Goal: Task Accomplishment & Management: Manage account settings

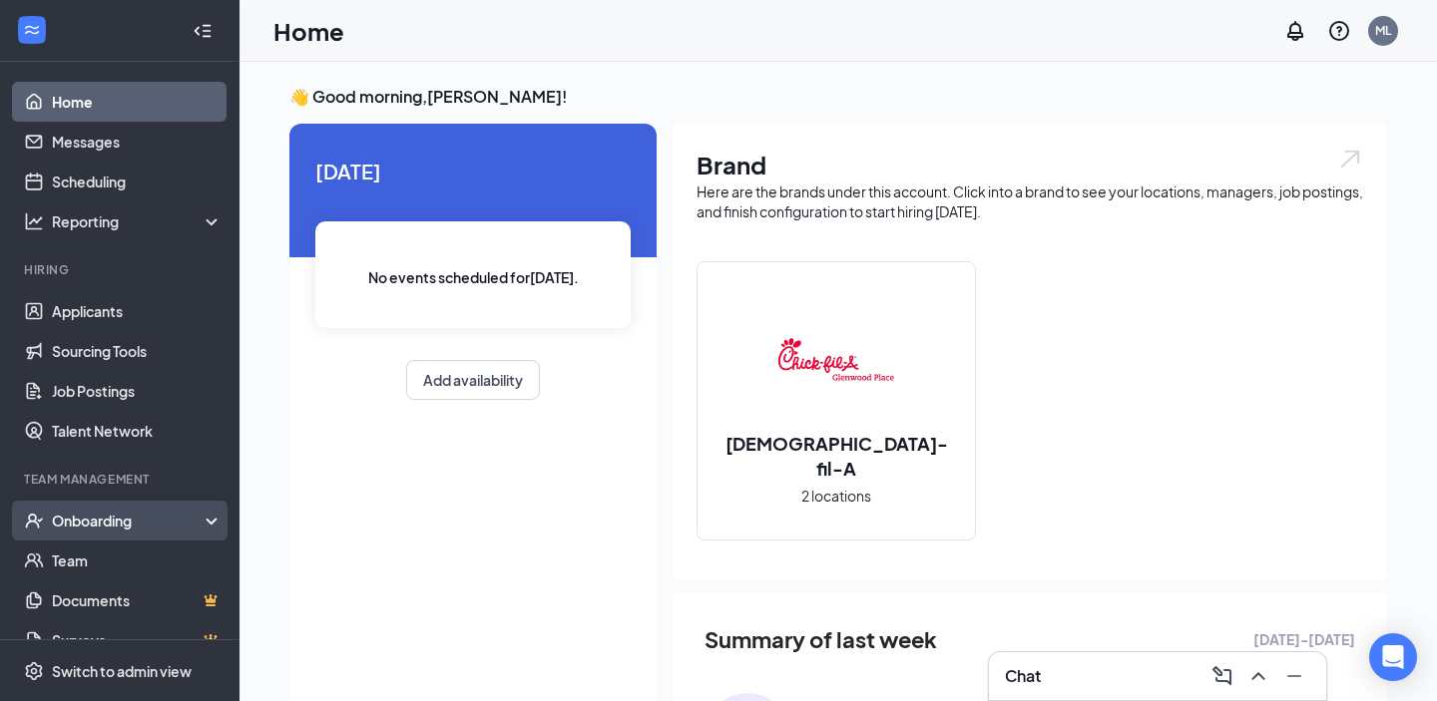
click at [150, 519] on div "Onboarding" at bounding box center [129, 521] width 154 height 20
click at [144, 548] on link "Overview" at bounding box center [137, 561] width 171 height 40
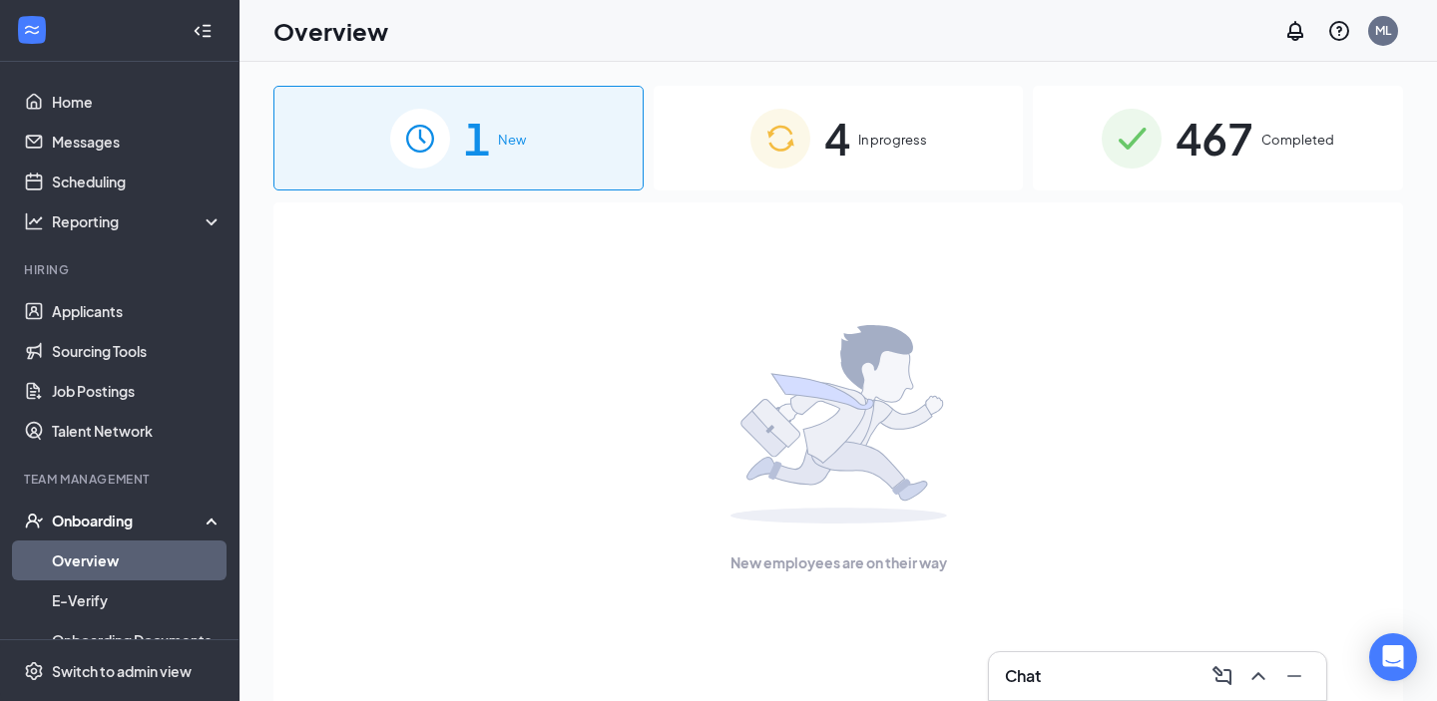
click at [914, 139] on span "In progress" at bounding box center [892, 140] width 69 height 20
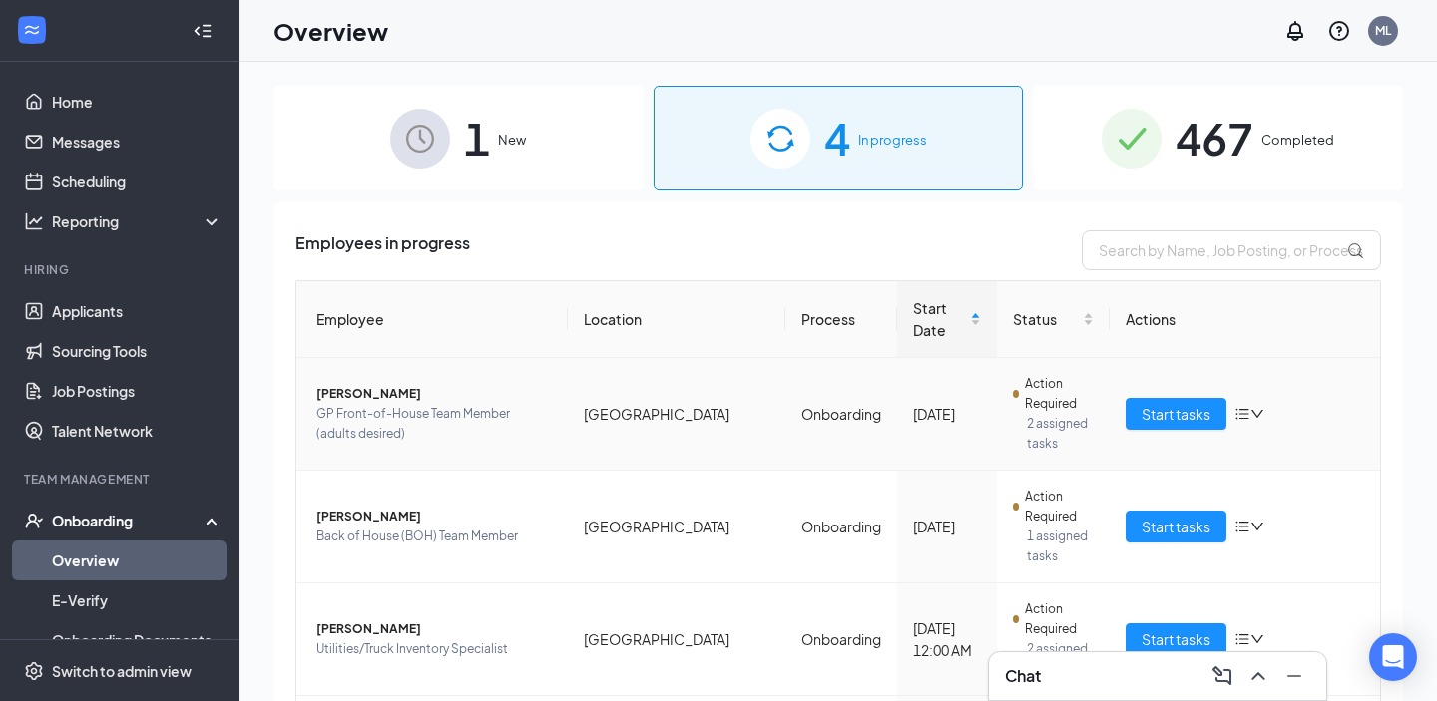
scroll to position [75, 0]
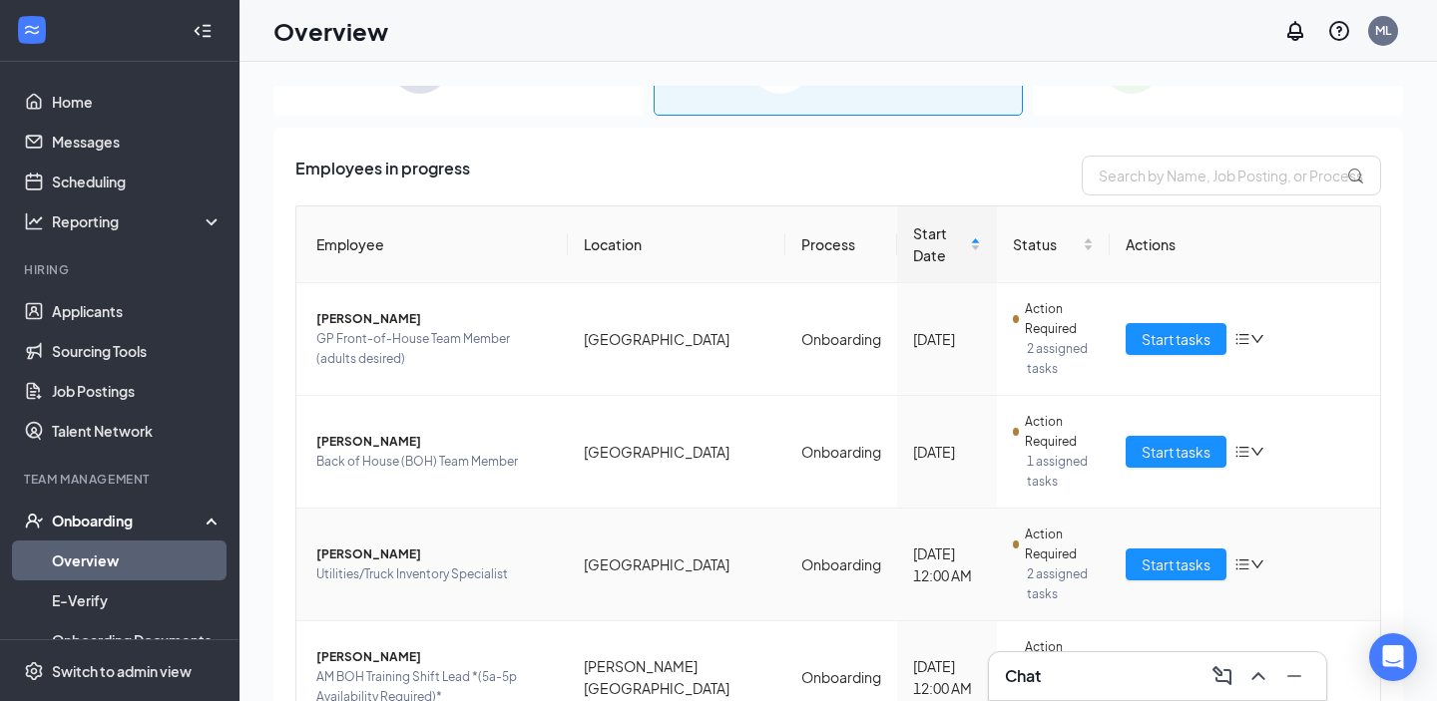
click at [1247, 557] on icon "bars" at bounding box center [1242, 565] width 16 height 16
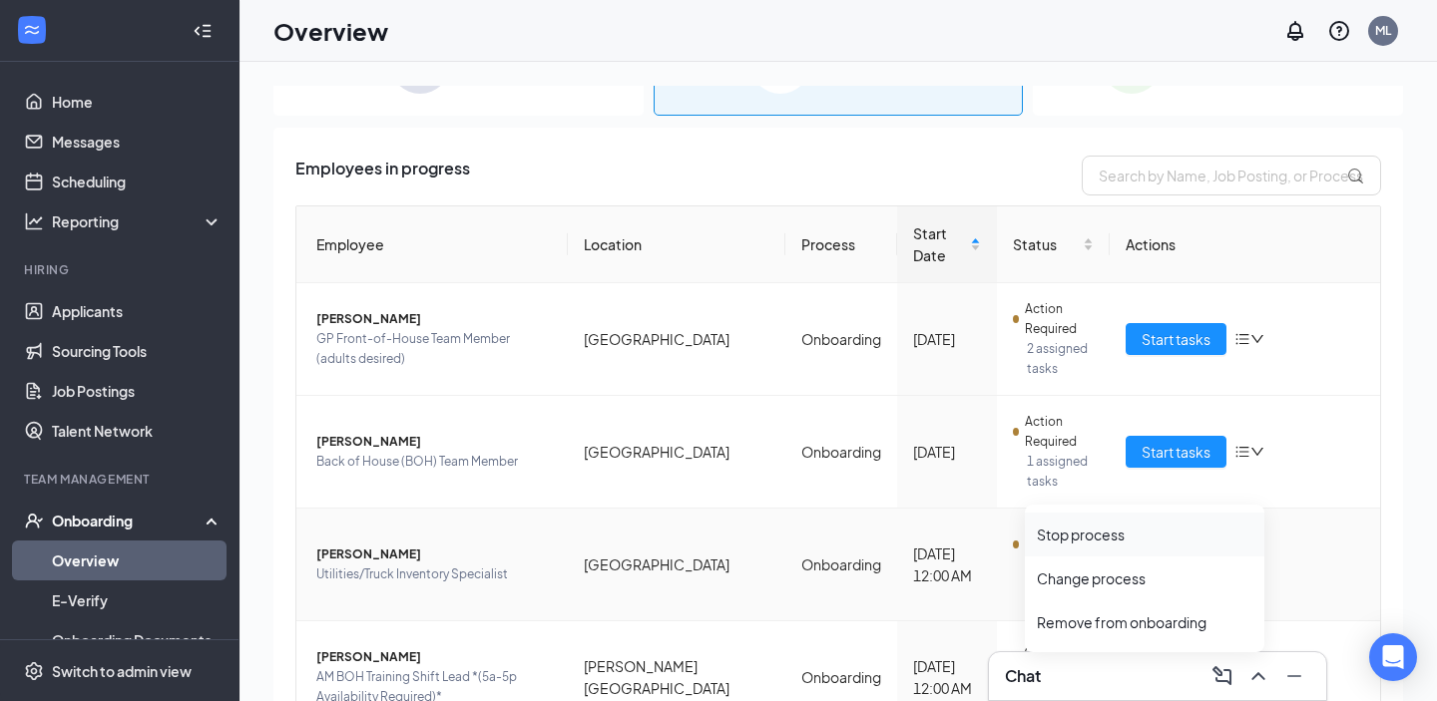
click at [1093, 534] on div "Stop process" at bounding box center [1145, 535] width 216 height 20
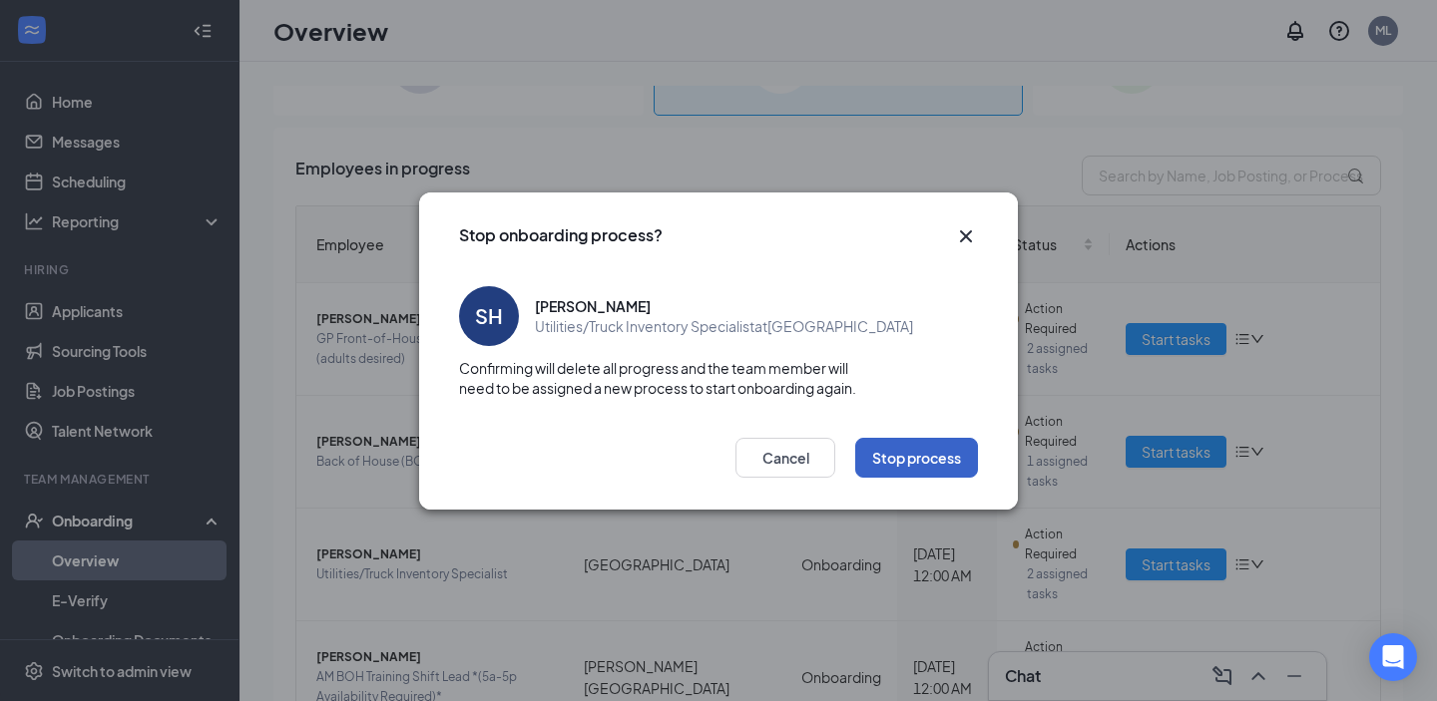
click at [899, 462] on button "Stop process" at bounding box center [916, 458] width 123 height 40
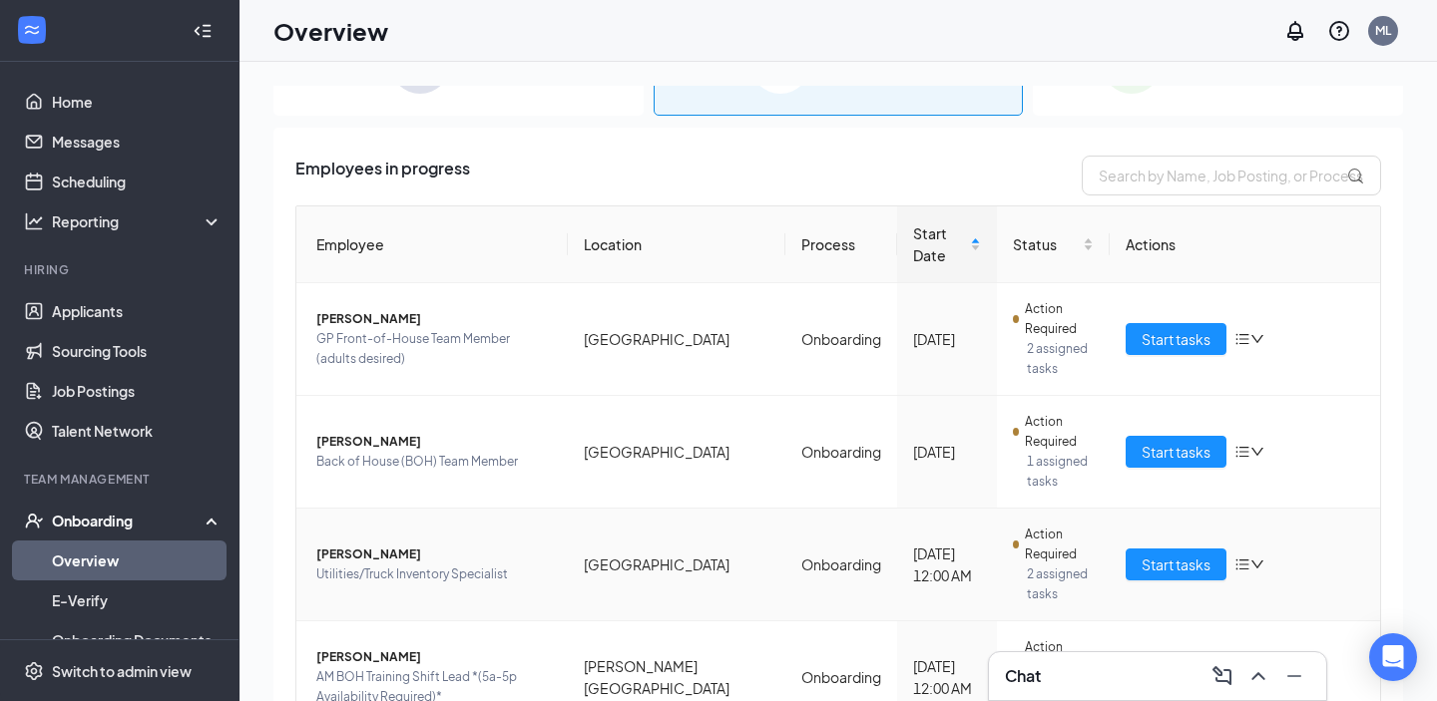
click at [1251, 558] on icon "down" at bounding box center [1257, 565] width 14 height 14
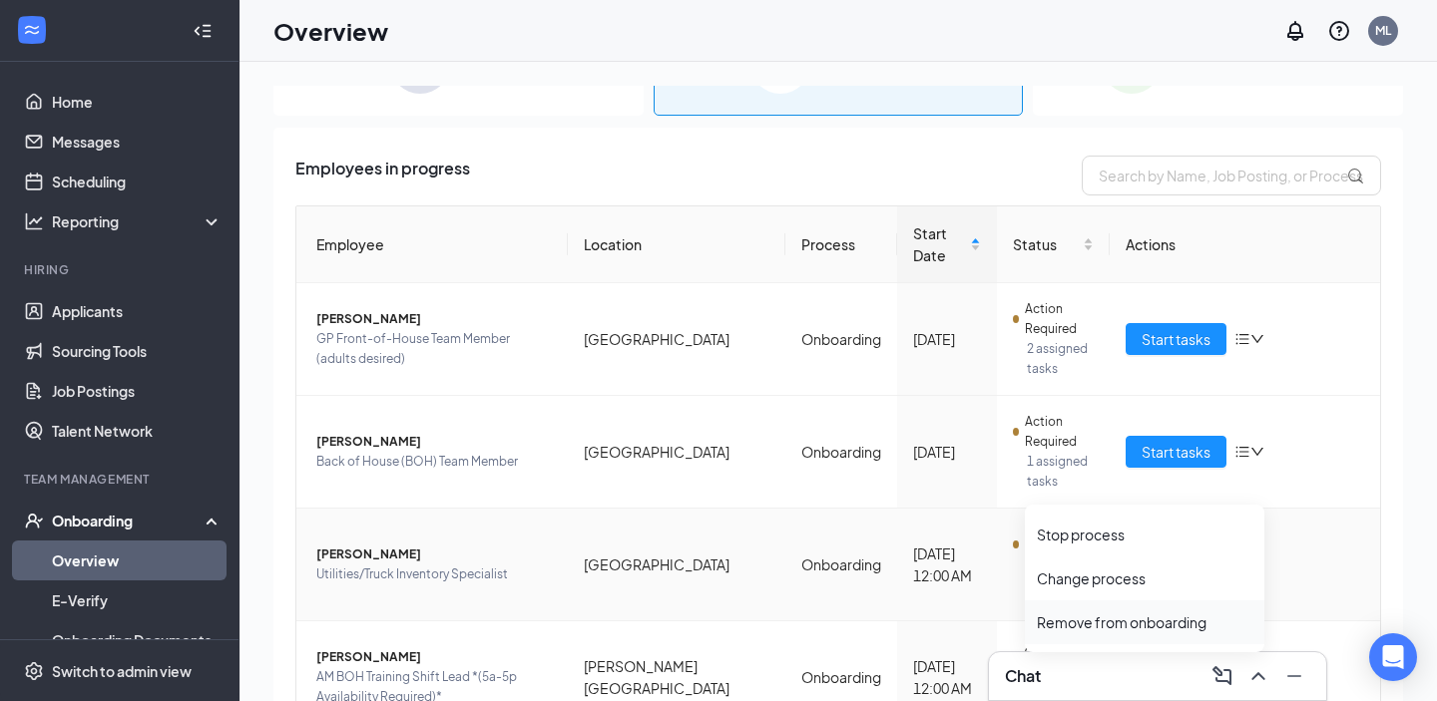
click at [1119, 615] on div "Remove from onboarding" at bounding box center [1145, 623] width 216 height 20
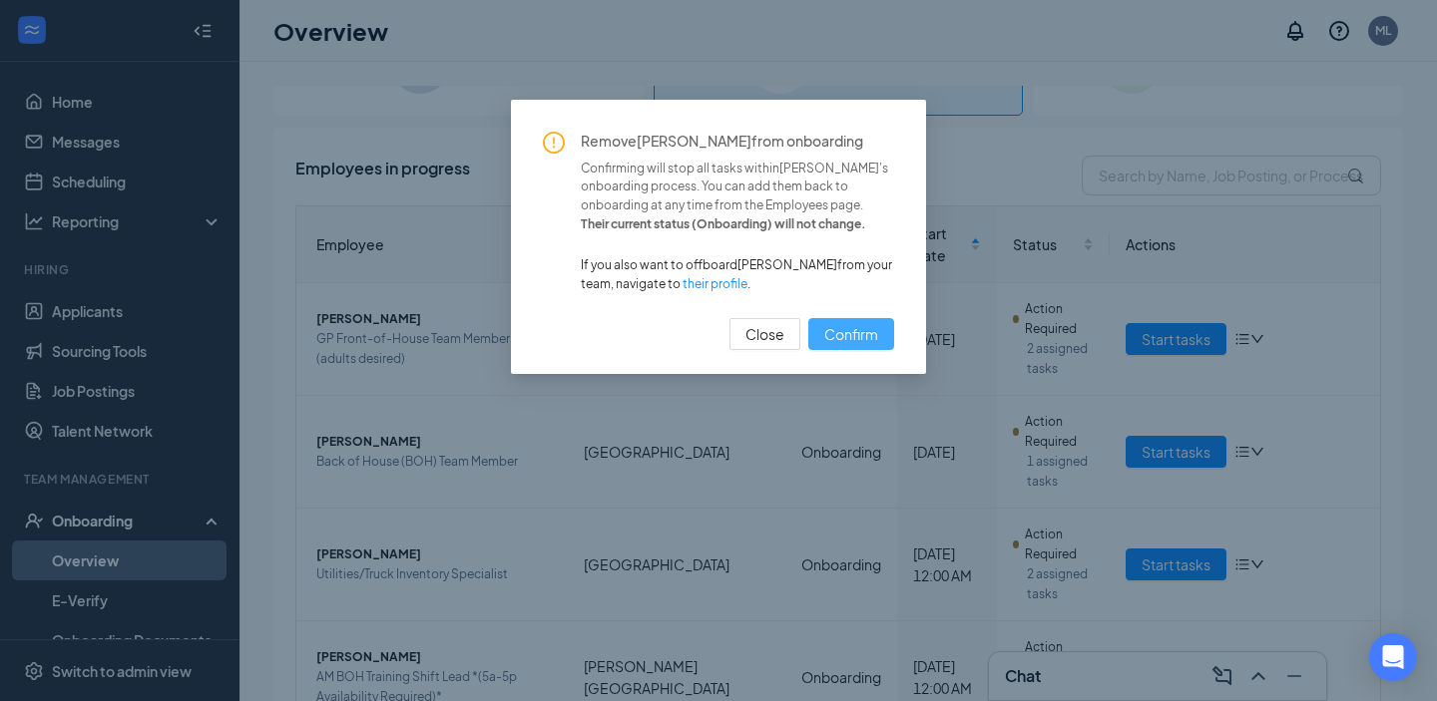
click at [833, 334] on span "Confirm" at bounding box center [851, 334] width 54 height 22
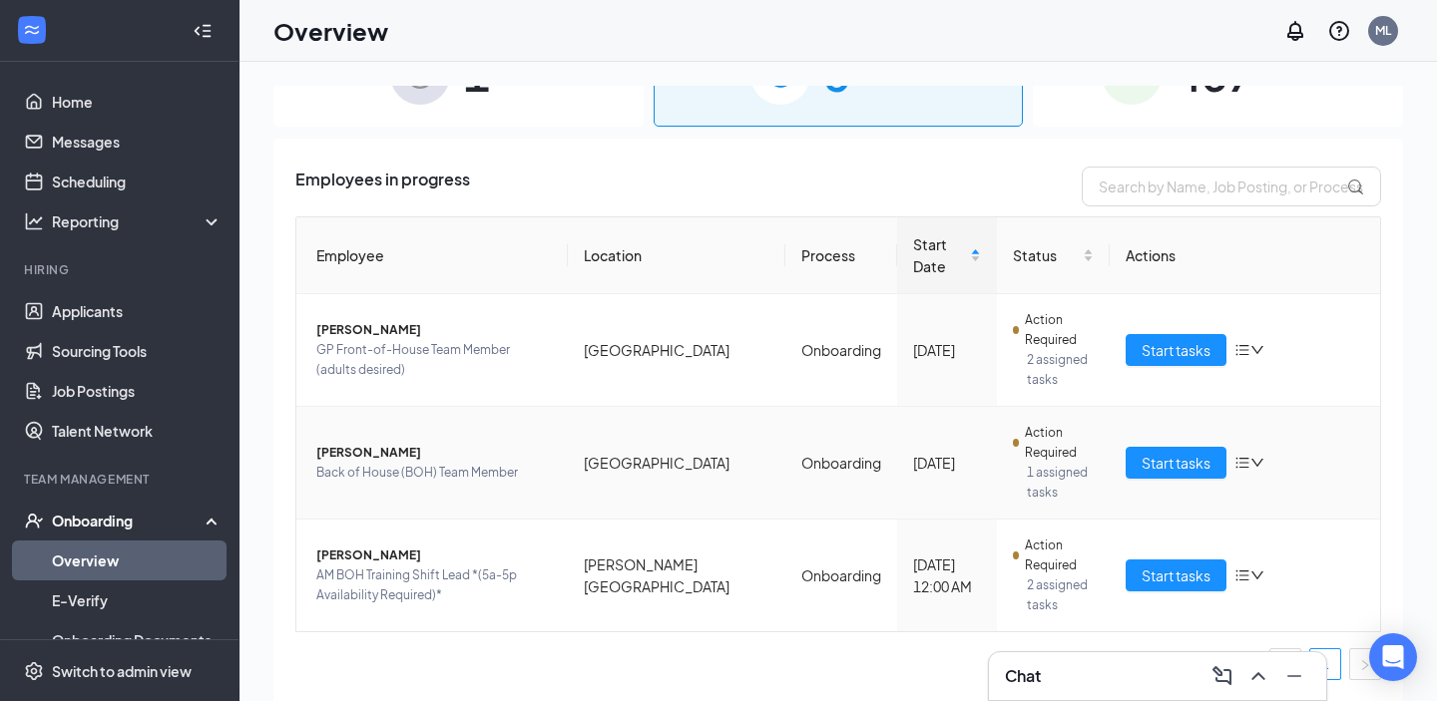
scroll to position [0, 0]
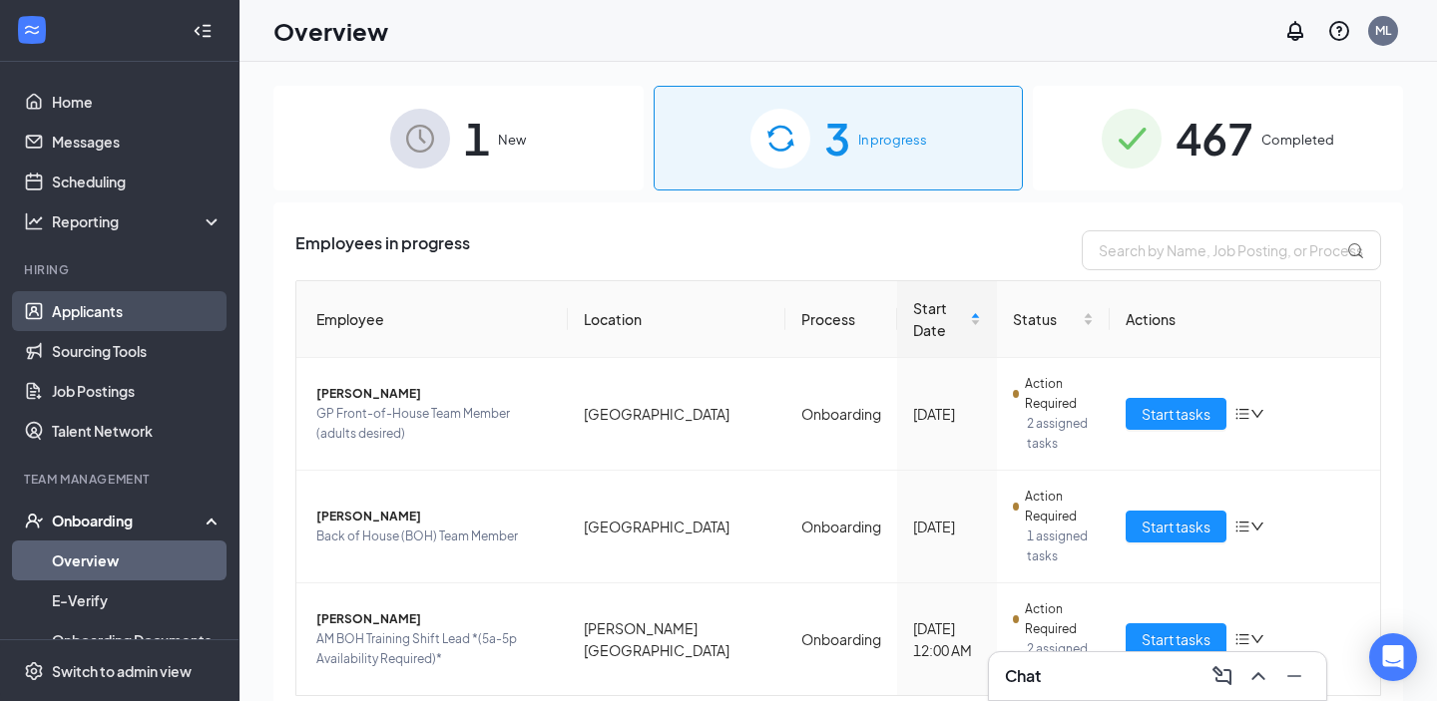
click at [102, 299] on link "Applicants" at bounding box center [137, 311] width 171 height 40
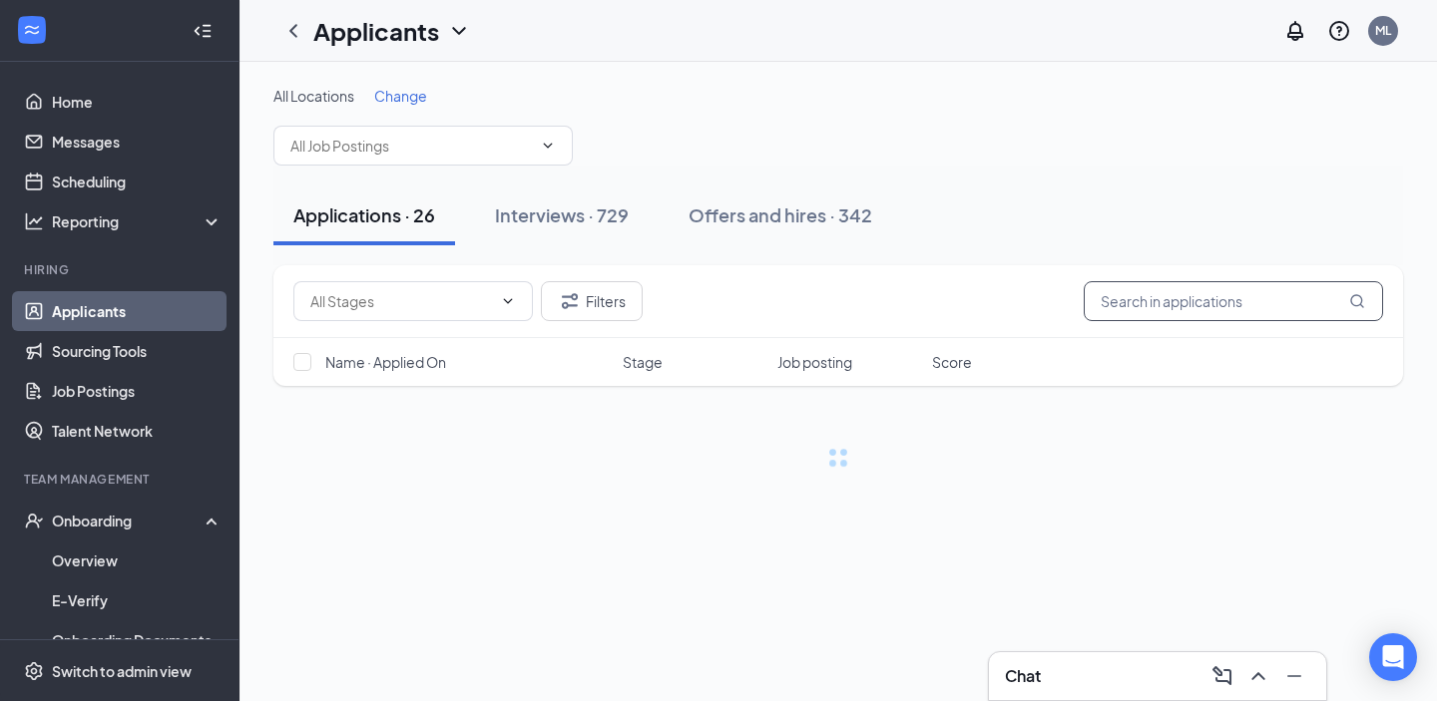
click at [1172, 310] on input "text" at bounding box center [1233, 301] width 299 height 40
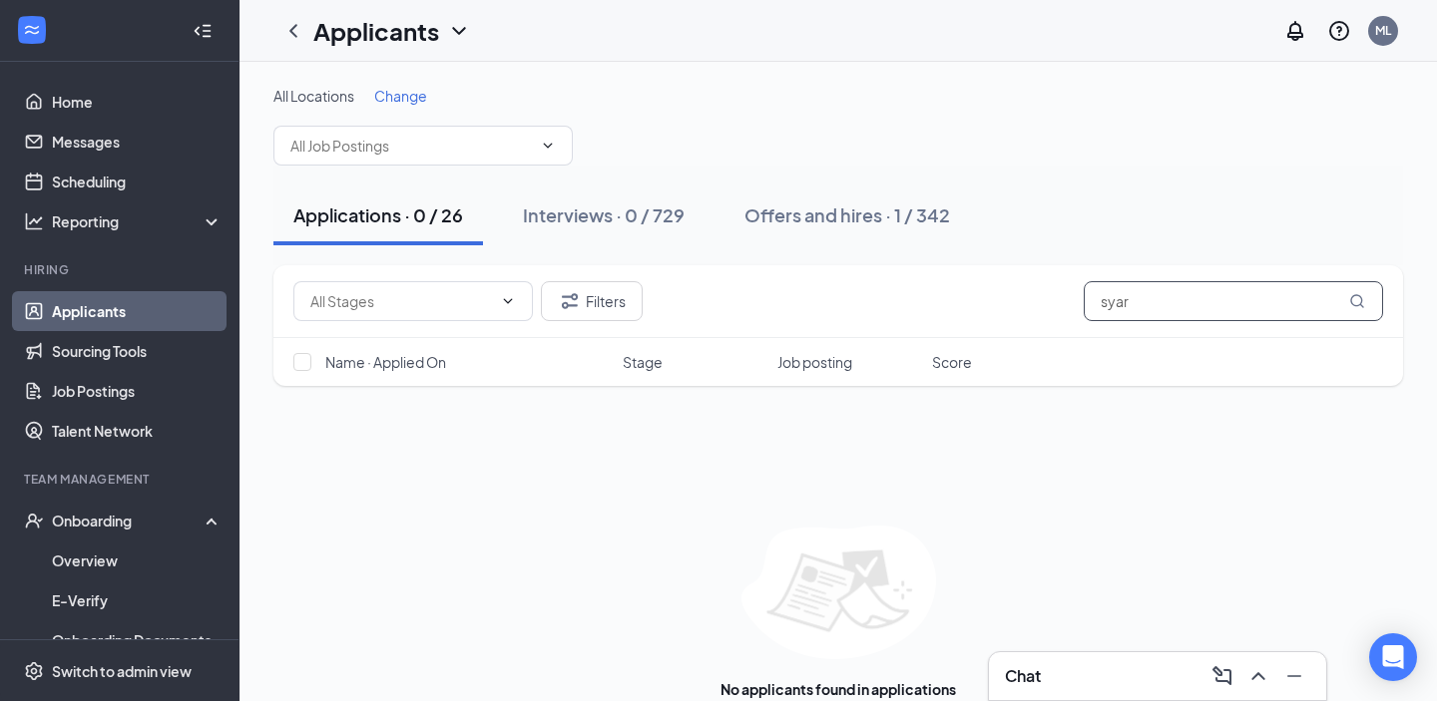
scroll to position [42, 0]
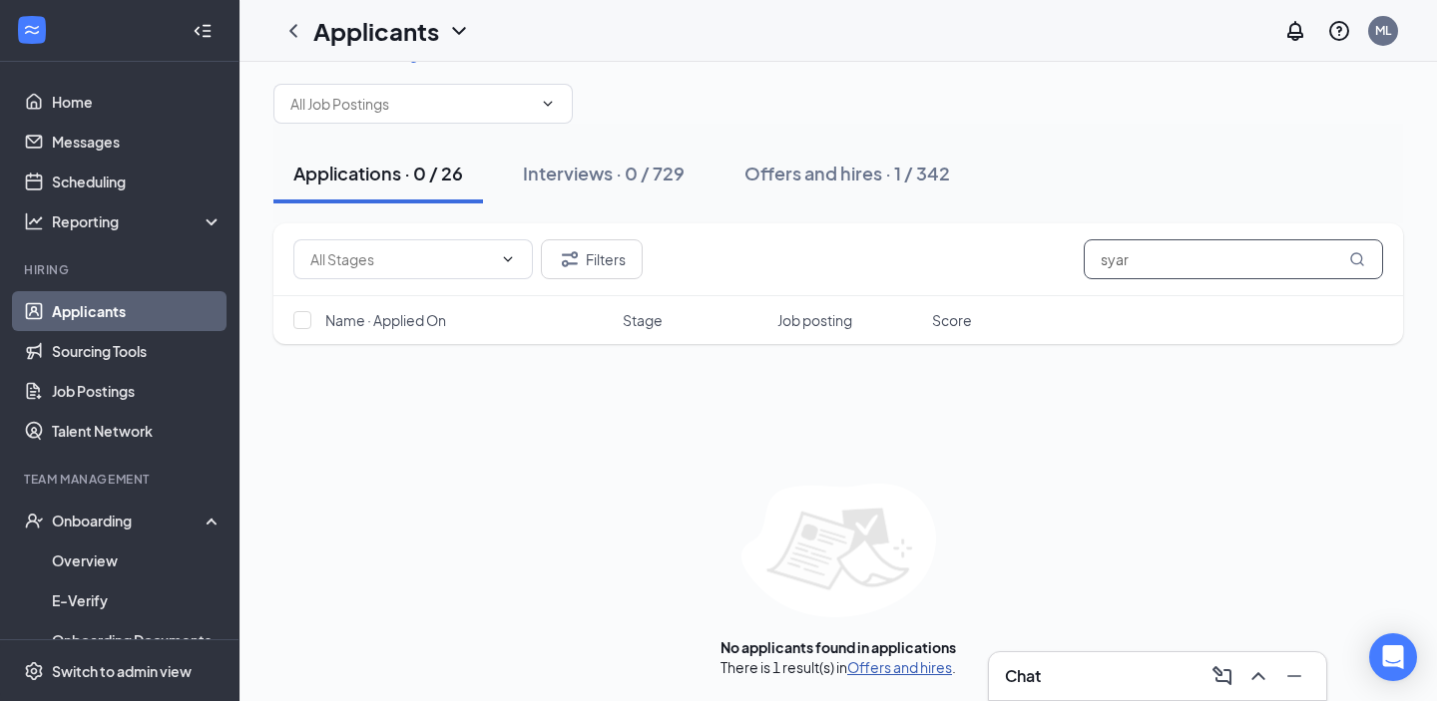
type input "syar"
click at [899, 667] on link "Offers and hires" at bounding box center [899, 668] width 105 height 18
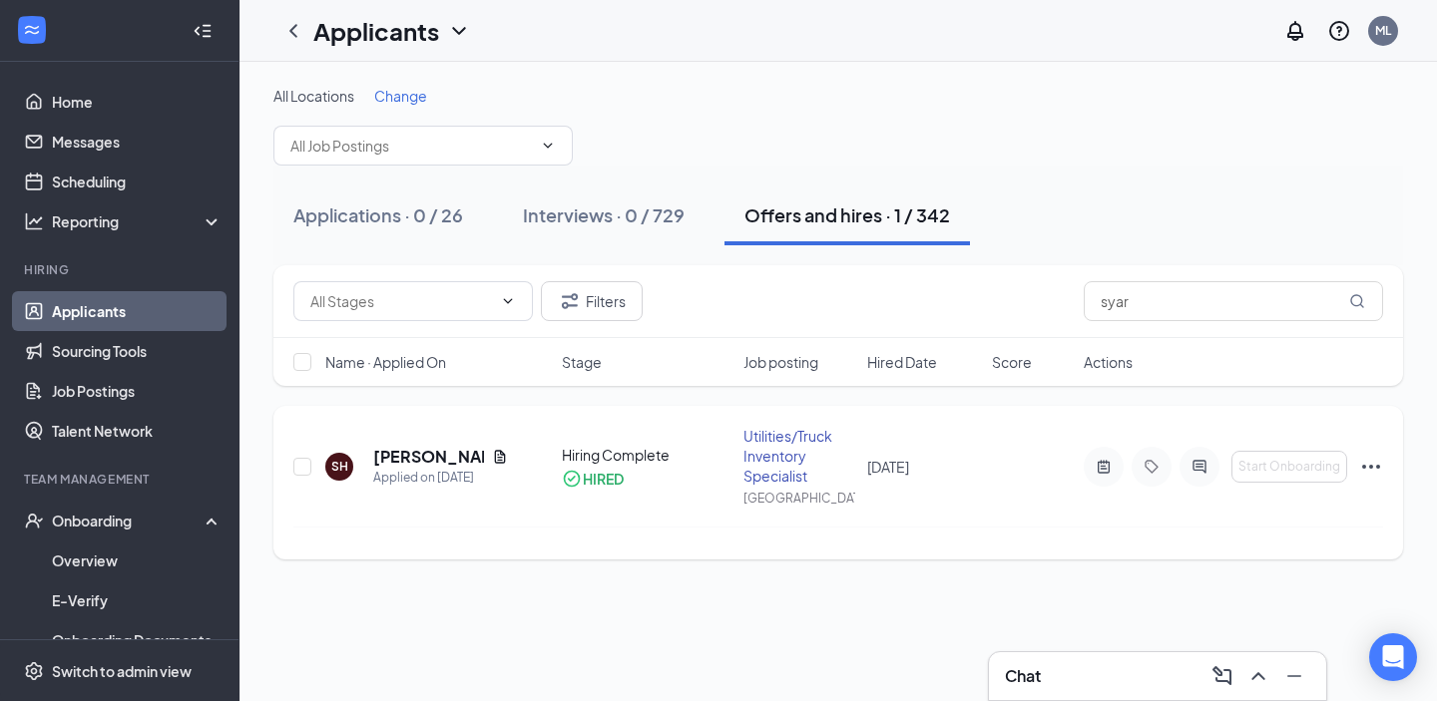
click at [1371, 464] on icon "Ellipses" at bounding box center [1371, 467] width 24 height 24
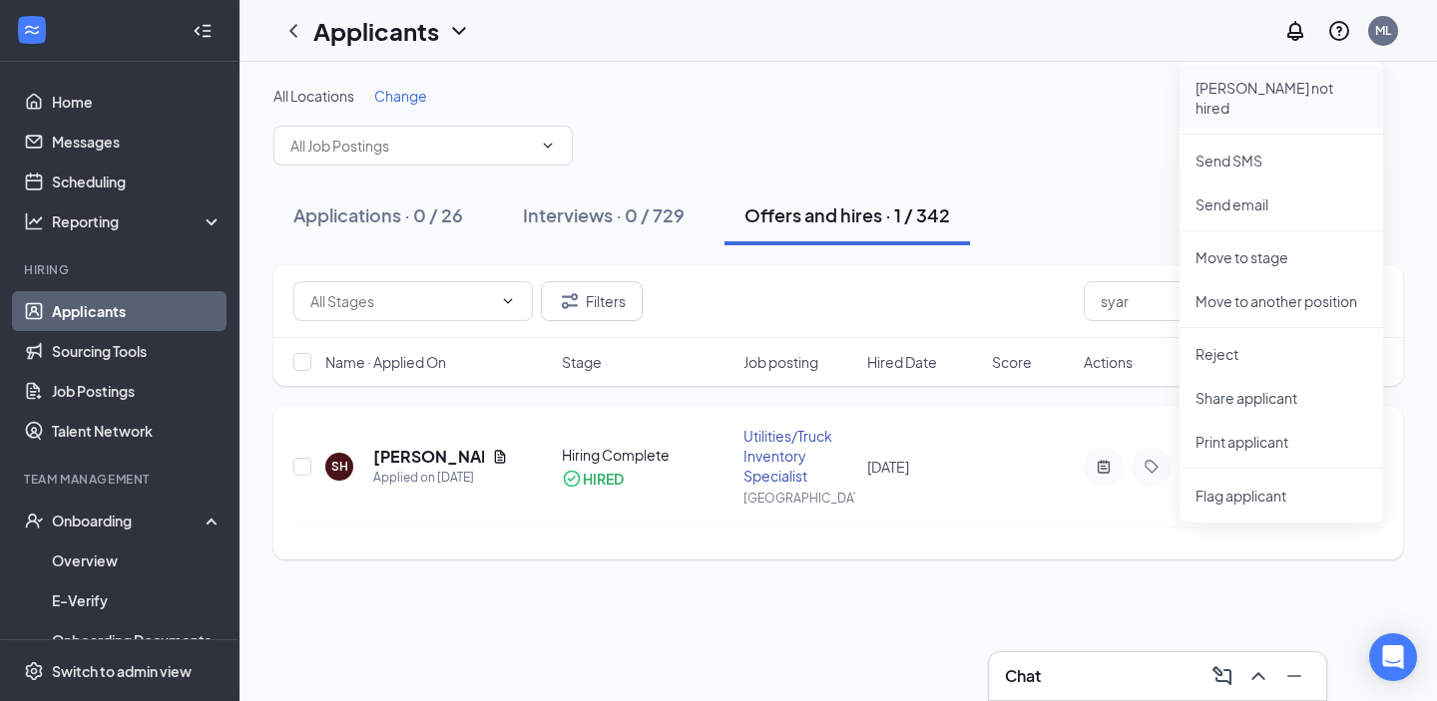
click at [1277, 85] on p "Mark not hired" at bounding box center [1281, 98] width 172 height 40
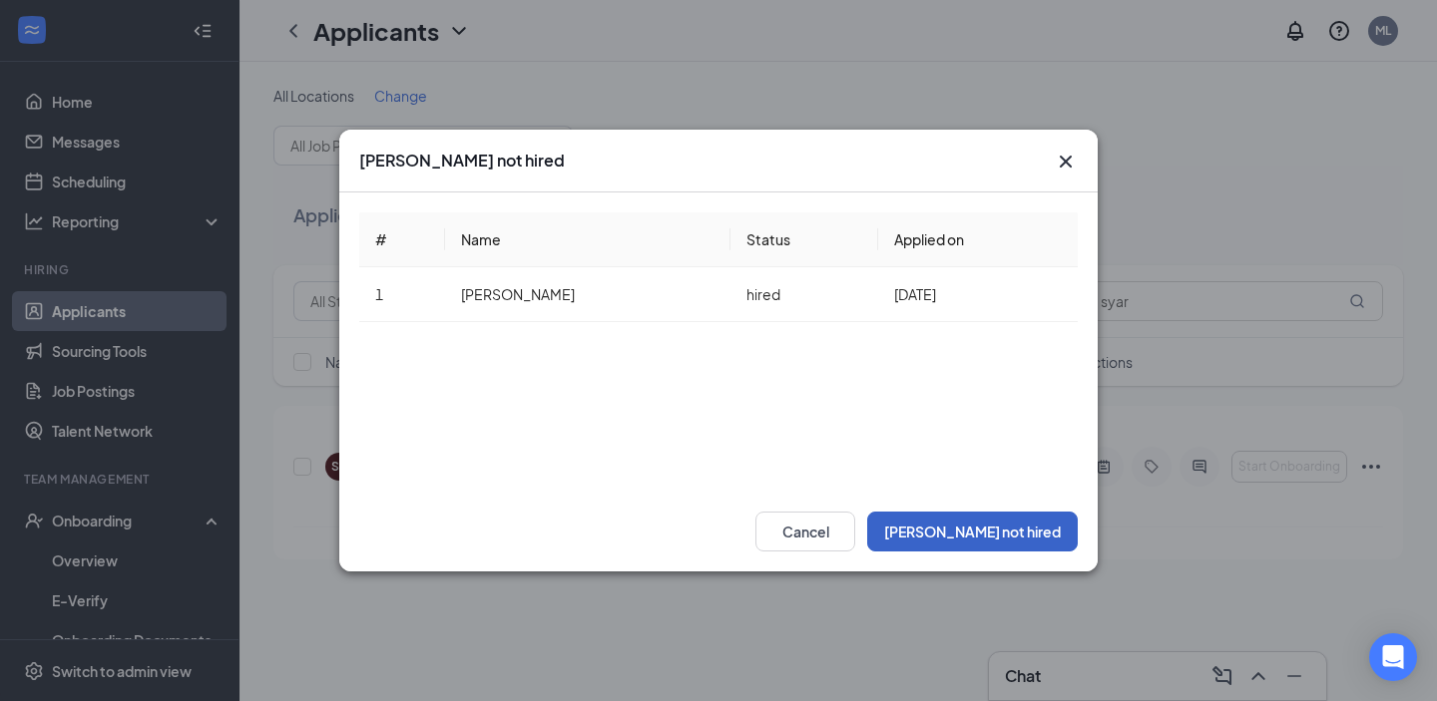
click at [1001, 520] on button "Mark not hired" at bounding box center [972, 532] width 211 height 40
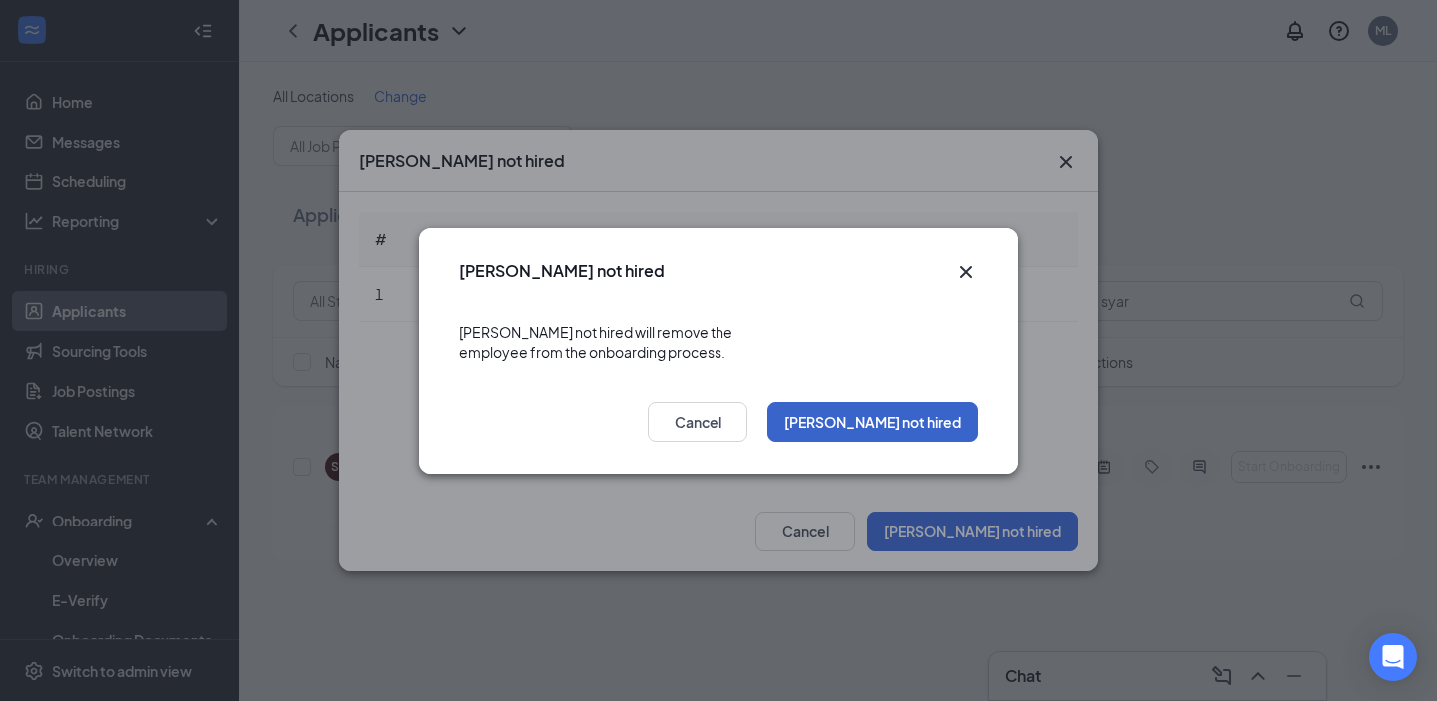
click at [917, 408] on button "Mark not hired" at bounding box center [872, 422] width 211 height 40
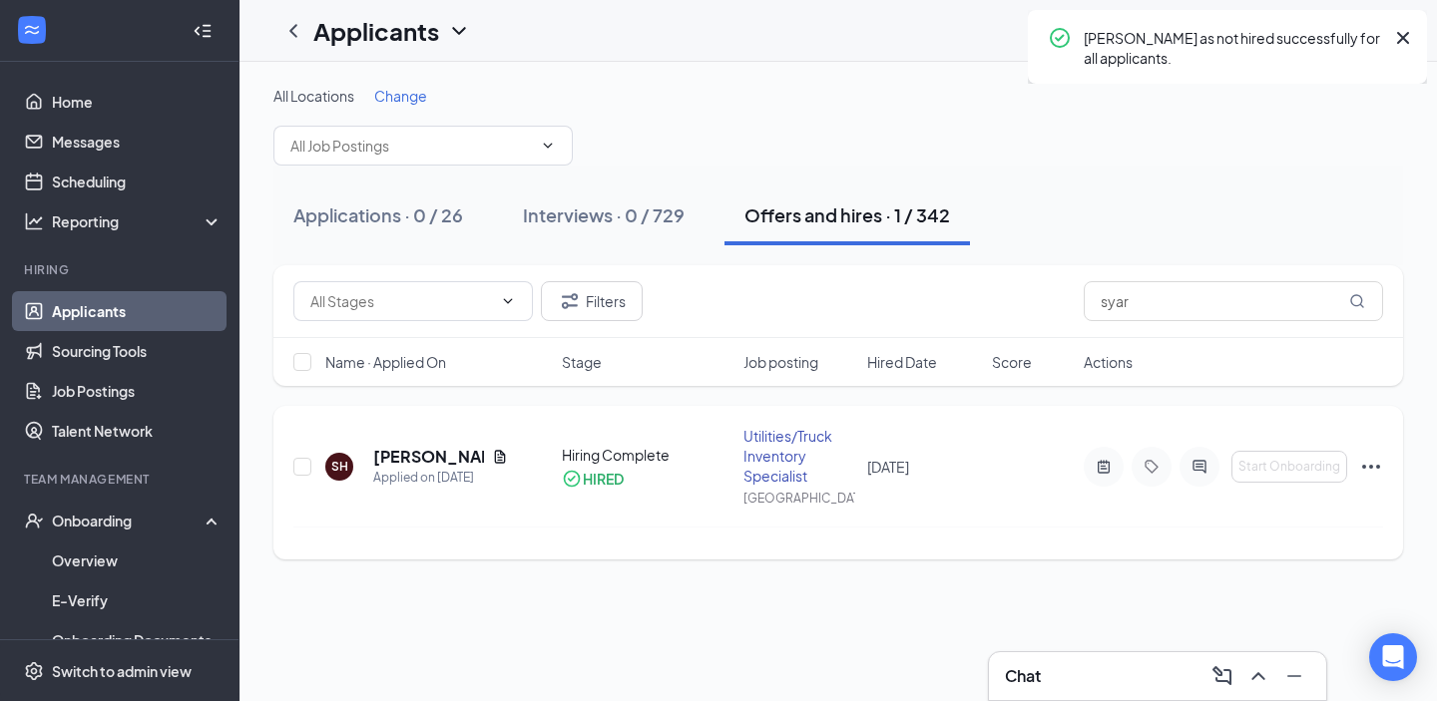
click at [1370, 465] on icon "Ellipses" at bounding box center [1371, 467] width 18 height 4
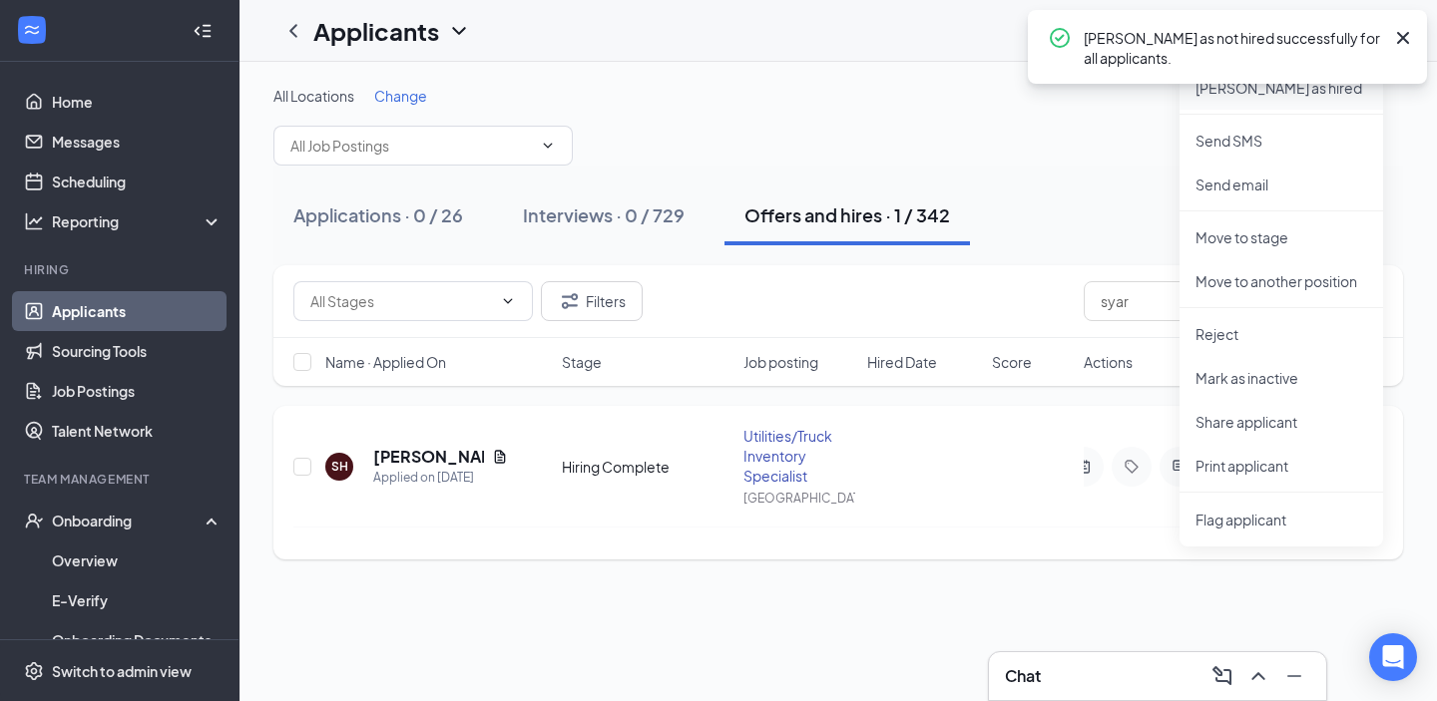
click at [1278, 100] on li "Mark as hired" at bounding box center [1281, 88] width 204 height 44
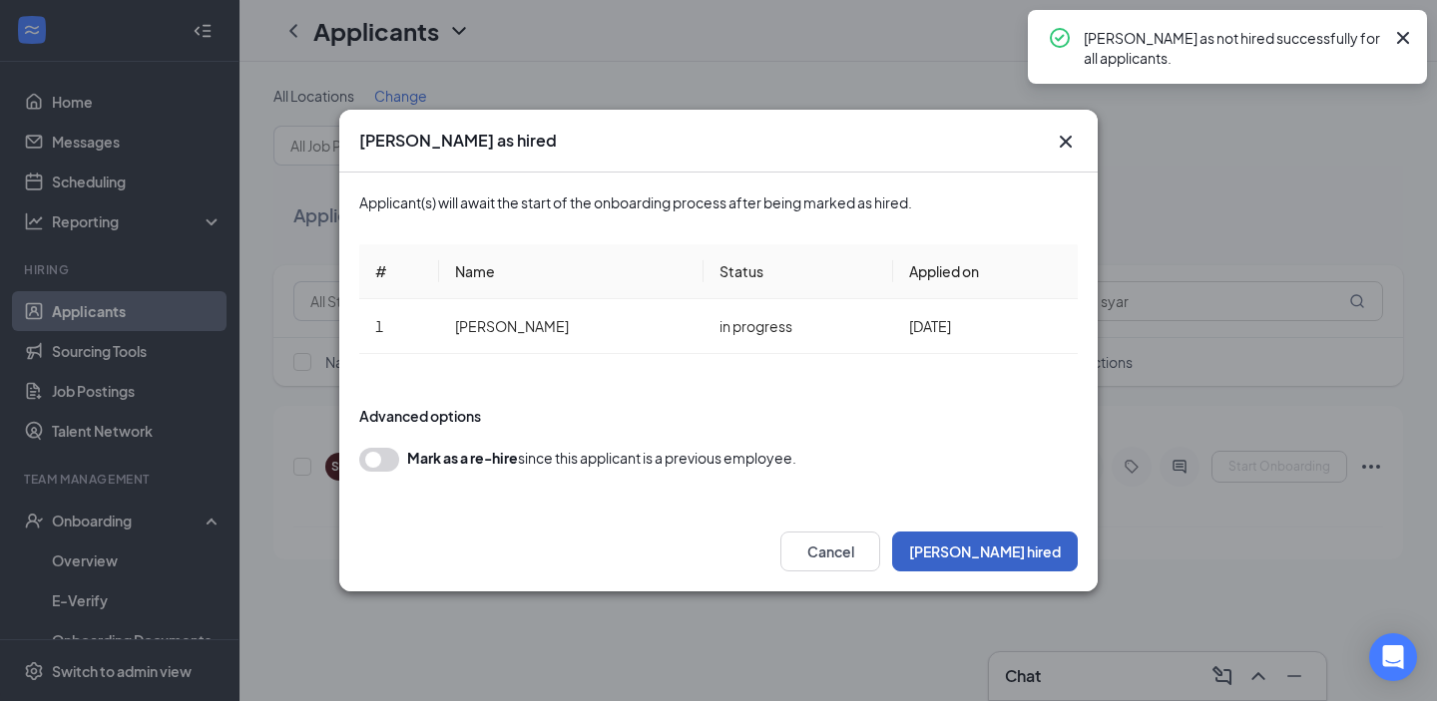
click at [998, 557] on button "Mark hired" at bounding box center [985, 552] width 186 height 40
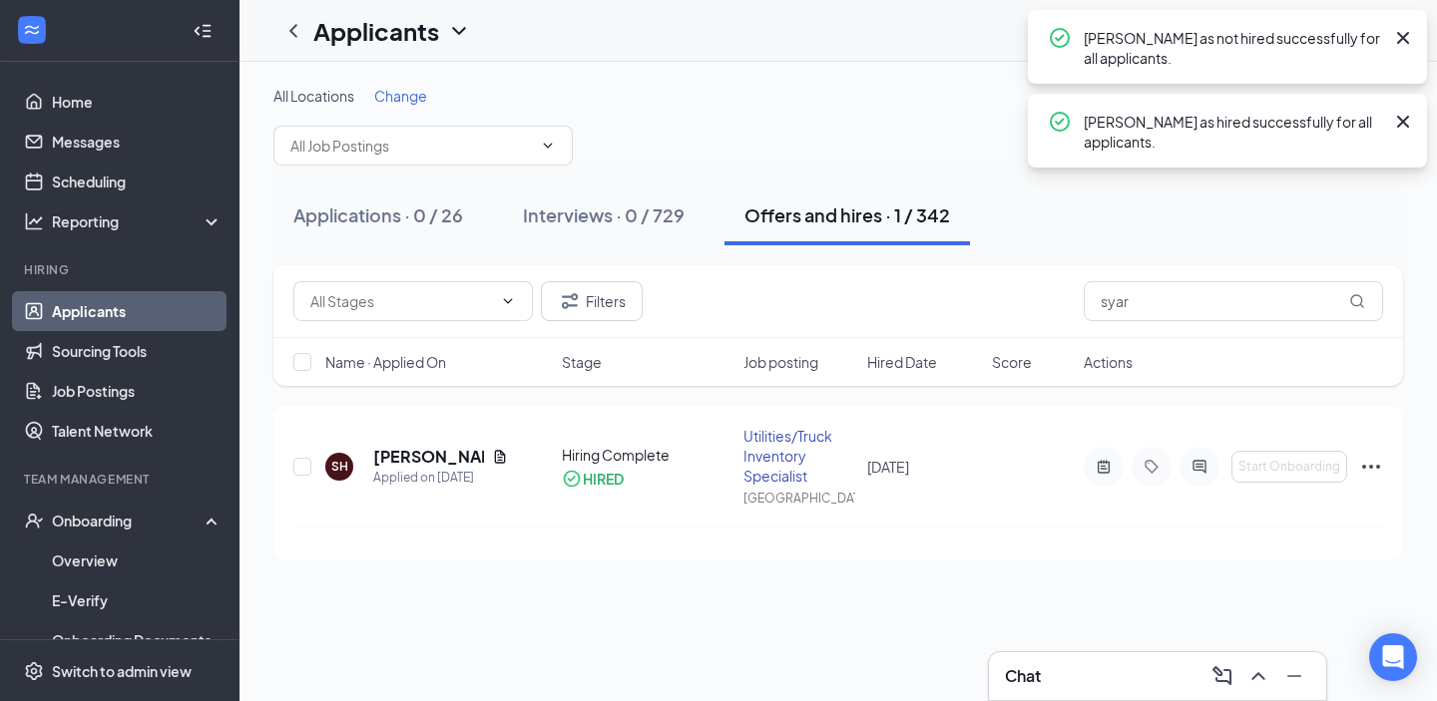
click at [90, 309] on link "Applicants" at bounding box center [137, 311] width 171 height 40
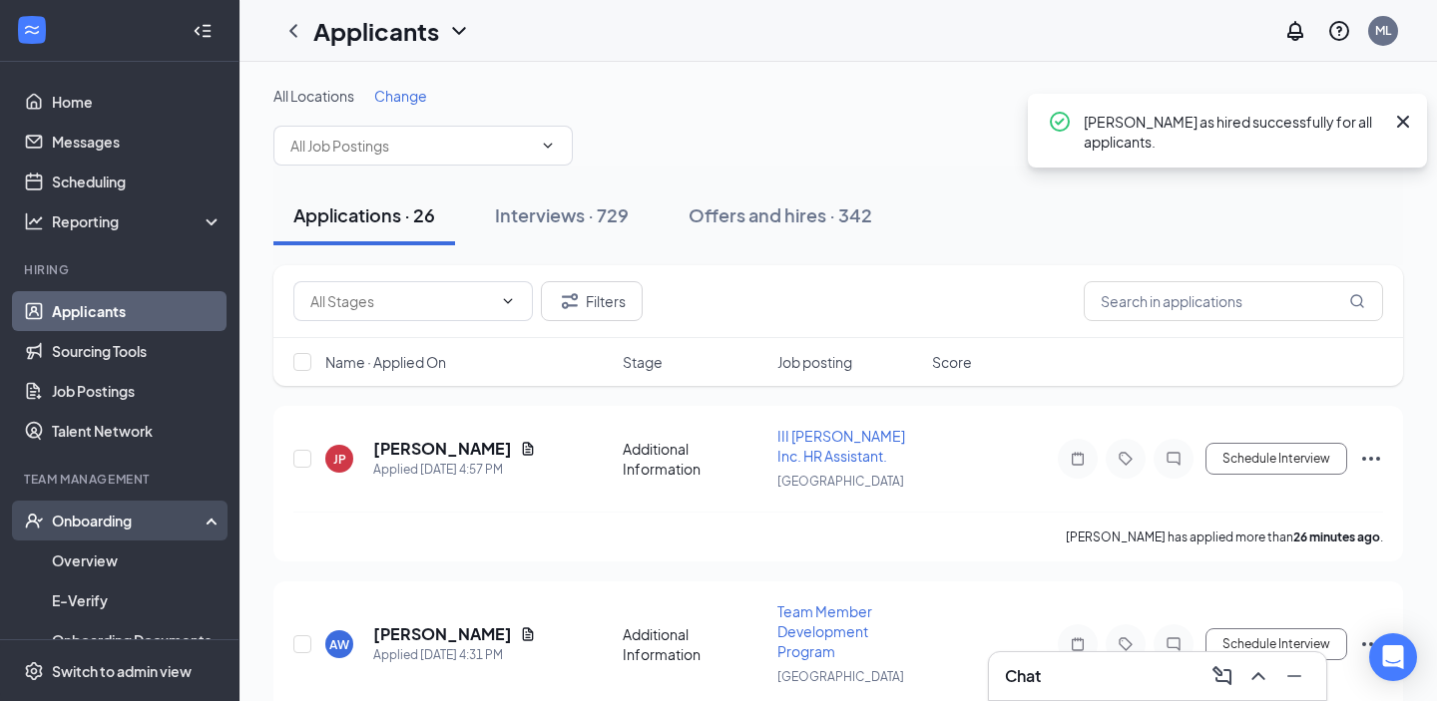
click at [111, 511] on div "Onboarding" at bounding box center [129, 521] width 154 height 20
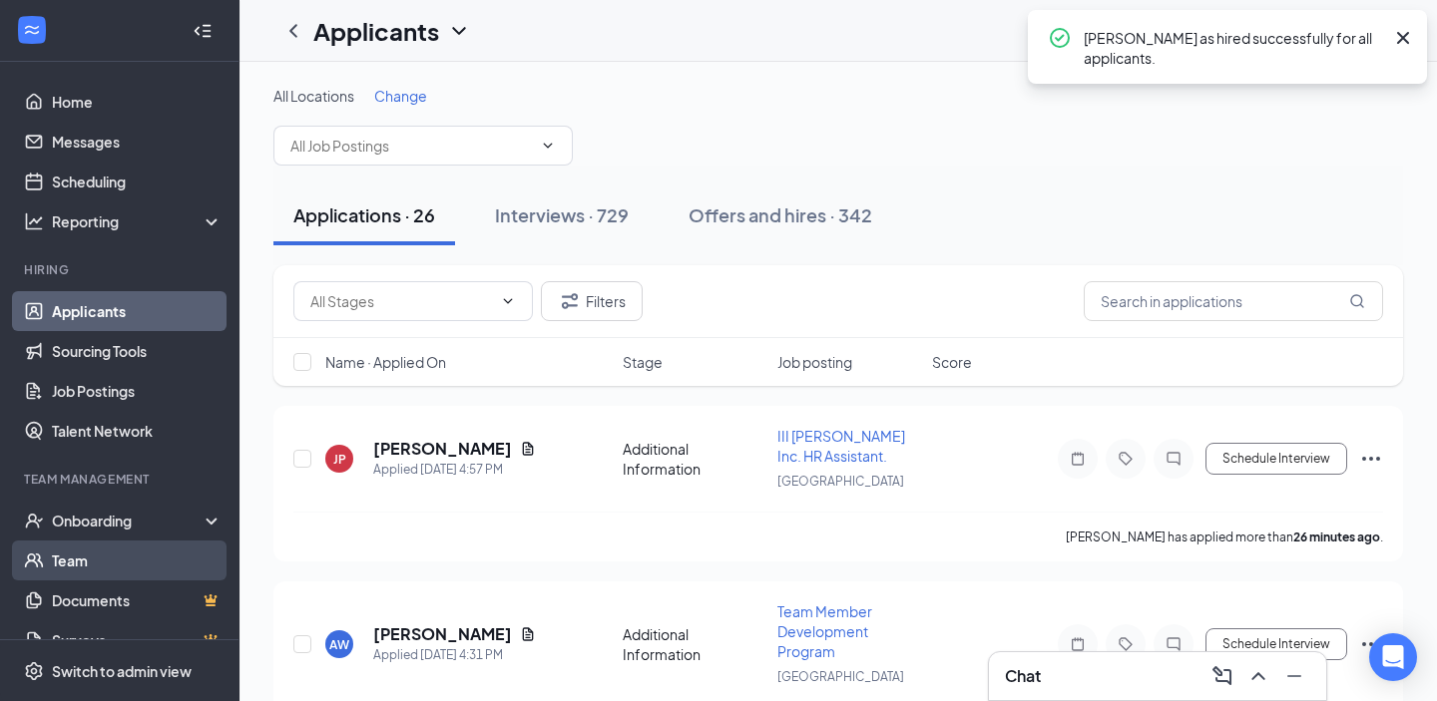
click at [128, 549] on link "Team" at bounding box center [137, 561] width 171 height 40
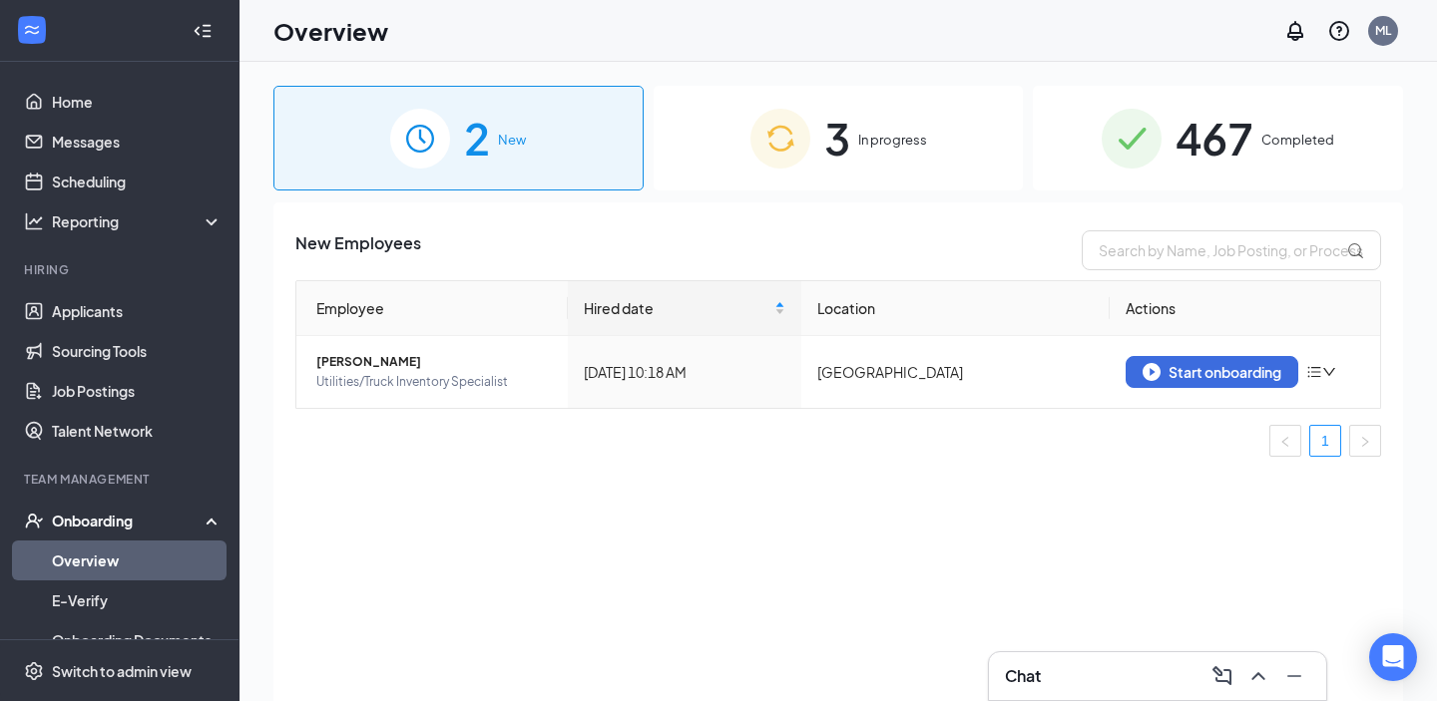
click at [1320, 108] on div "467 Completed" at bounding box center [1218, 138] width 370 height 105
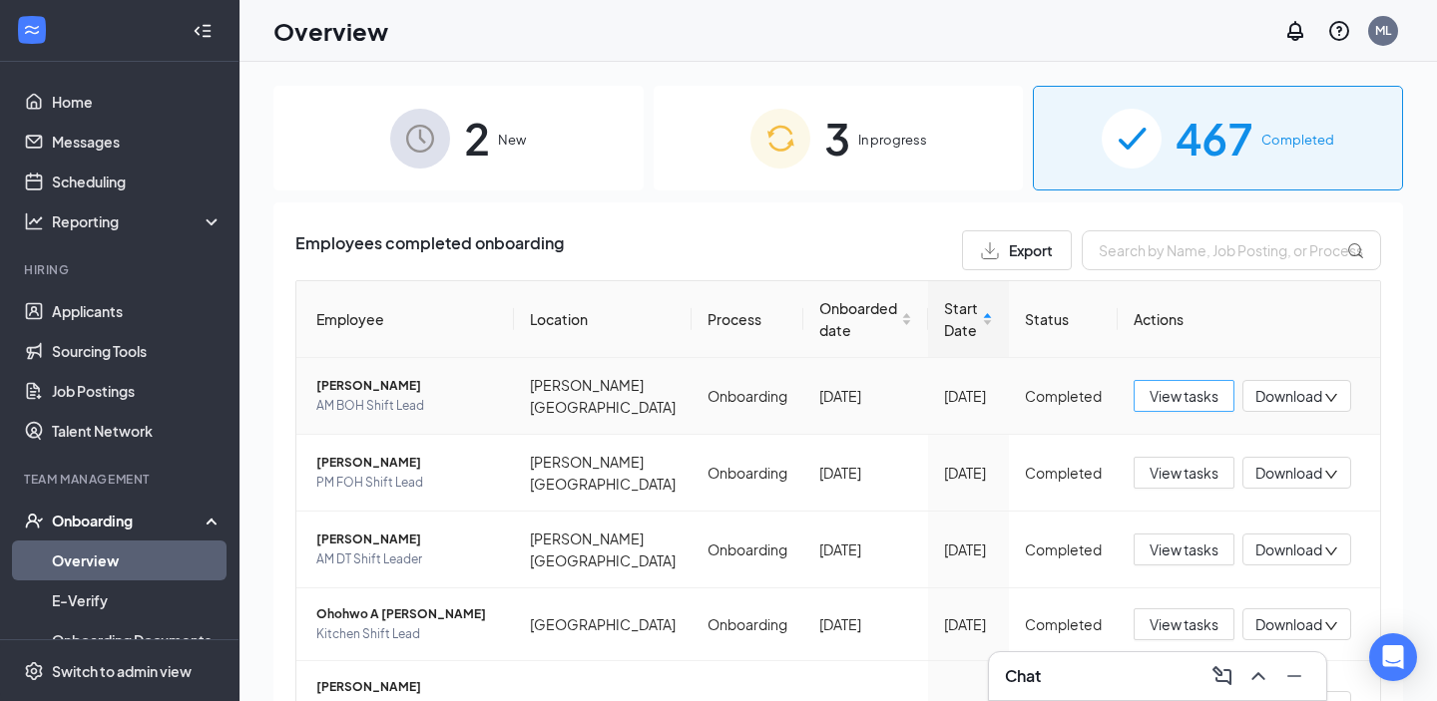
click at [1184, 392] on span "View tasks" at bounding box center [1183, 396] width 69 height 22
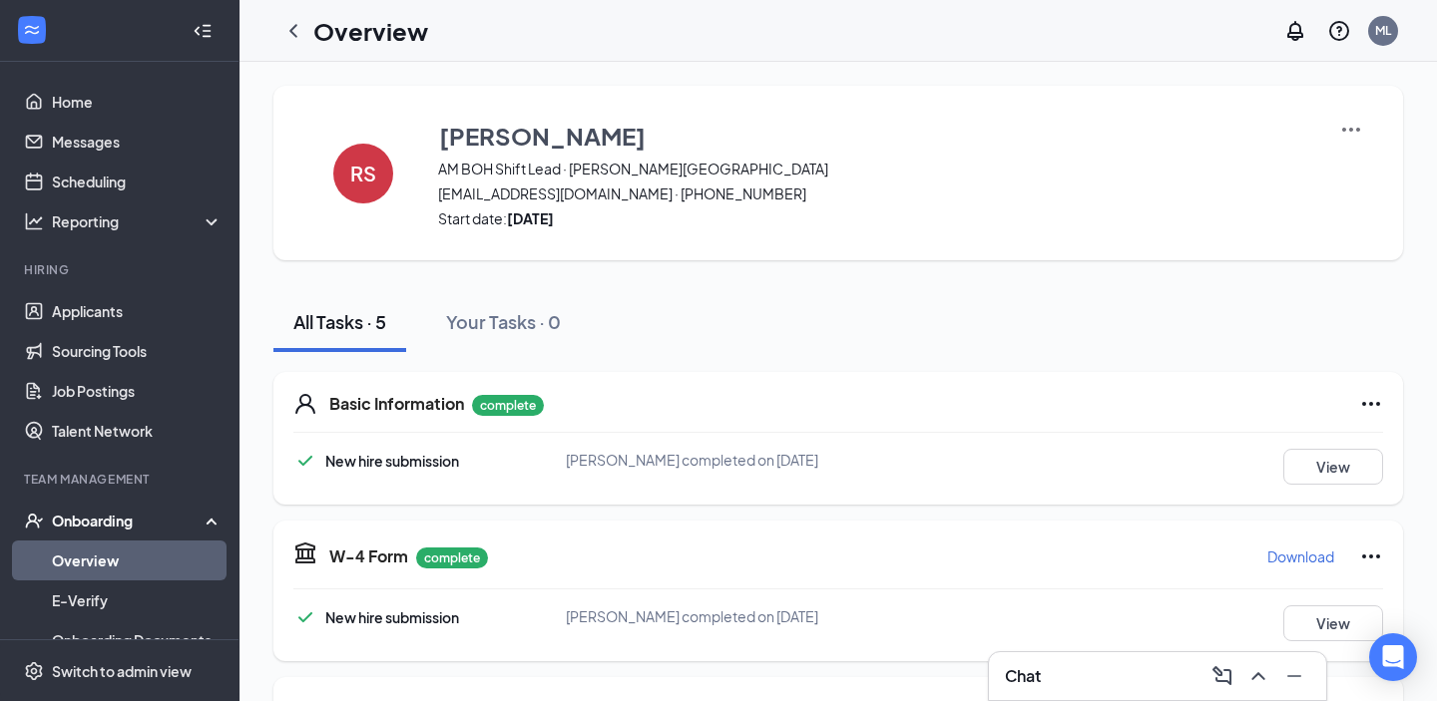
click at [160, 538] on div "Onboarding" at bounding box center [119, 521] width 239 height 40
click at [160, 554] on link "Team" at bounding box center [137, 561] width 171 height 40
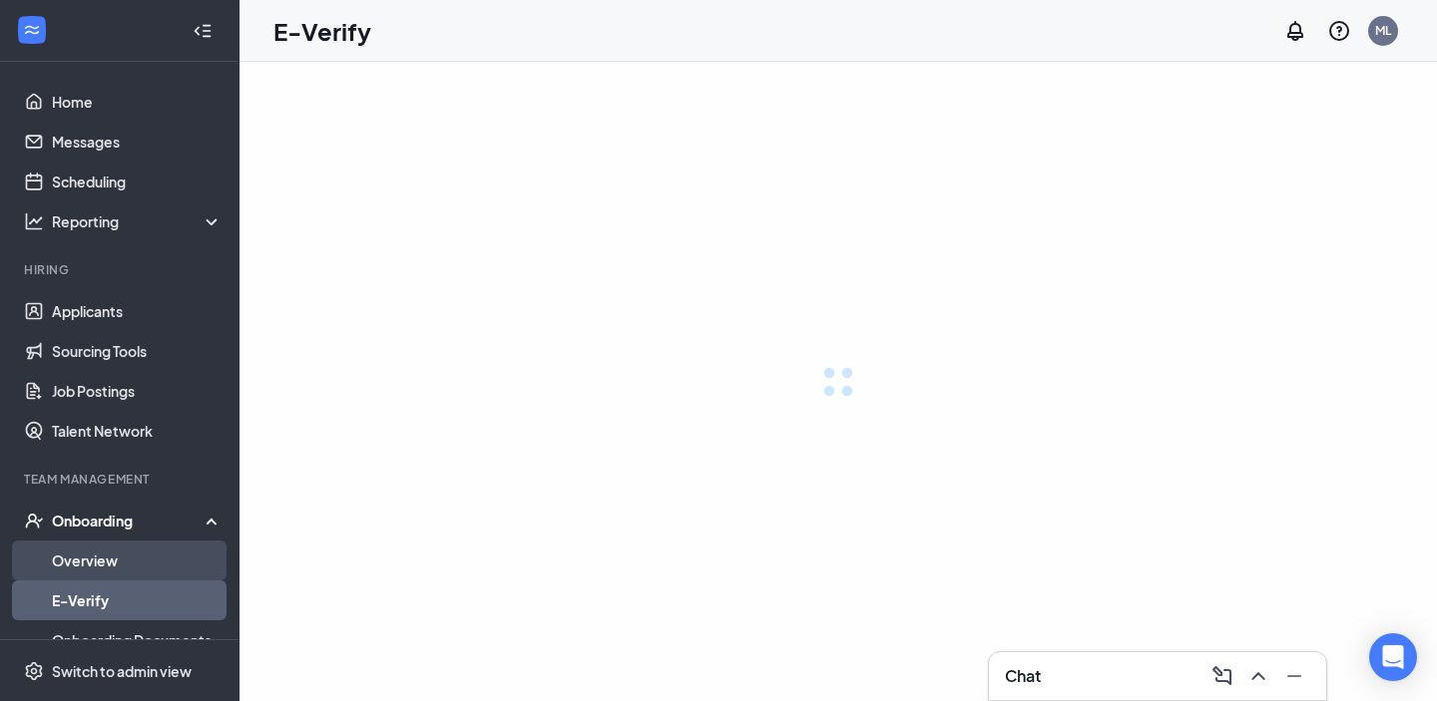
click at [143, 553] on link "Overview" at bounding box center [137, 561] width 171 height 40
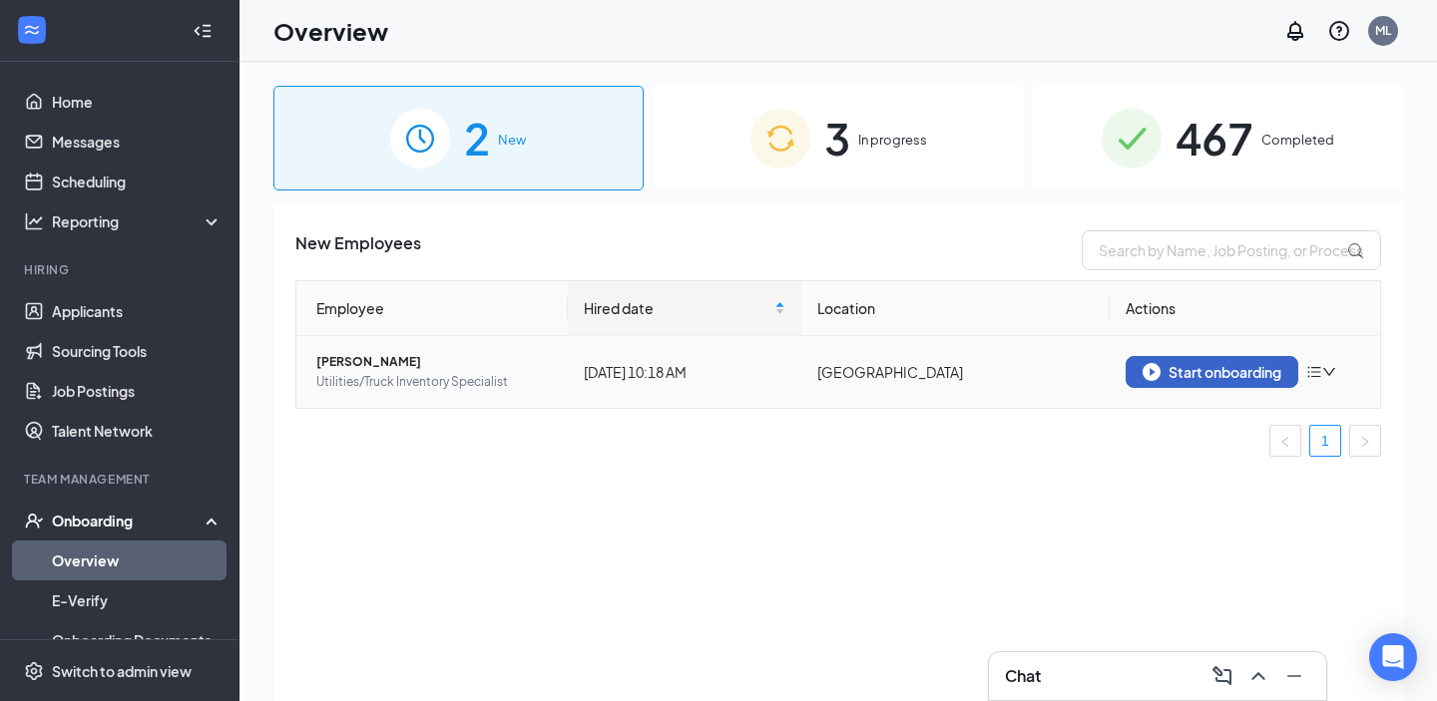
click at [1181, 370] on div "Start onboarding" at bounding box center [1212, 372] width 139 height 18
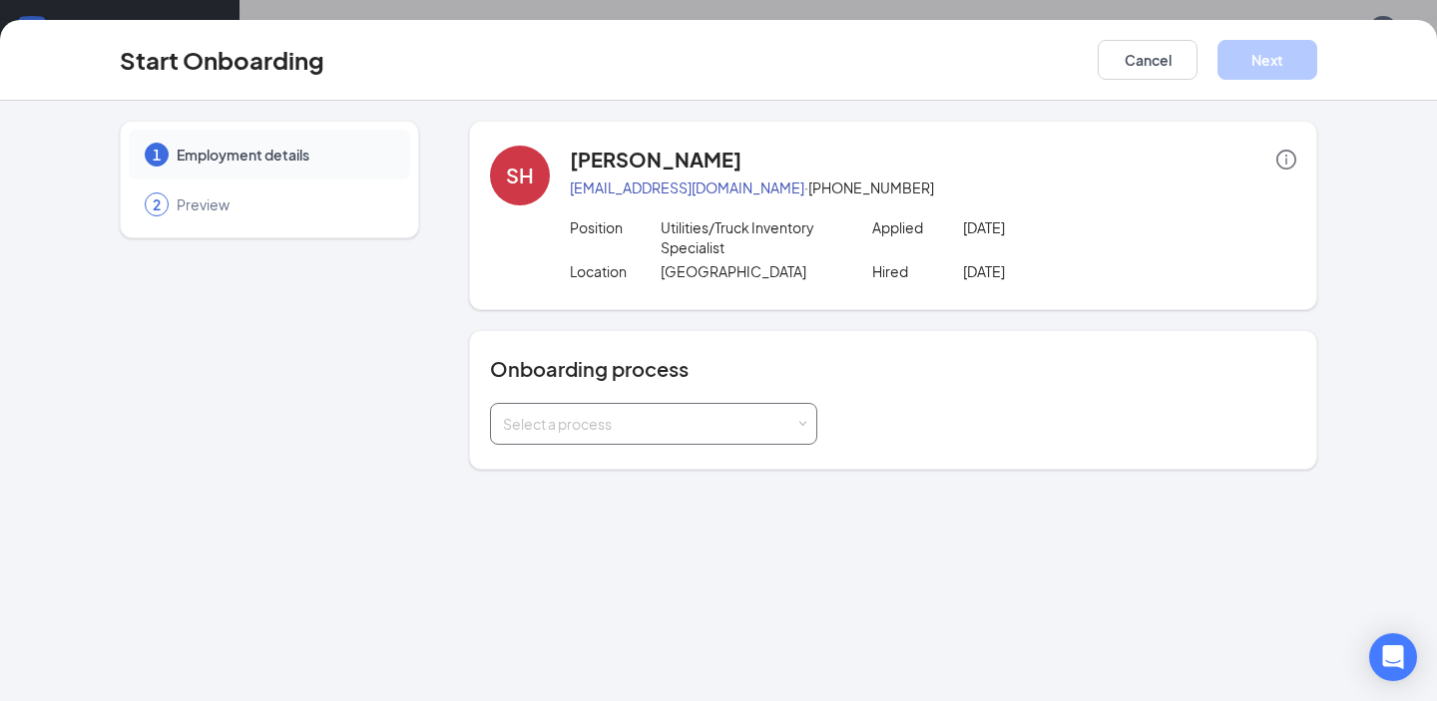
click at [761, 432] on div "Select a process" at bounding box center [649, 424] width 292 height 20
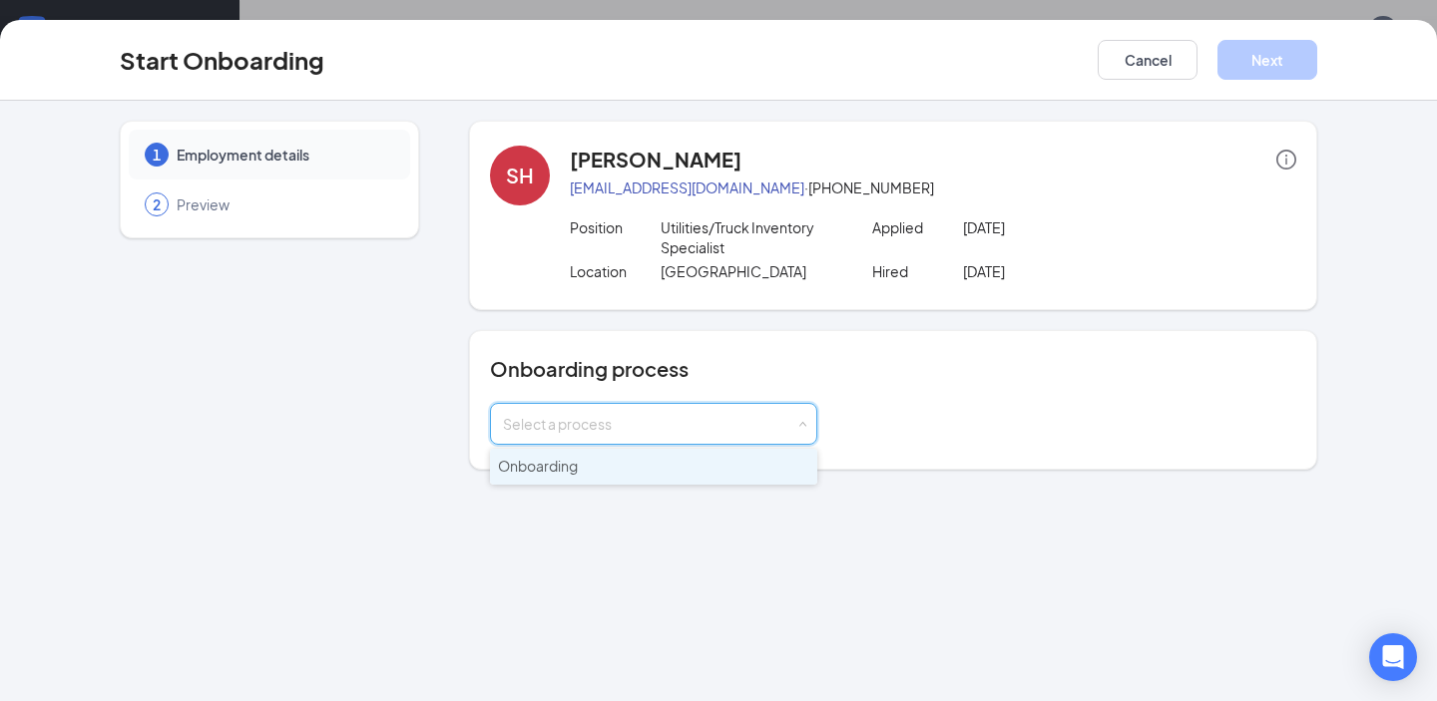
click at [672, 463] on li "Onboarding" at bounding box center [653, 467] width 327 height 36
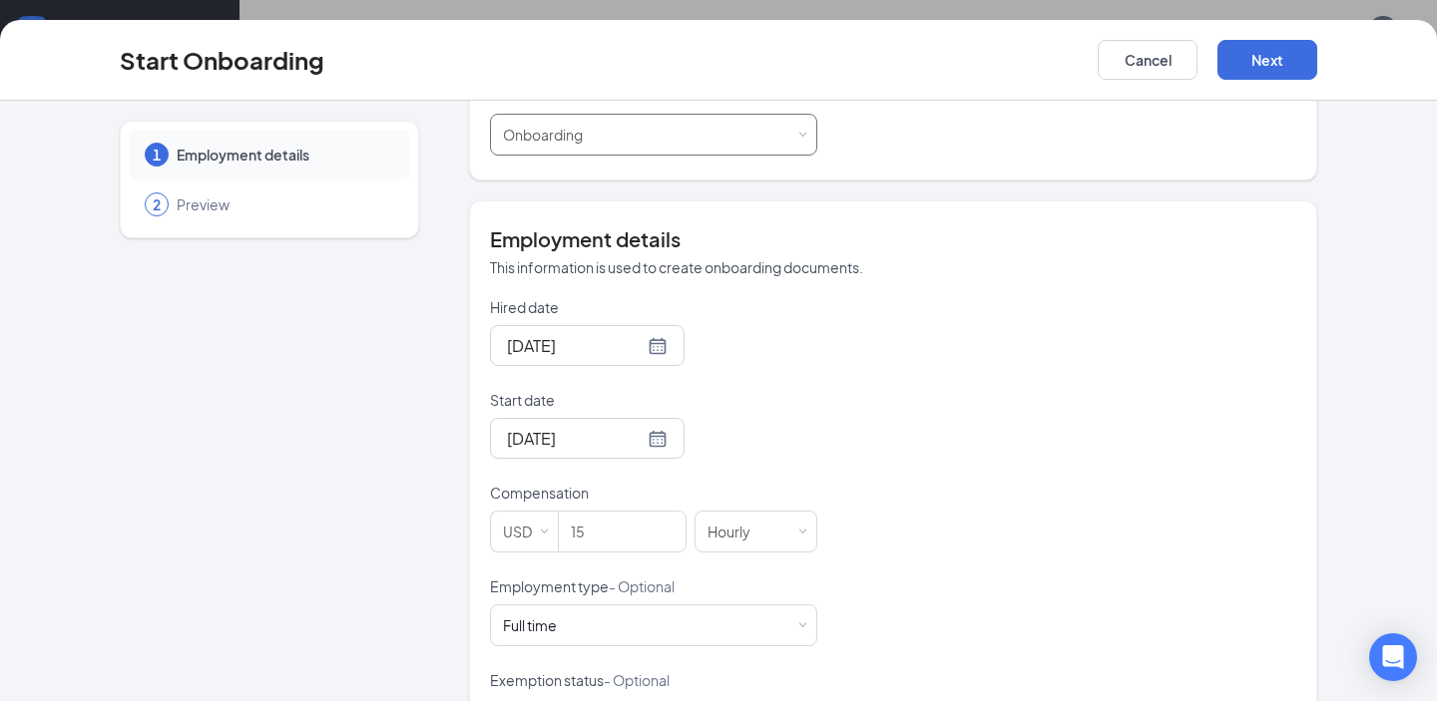
scroll to position [341, 0]
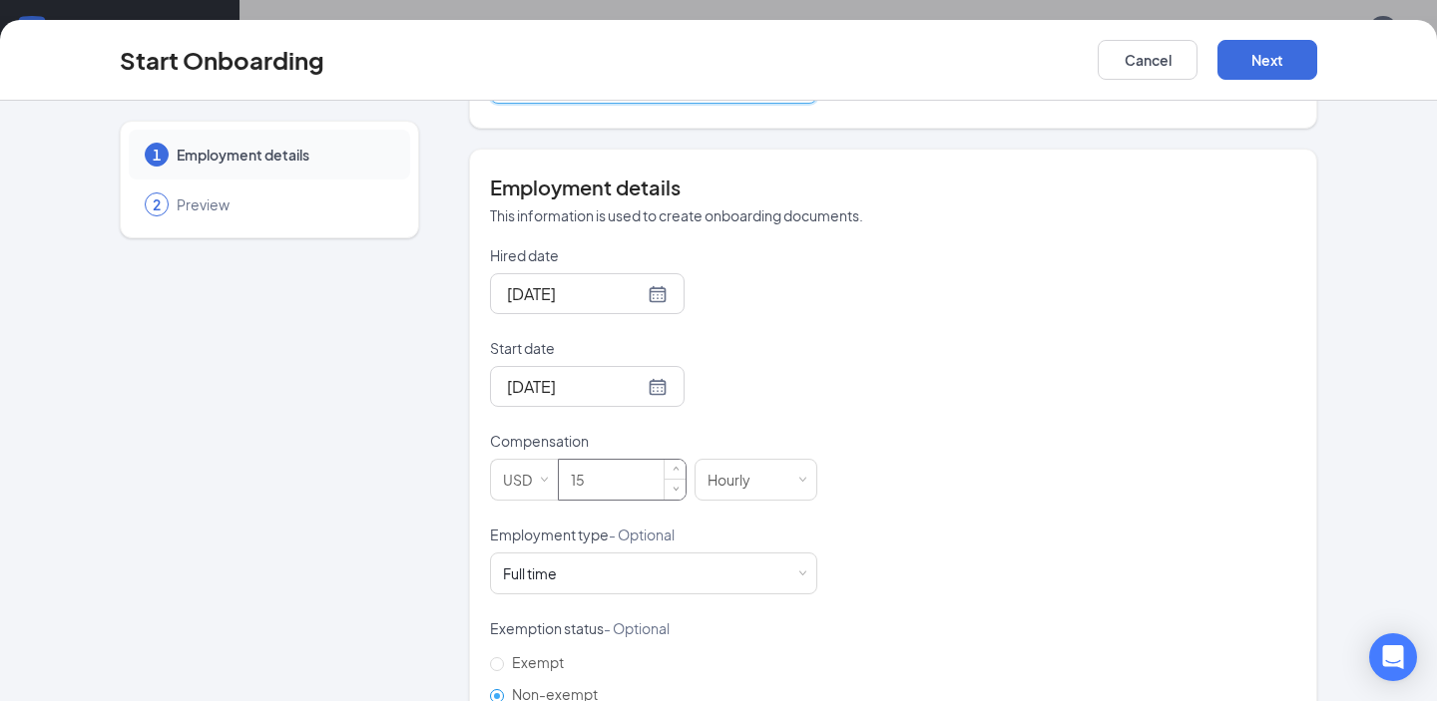
click at [621, 468] on input "15" at bounding box center [622, 480] width 127 height 40
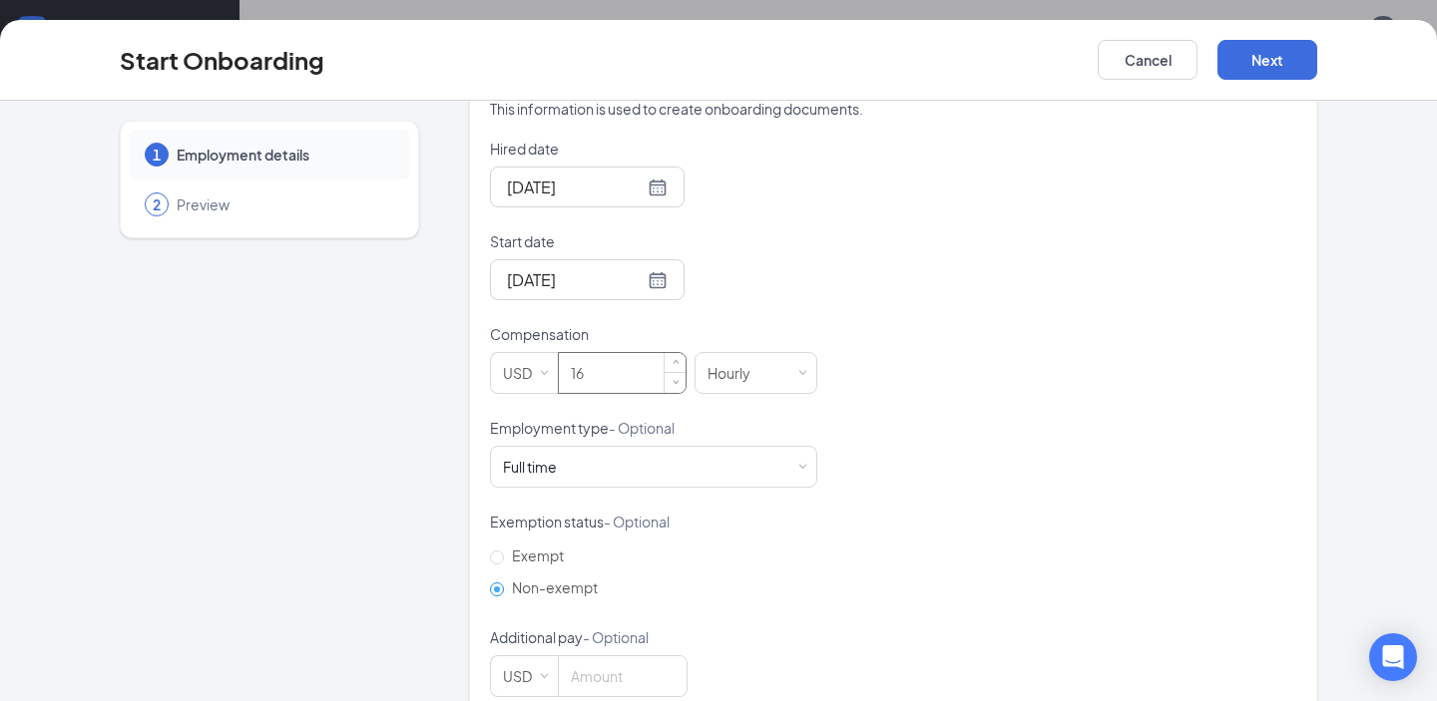
scroll to position [462, 0]
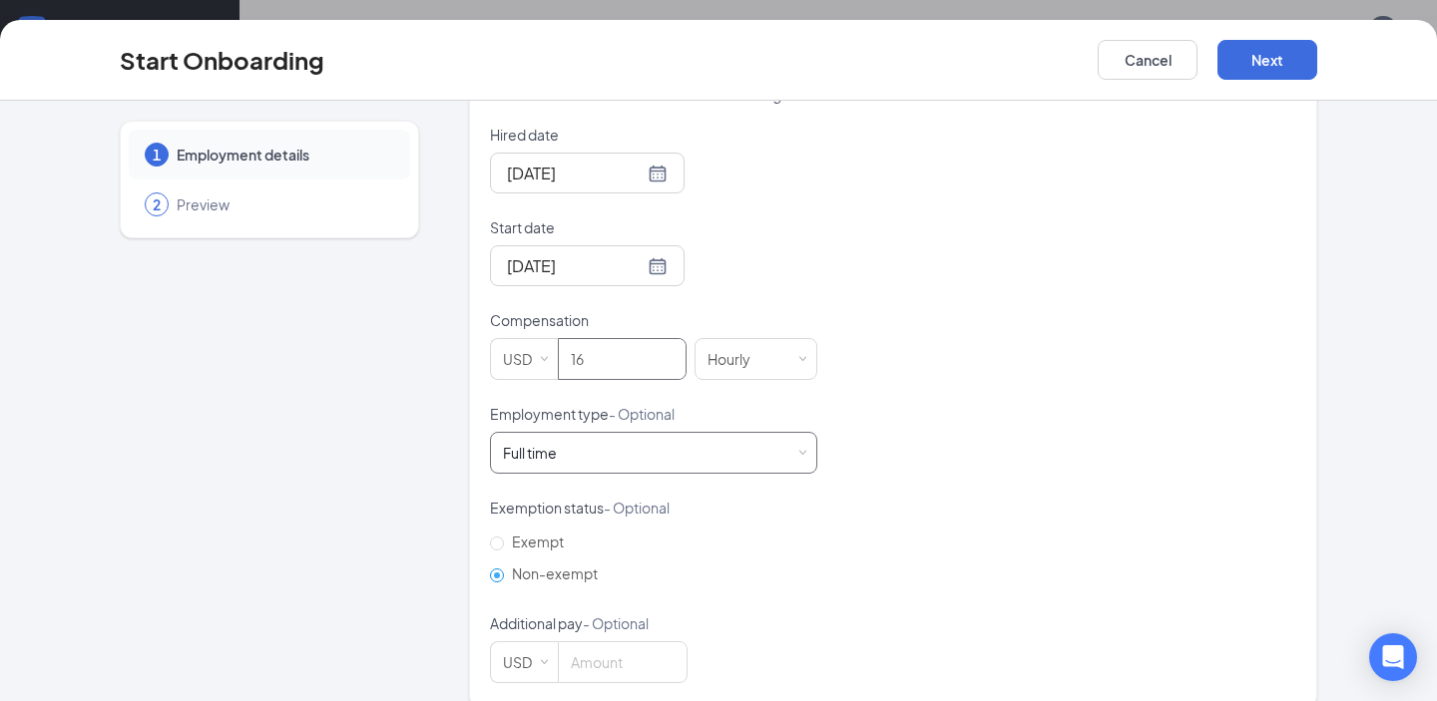
type input "16"
click at [592, 441] on div "Full time Works 30+ hours per week and is reasonably expected to work" at bounding box center [653, 453] width 301 height 40
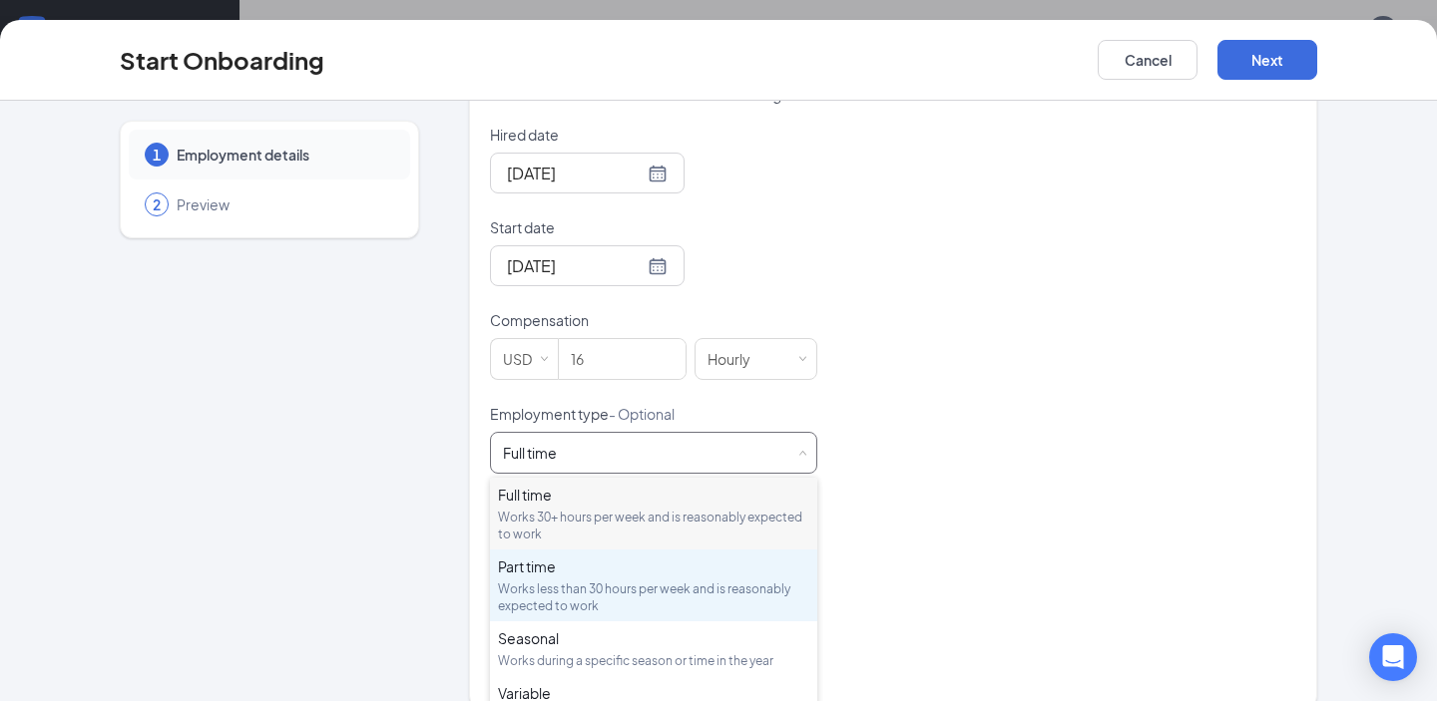
click at [578, 579] on div "Part time Works less than 30 hours per week and is reasonably expected to work" at bounding box center [653, 586] width 311 height 58
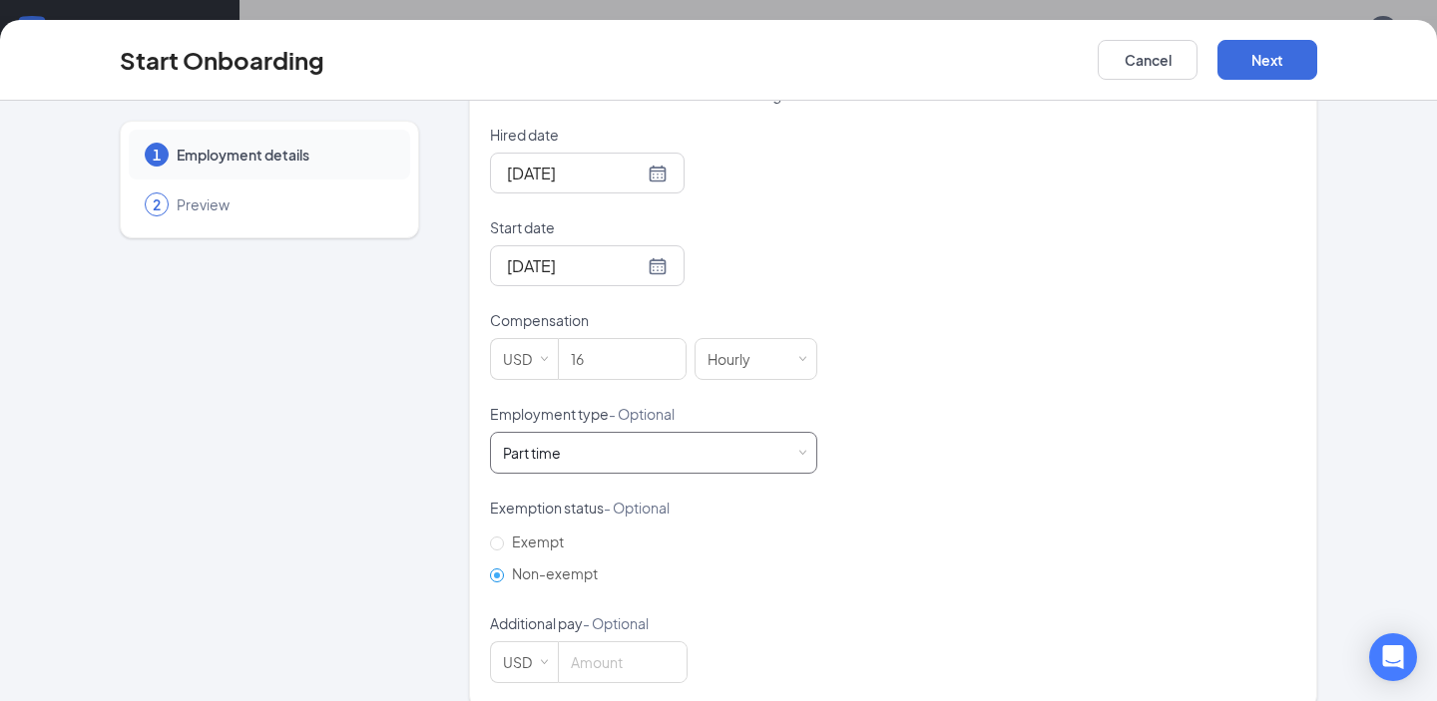
scroll to position [489, 0]
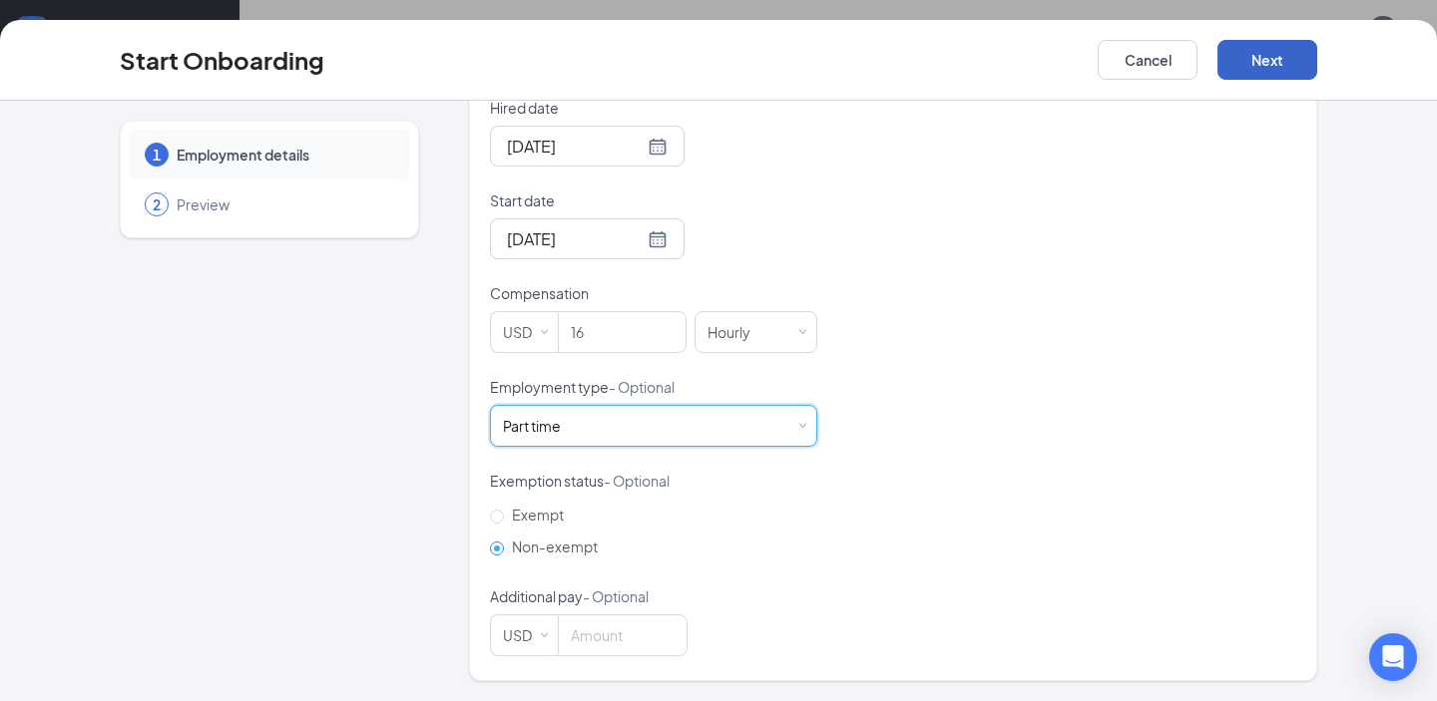
click at [1259, 52] on button "Next" at bounding box center [1267, 60] width 100 height 40
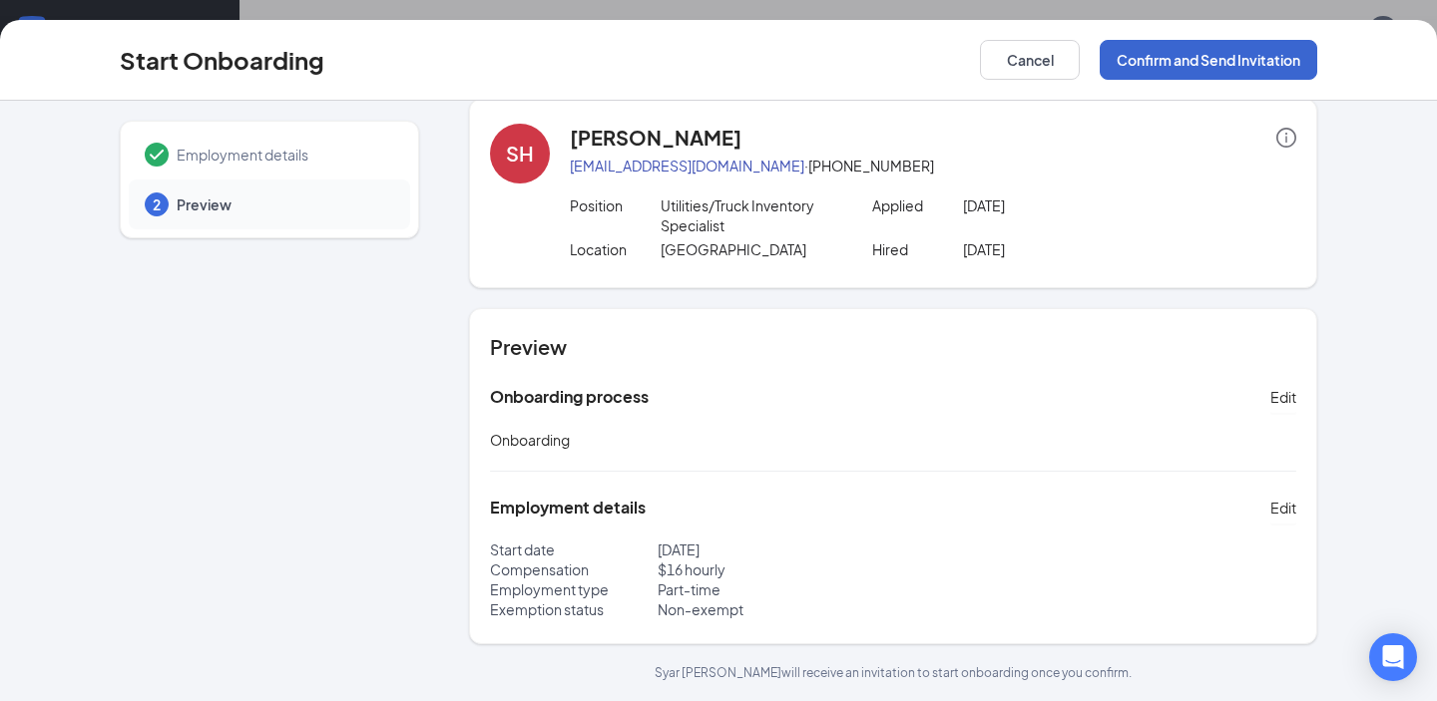
scroll to position [22, 0]
click at [1249, 66] on button "Confirm and Send Invitation" at bounding box center [1209, 60] width 218 height 40
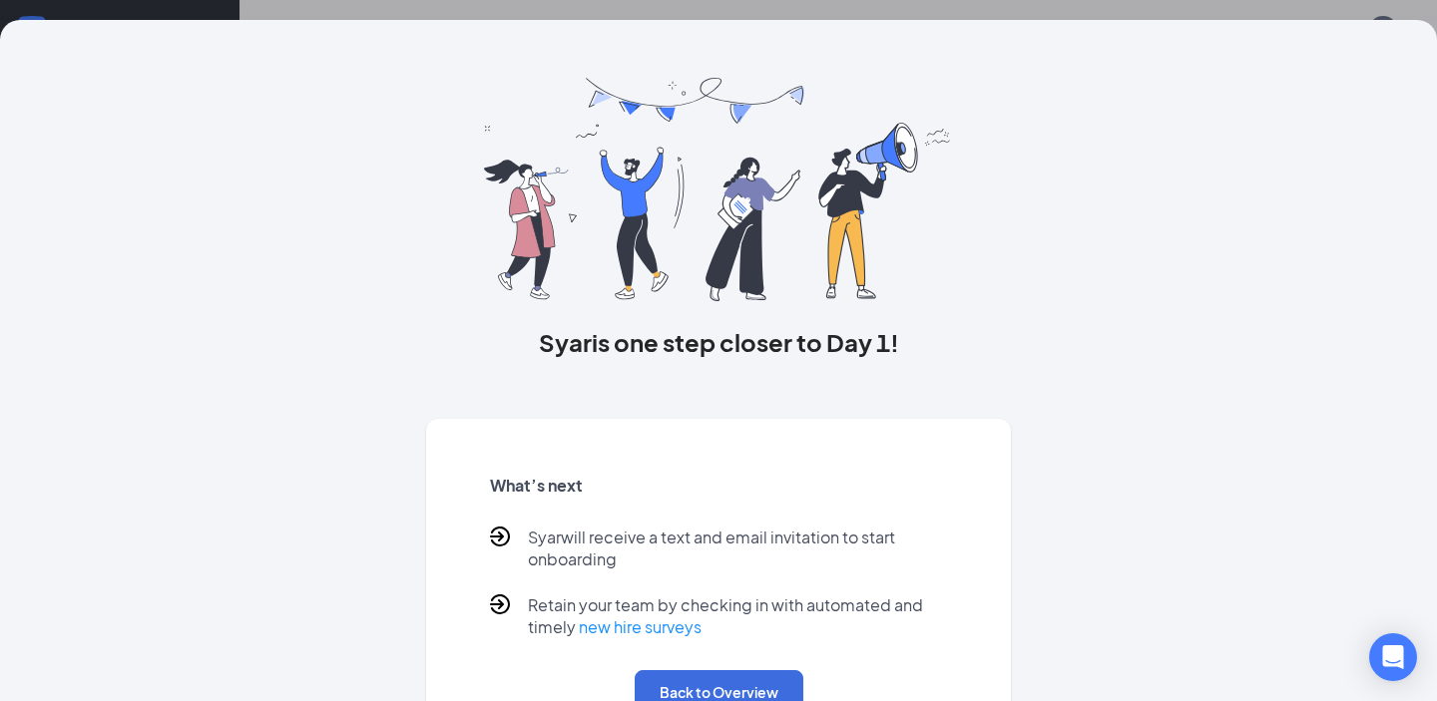
scroll to position [0, 0]
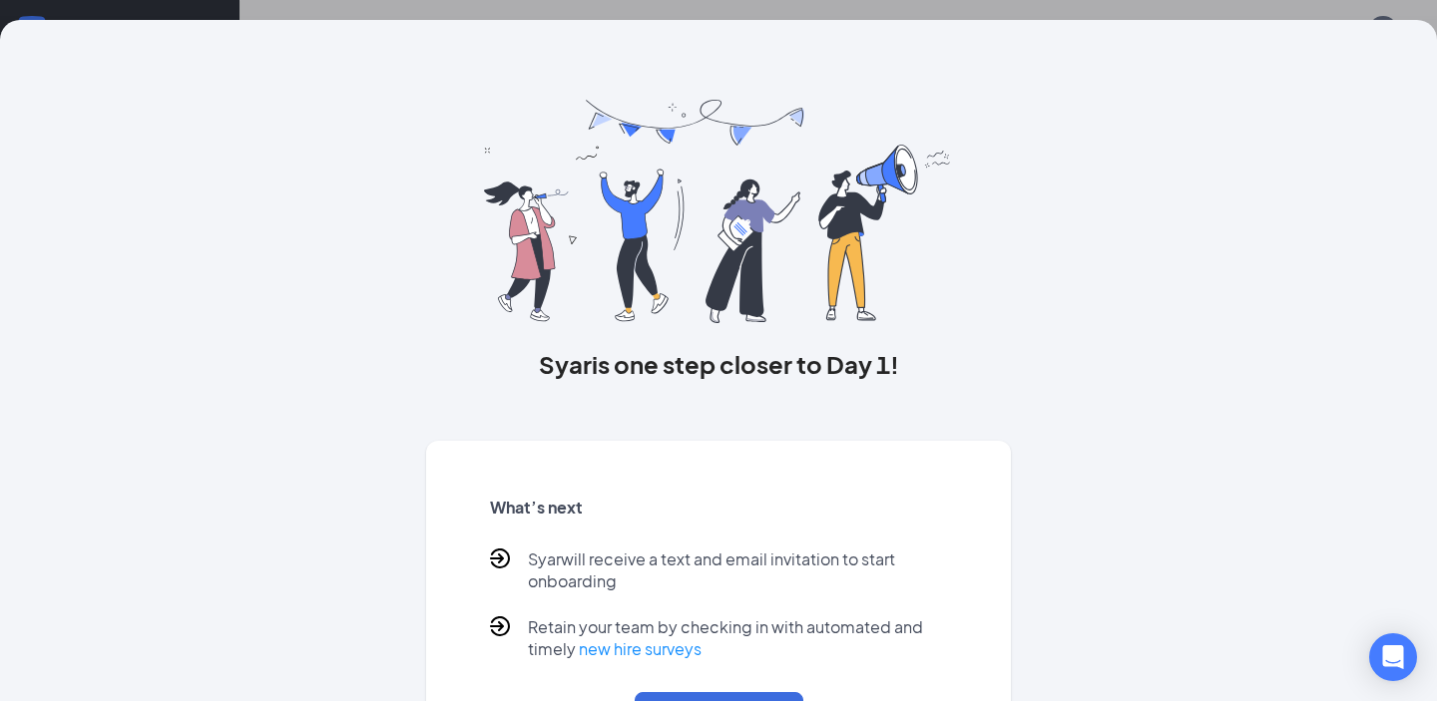
click at [816, 15] on div "Syar is one step closer to Day 1! What’s next Syar will receive a text and emai…" at bounding box center [718, 350] width 1437 height 701
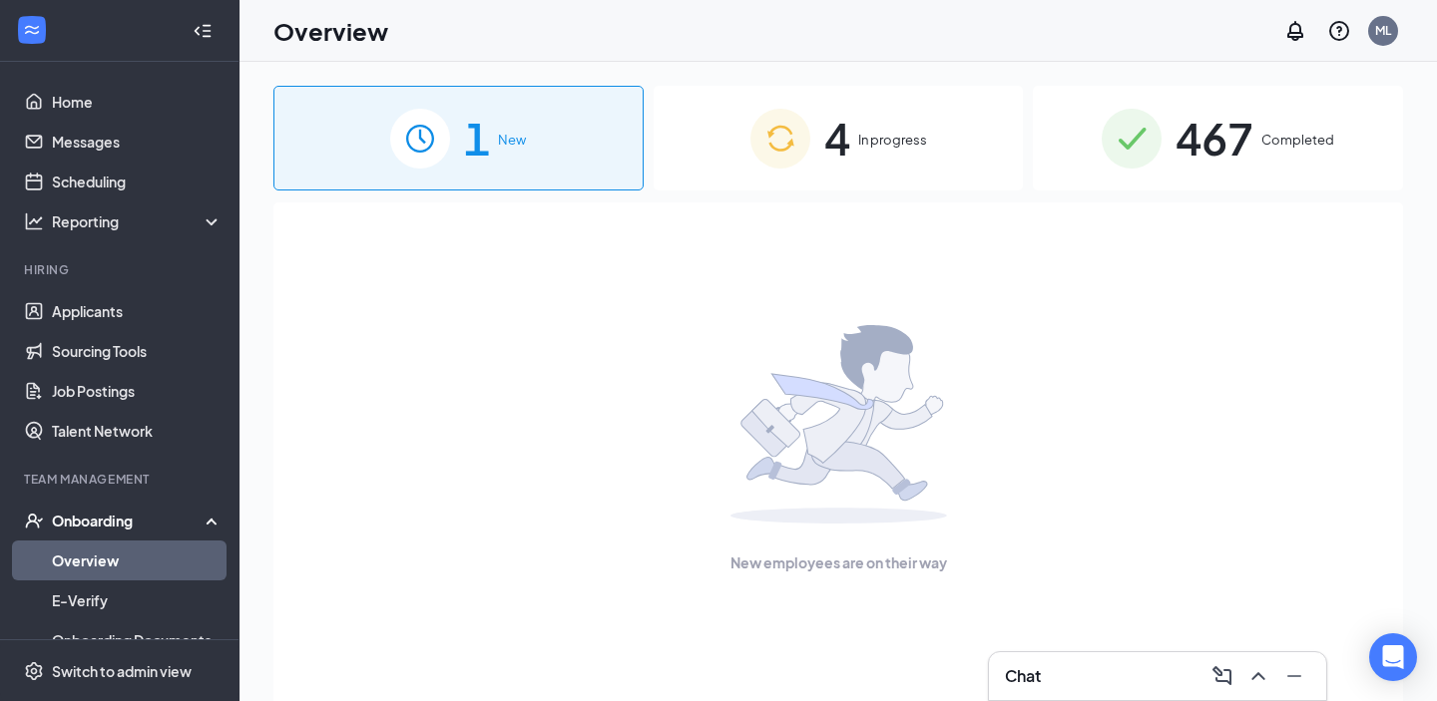
click at [893, 171] on div "4 In progress" at bounding box center [839, 138] width 370 height 105
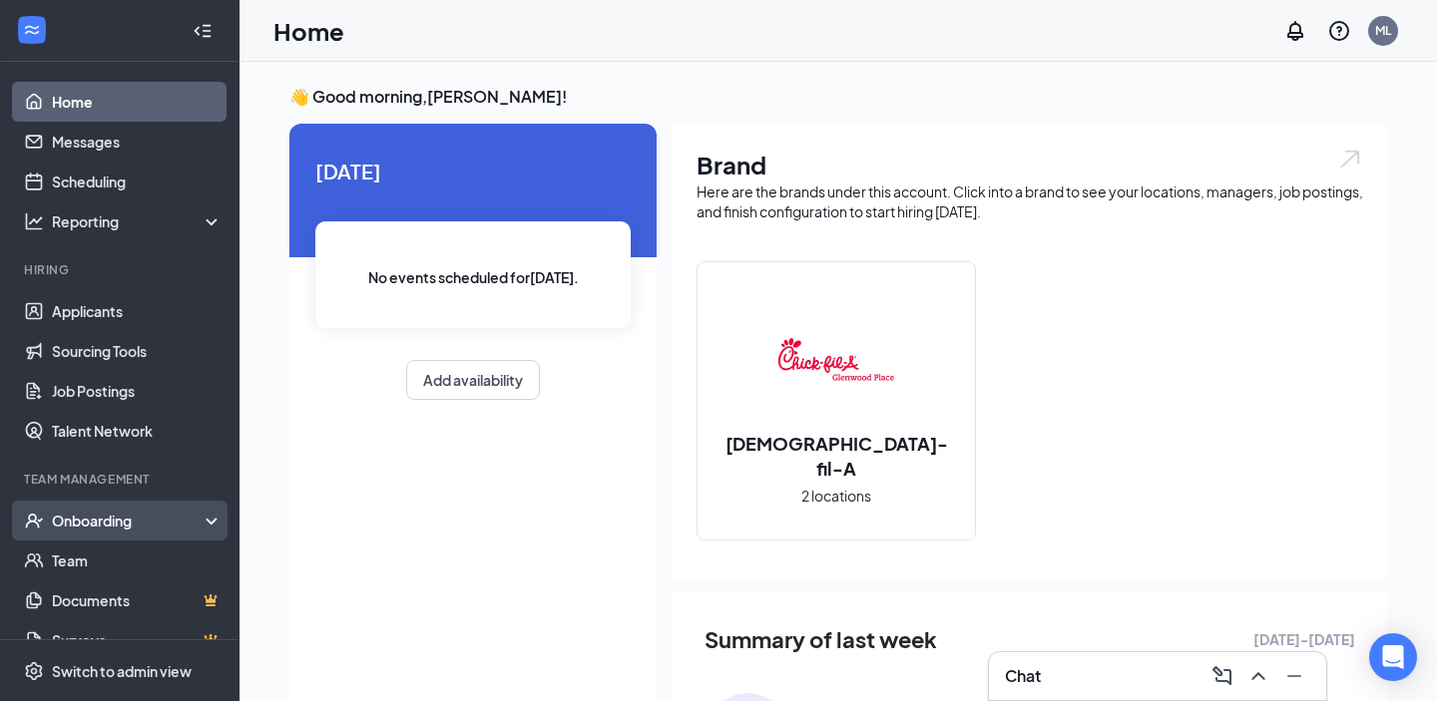
click at [182, 524] on div "Onboarding" at bounding box center [129, 521] width 154 height 20
click at [141, 565] on link "Overview" at bounding box center [137, 561] width 171 height 40
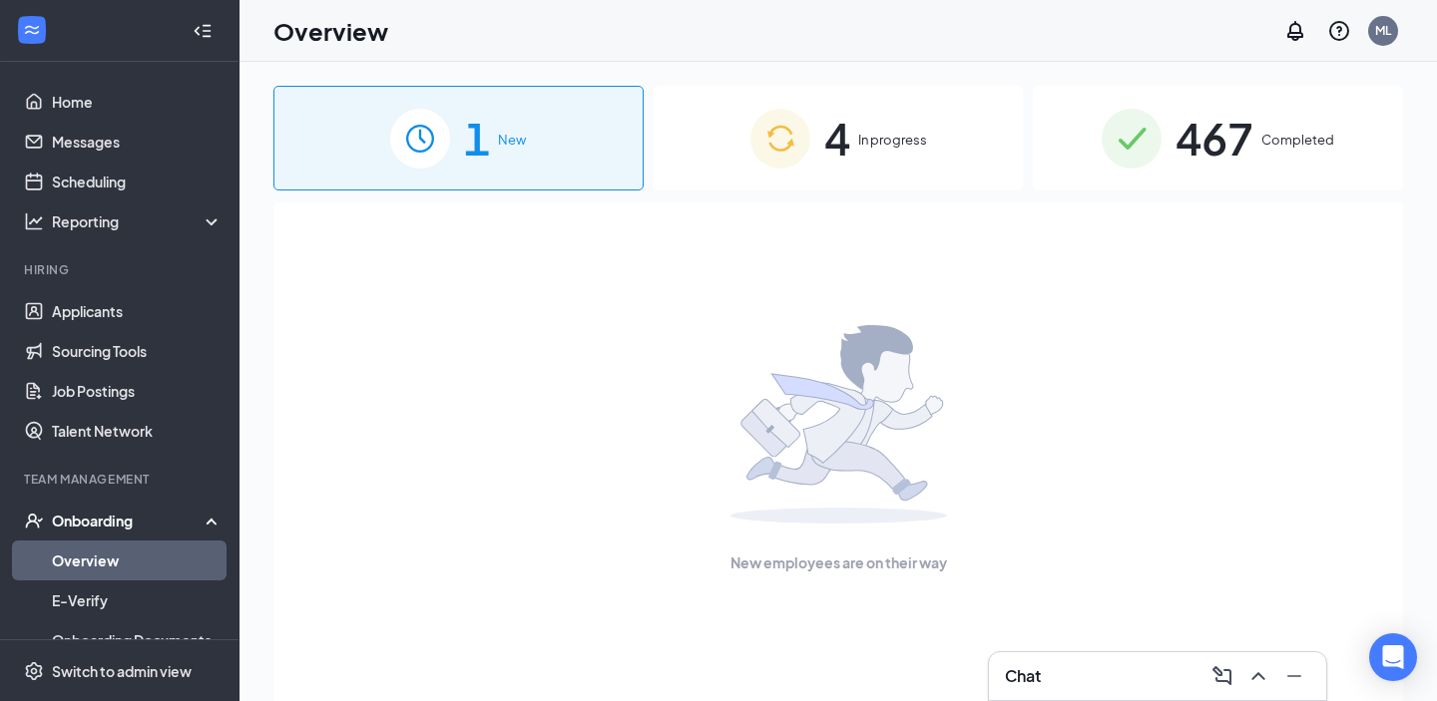
click at [878, 172] on div "4 In progress" at bounding box center [839, 138] width 370 height 105
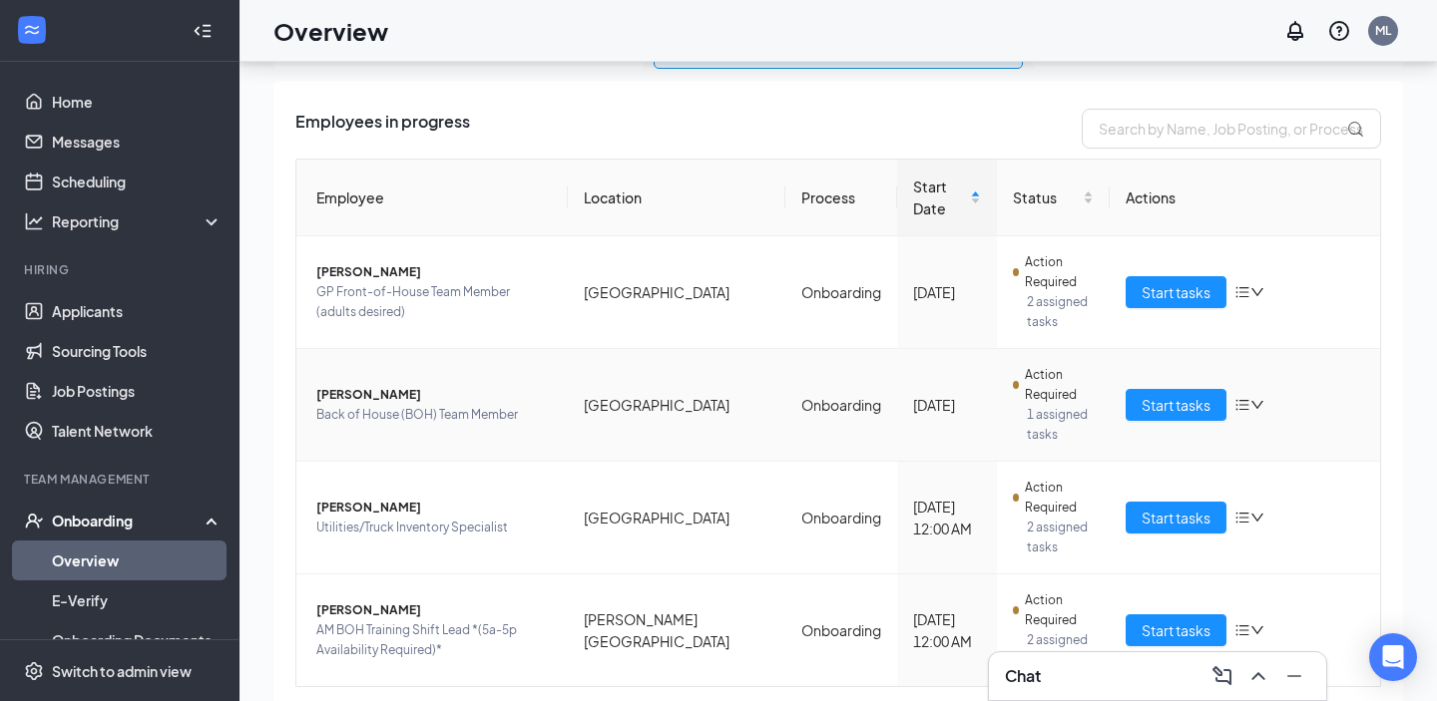
scroll to position [90, 0]
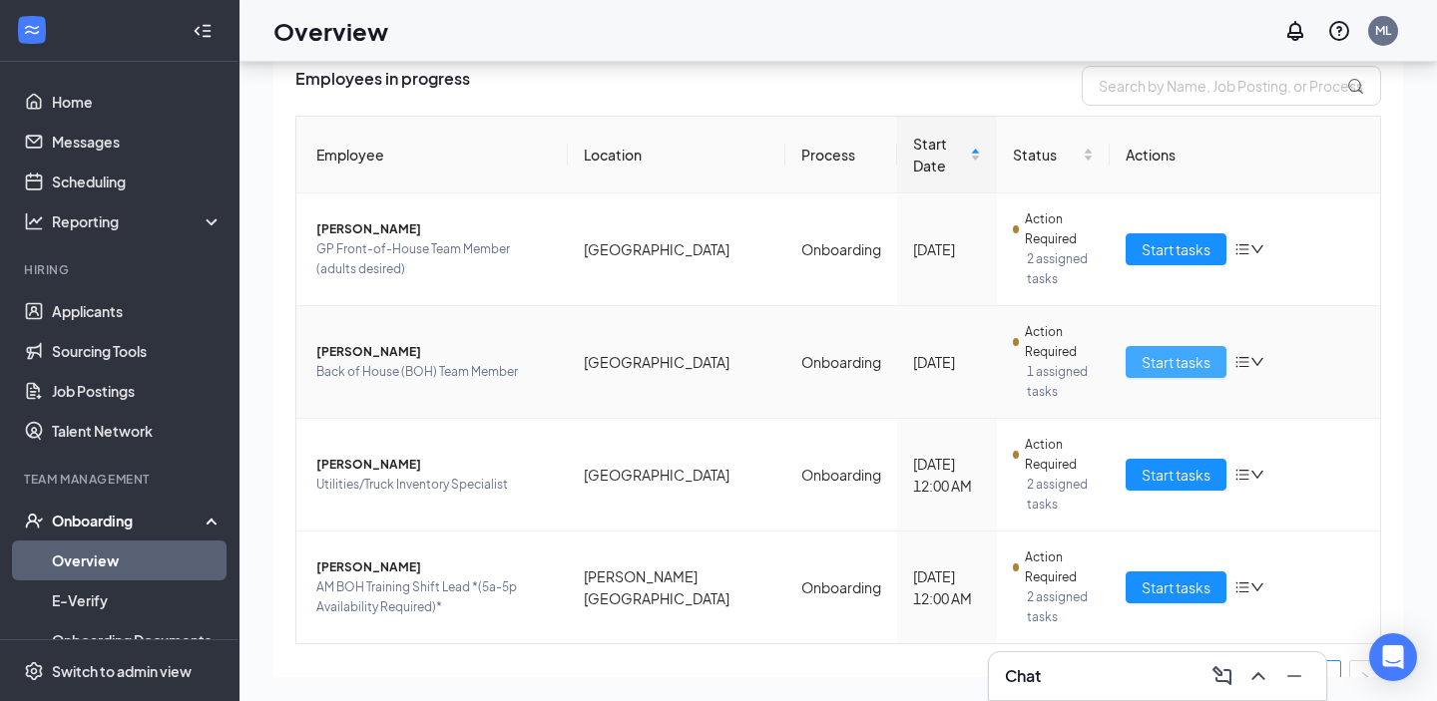
click at [1166, 351] on span "Start tasks" at bounding box center [1176, 362] width 69 height 22
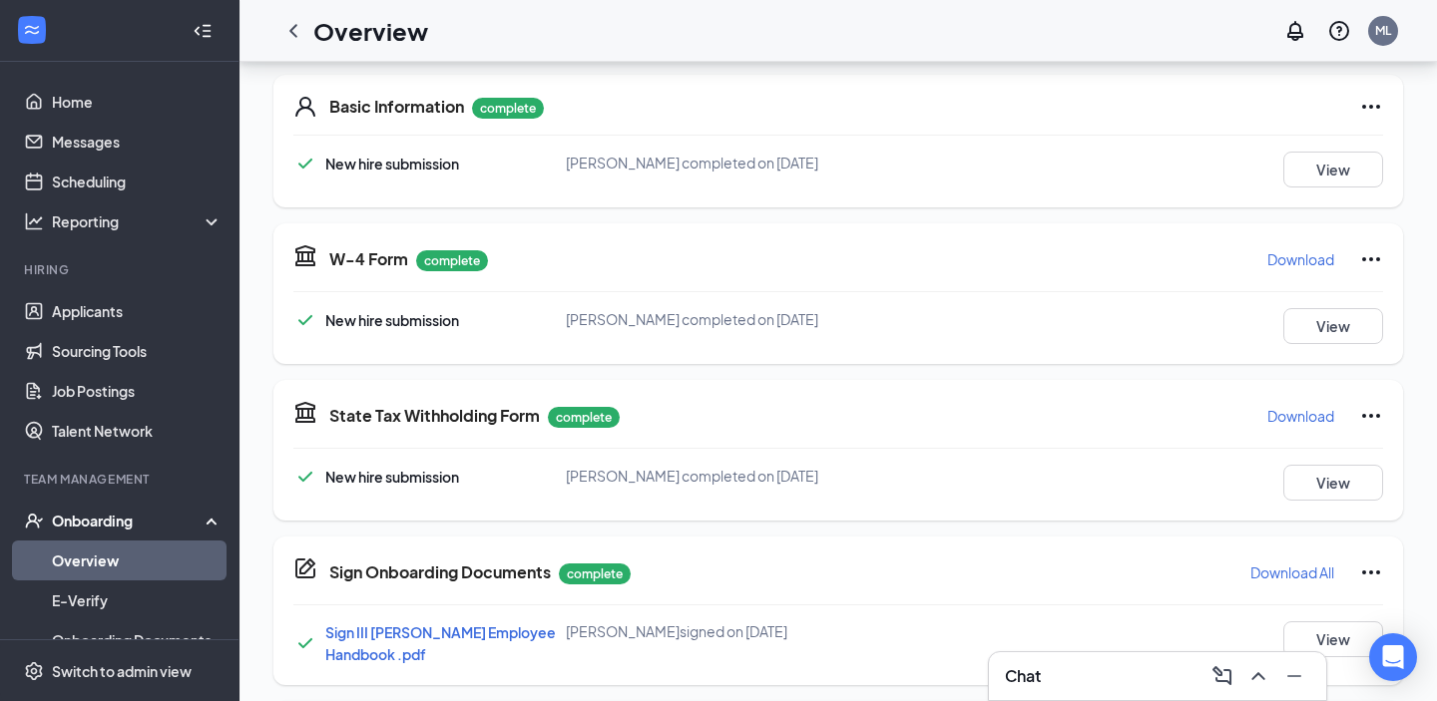
scroll to position [609, 0]
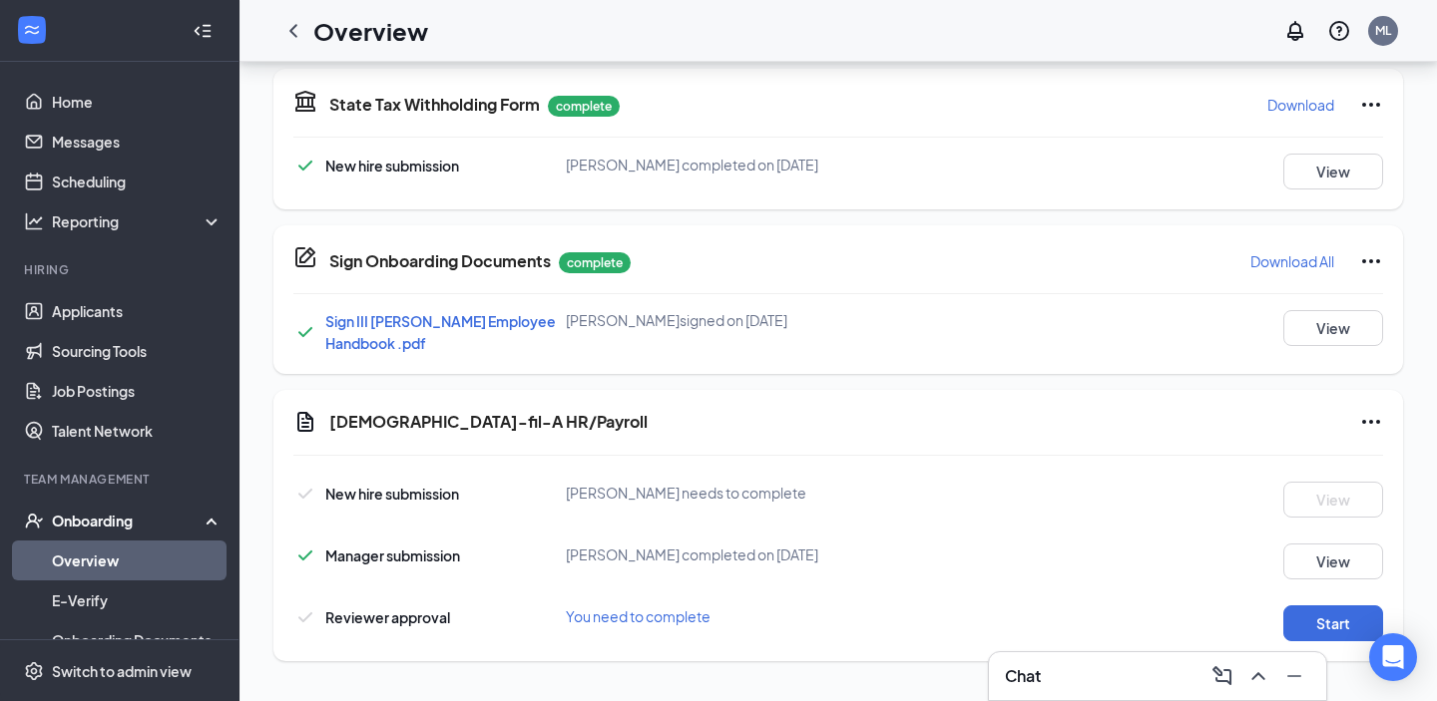
click at [1370, 417] on icon "Ellipses" at bounding box center [1371, 422] width 24 height 24
click at [706, 578] on div "Manager submission Melliah Lander completed on Aug 26, 2025 View" at bounding box center [838, 562] width 1090 height 36
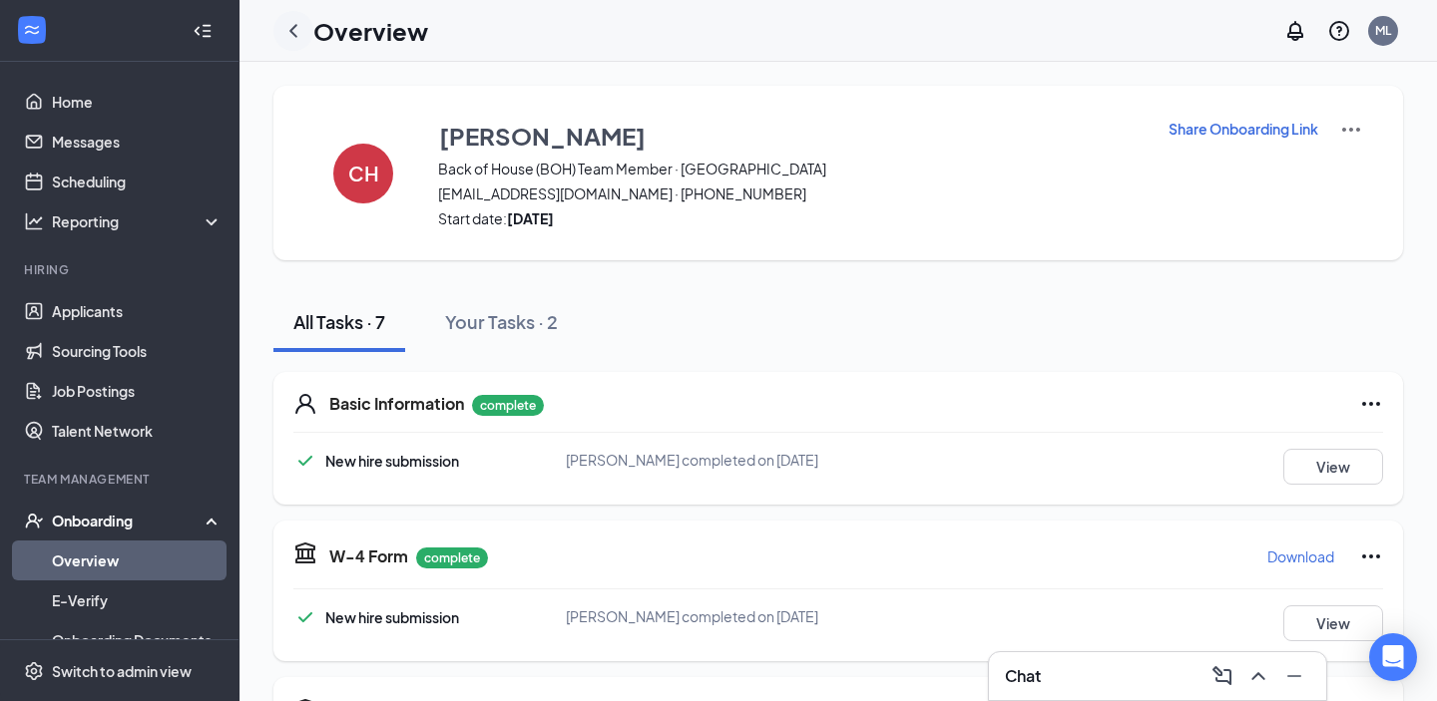
click at [293, 16] on div at bounding box center [293, 31] width 40 height 40
click at [295, 24] on icon "ChevronLeft" at bounding box center [293, 31] width 24 height 24
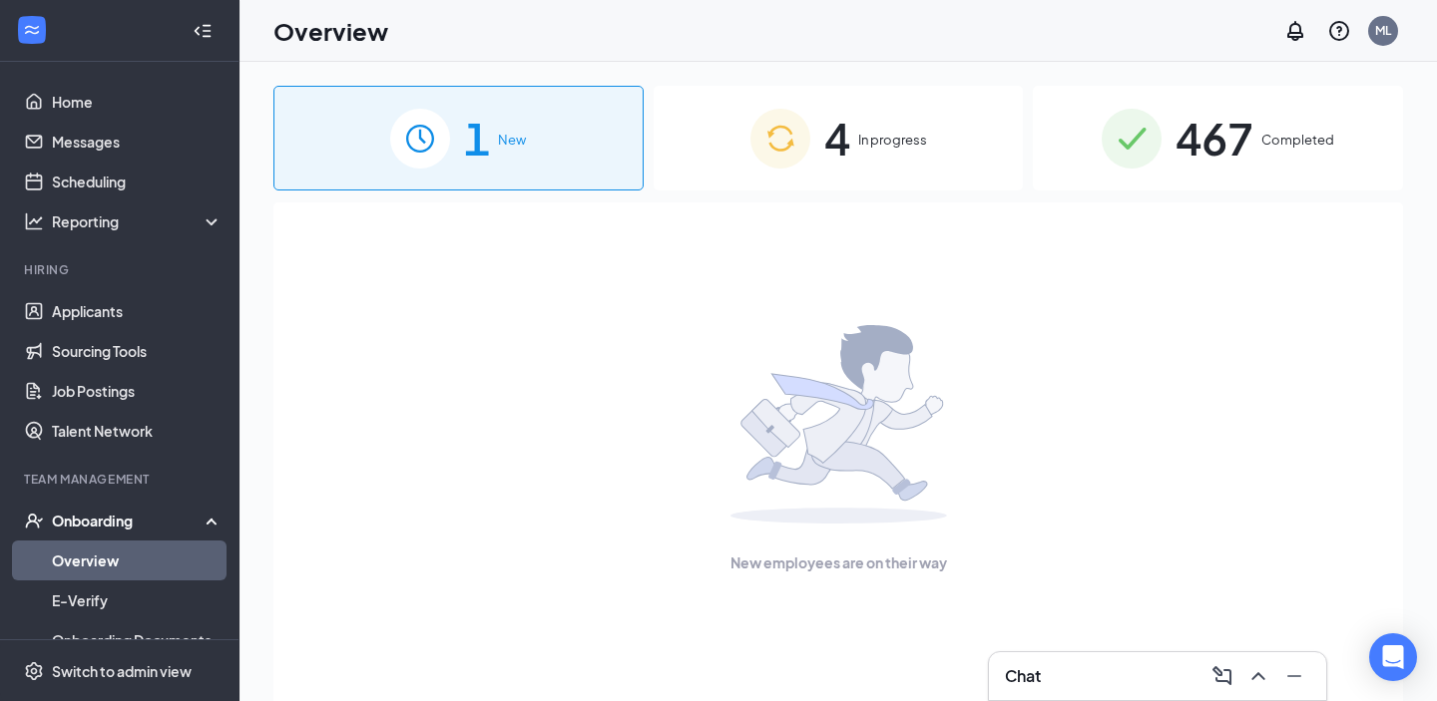
scroll to position [90, 0]
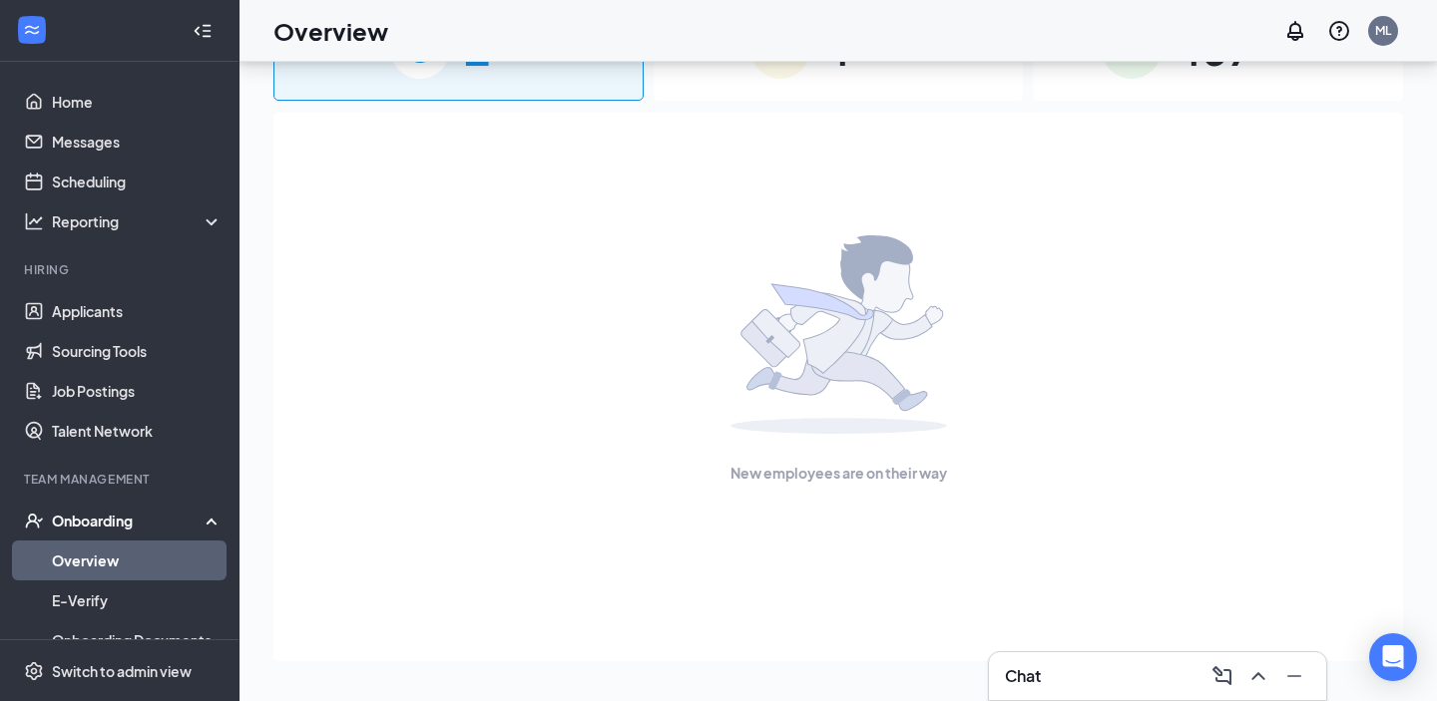
click at [843, 78] on span "4" at bounding box center [837, 48] width 26 height 69
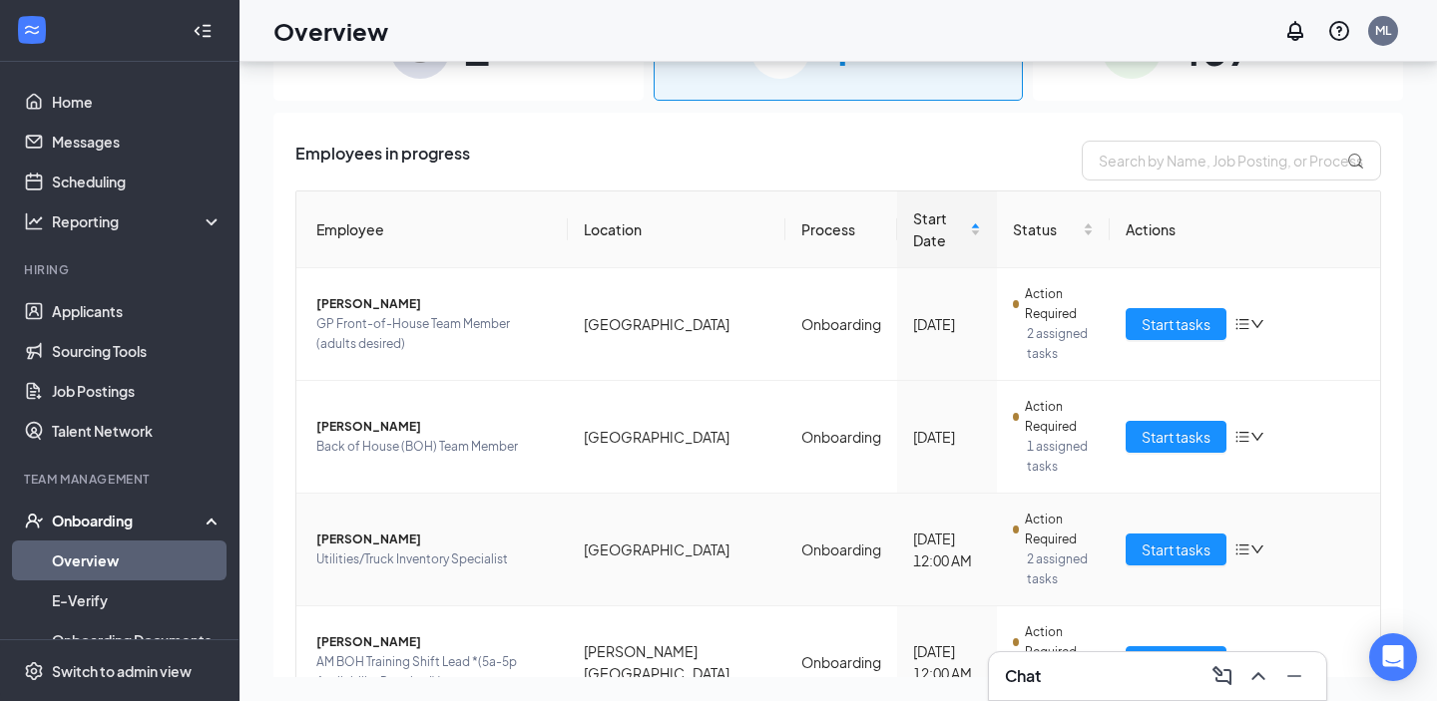
scroll to position [23, 0]
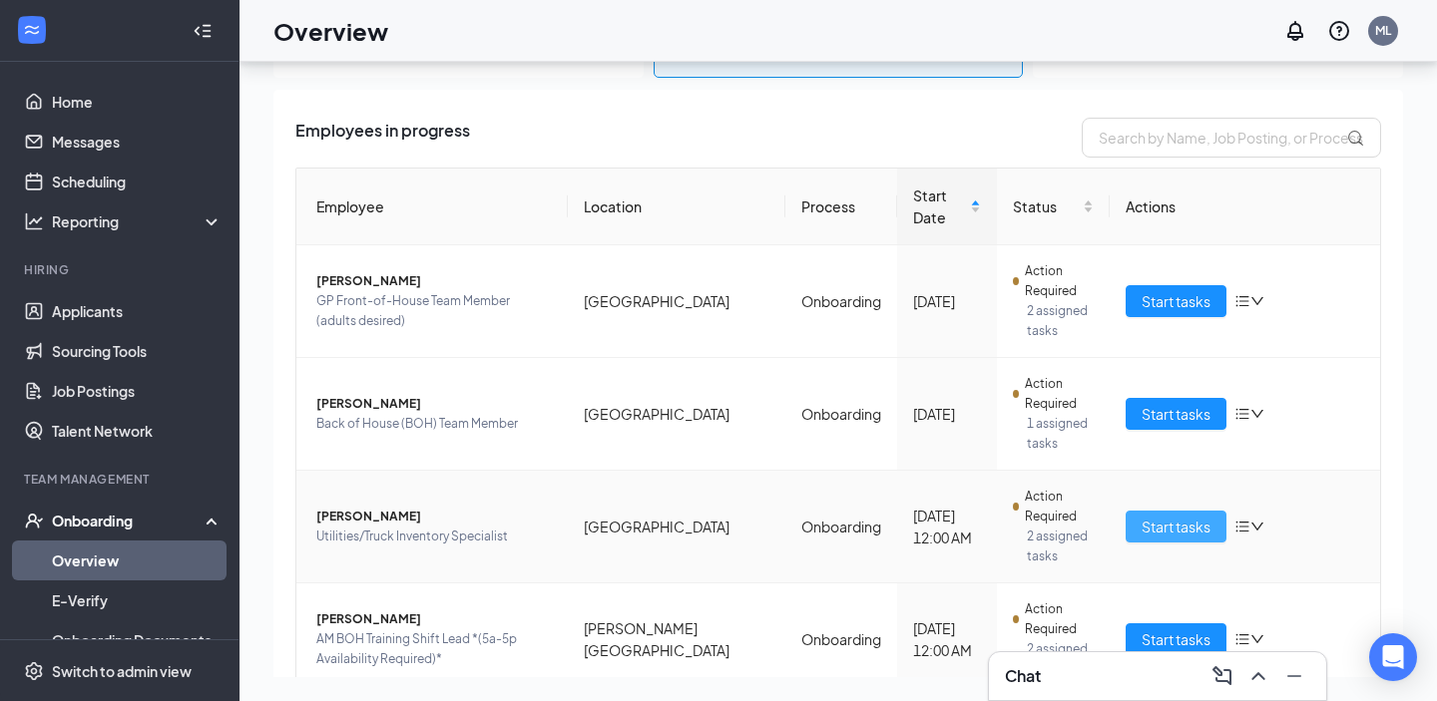
click at [1147, 511] on button "Start tasks" at bounding box center [1176, 527] width 101 height 32
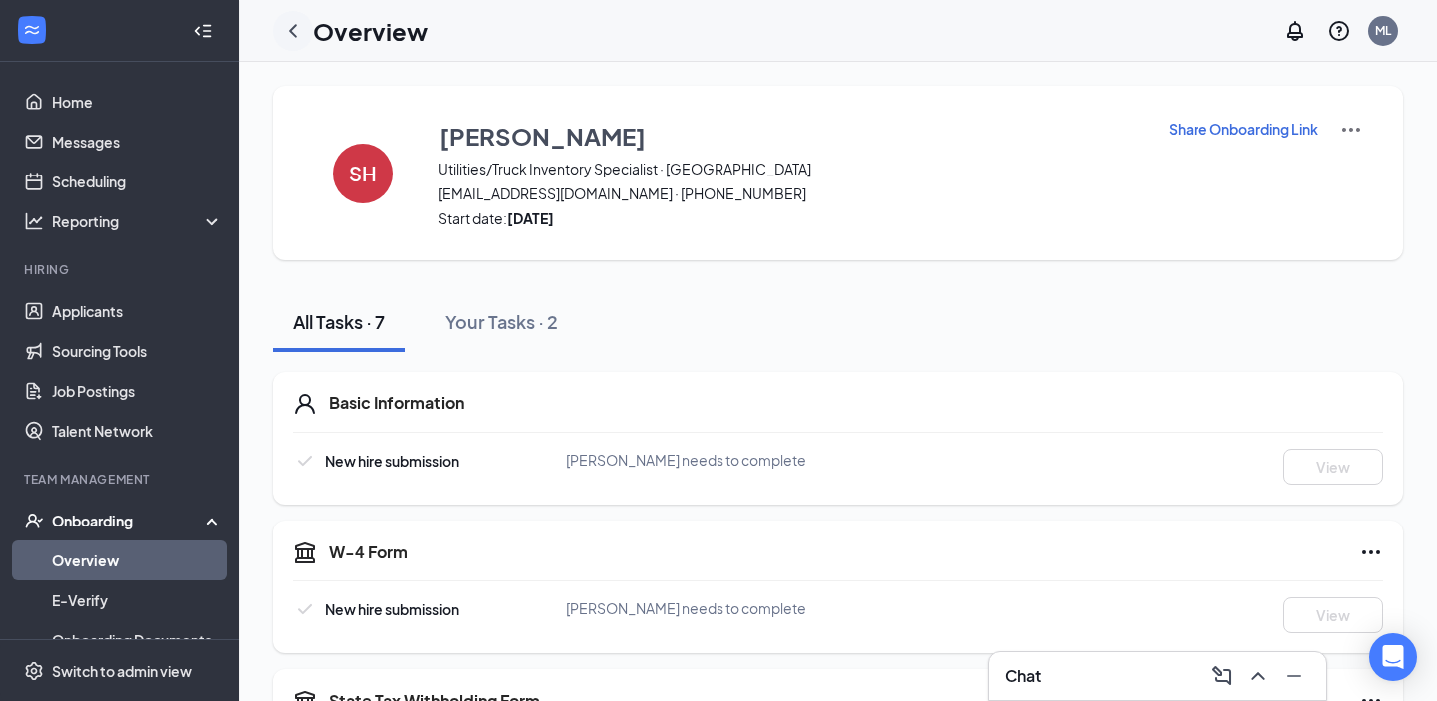
click at [294, 31] on icon "ChevronLeft" at bounding box center [293, 31] width 24 height 24
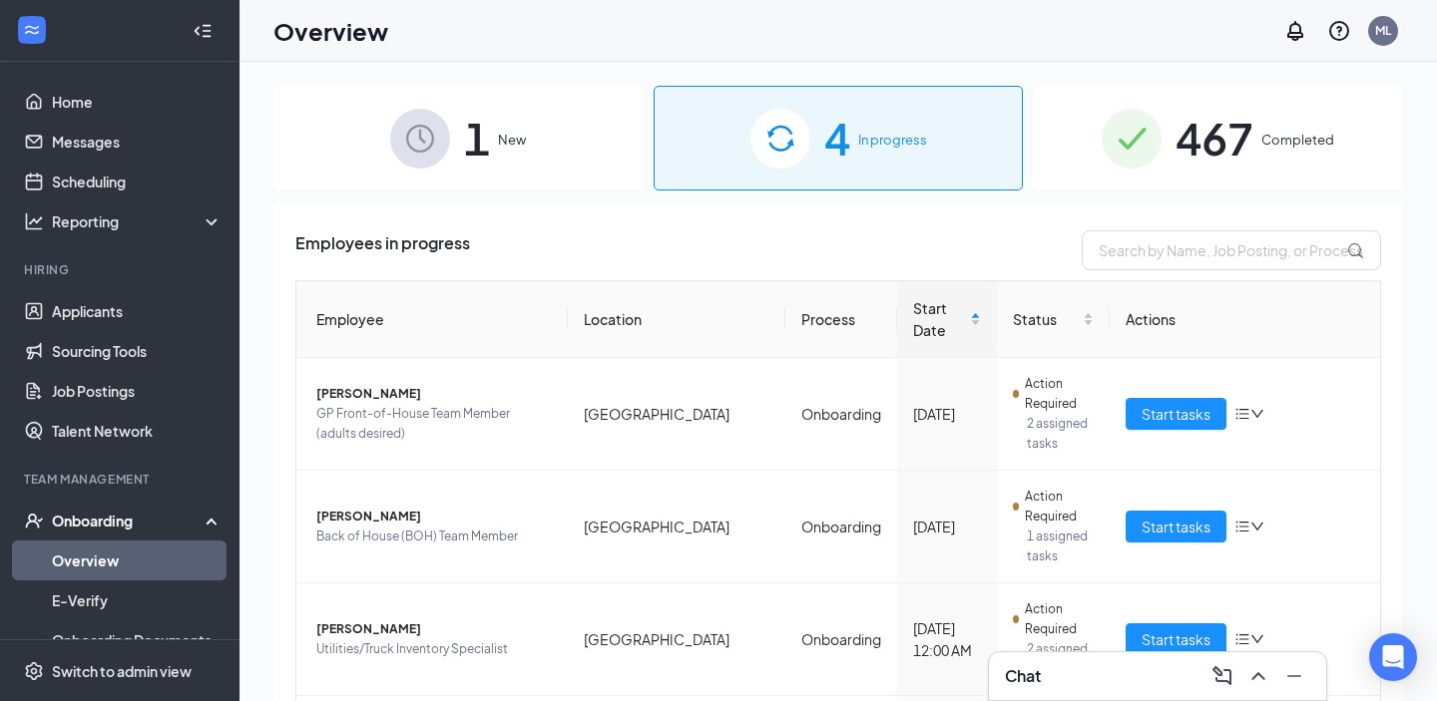
scroll to position [75, 0]
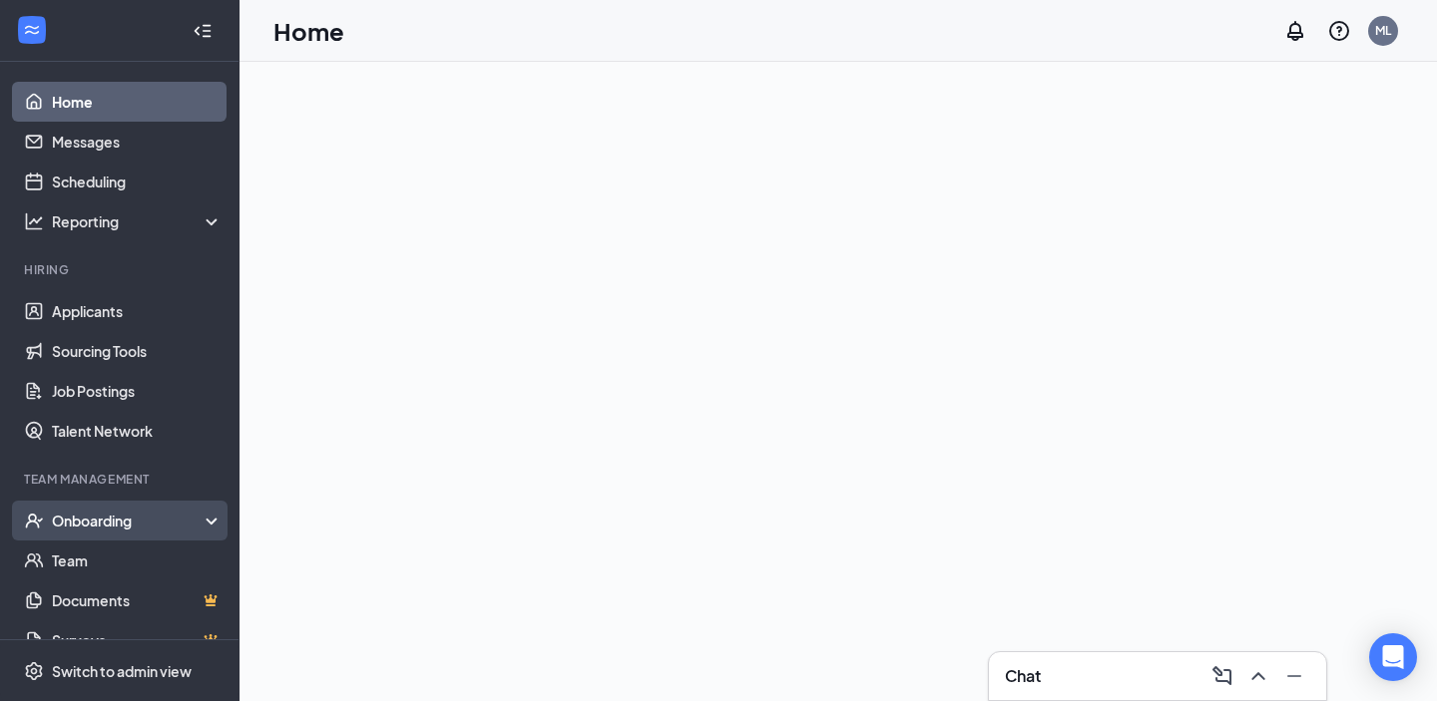
click at [130, 506] on div "Onboarding" at bounding box center [119, 521] width 239 height 40
click at [117, 551] on link "Overview" at bounding box center [137, 561] width 171 height 40
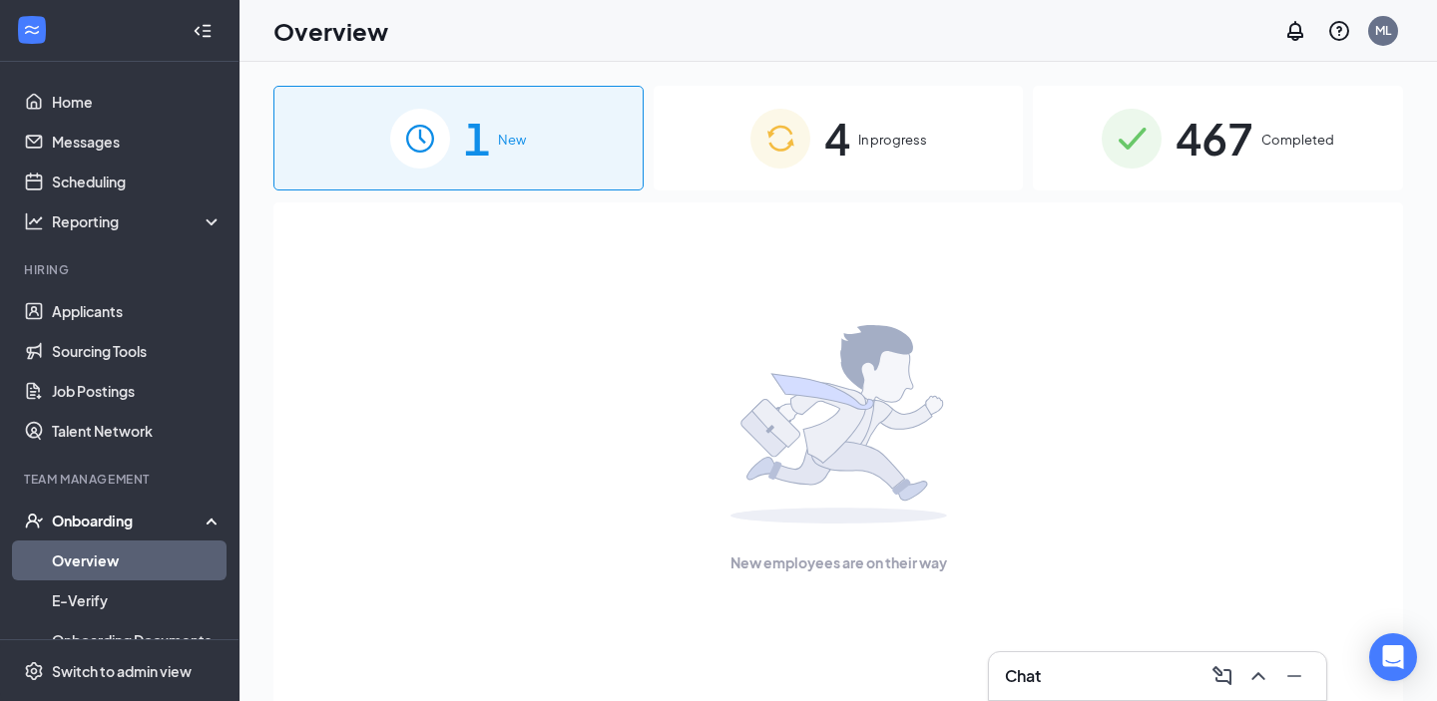
click at [863, 141] on span "In progress" at bounding box center [892, 140] width 69 height 20
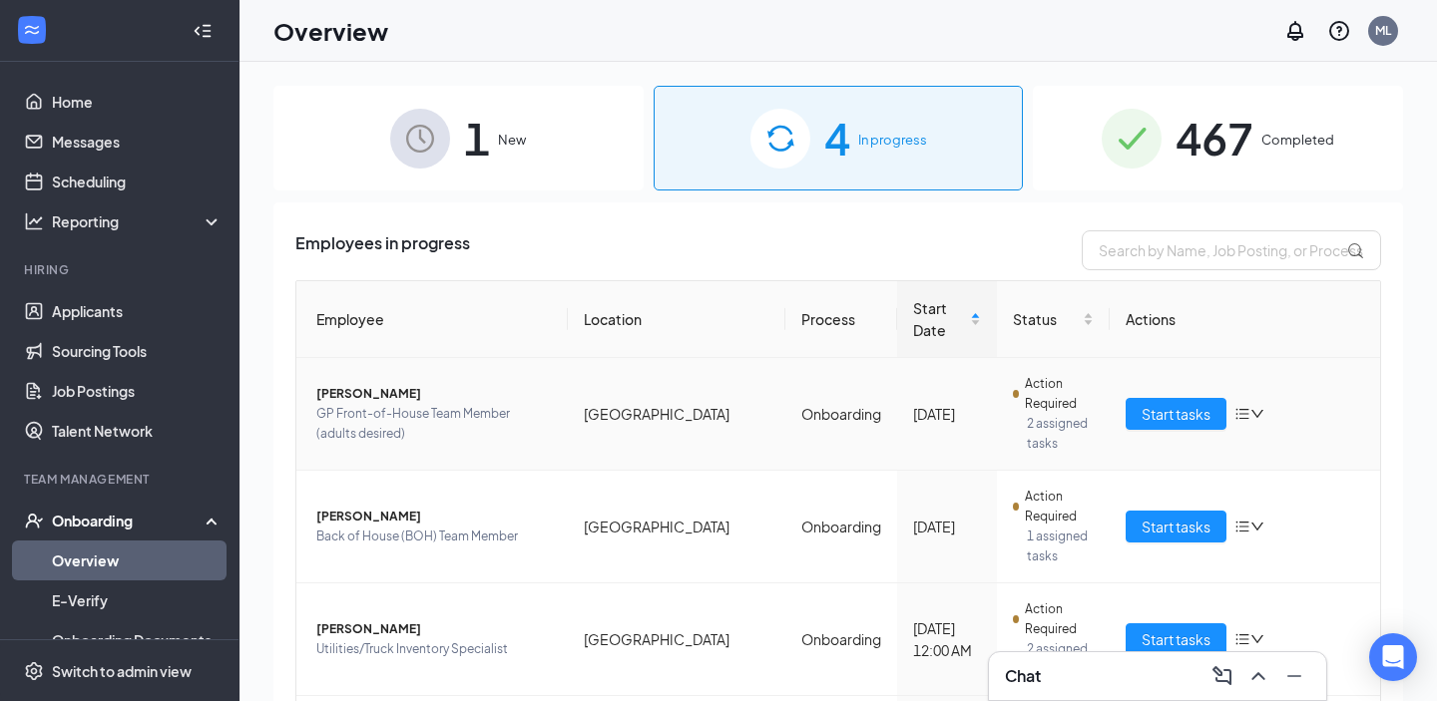
scroll to position [75, 0]
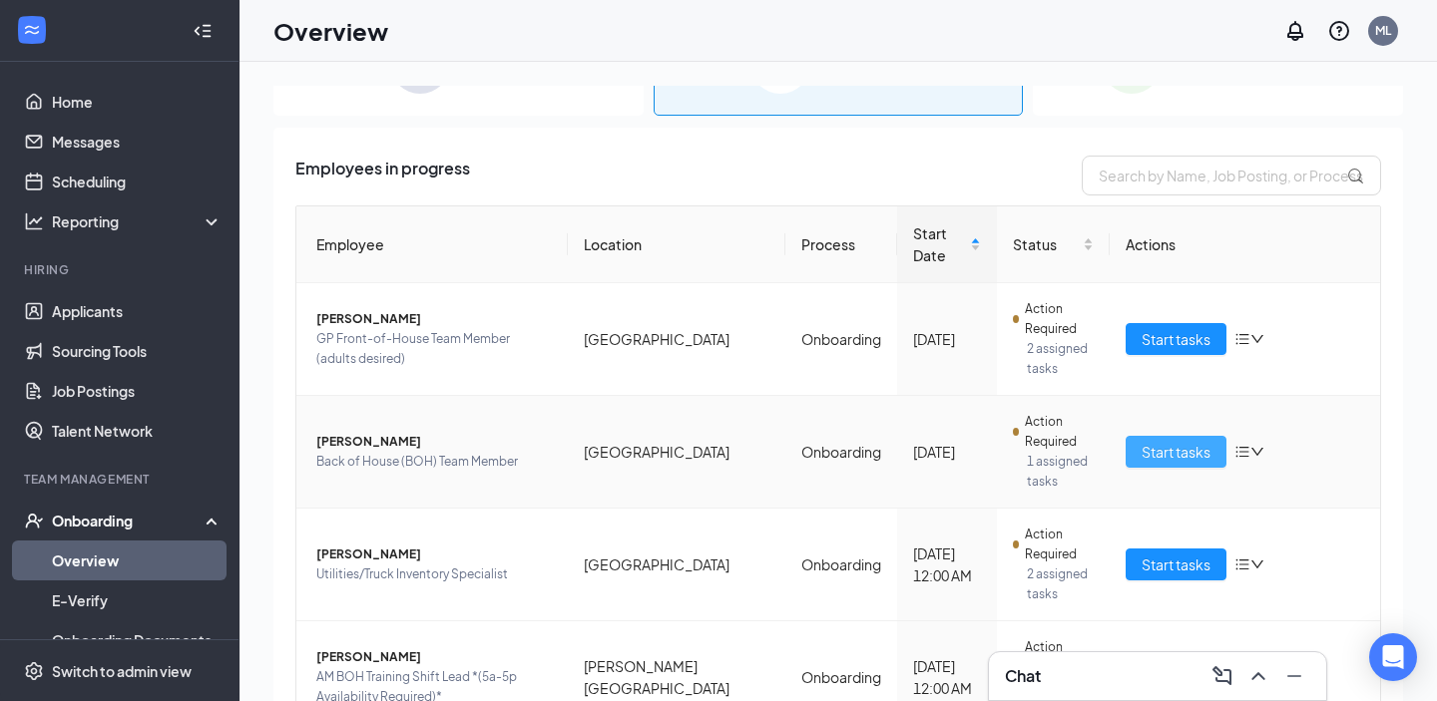
click at [1188, 441] on span "Start tasks" at bounding box center [1176, 452] width 69 height 22
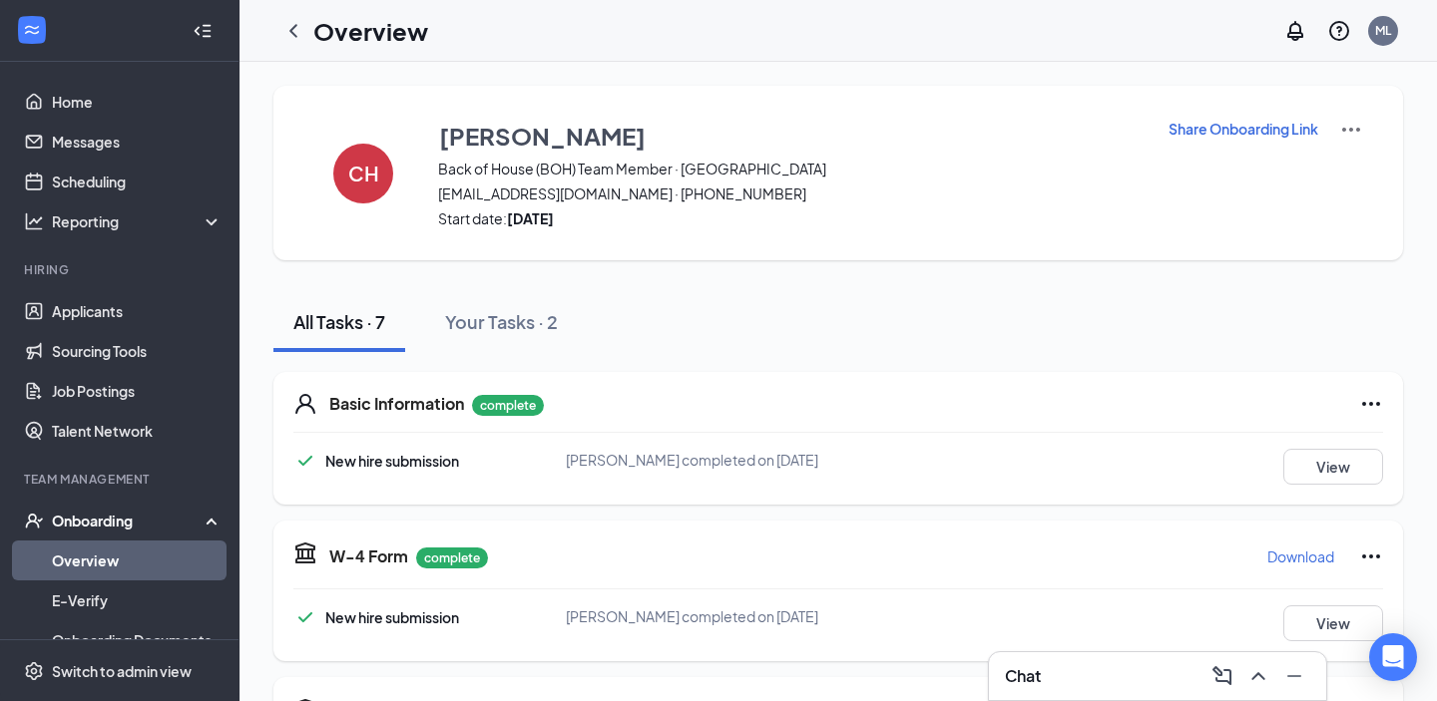
click at [1177, 138] on p "Share Onboarding Link" at bounding box center [1243, 129] width 150 height 20
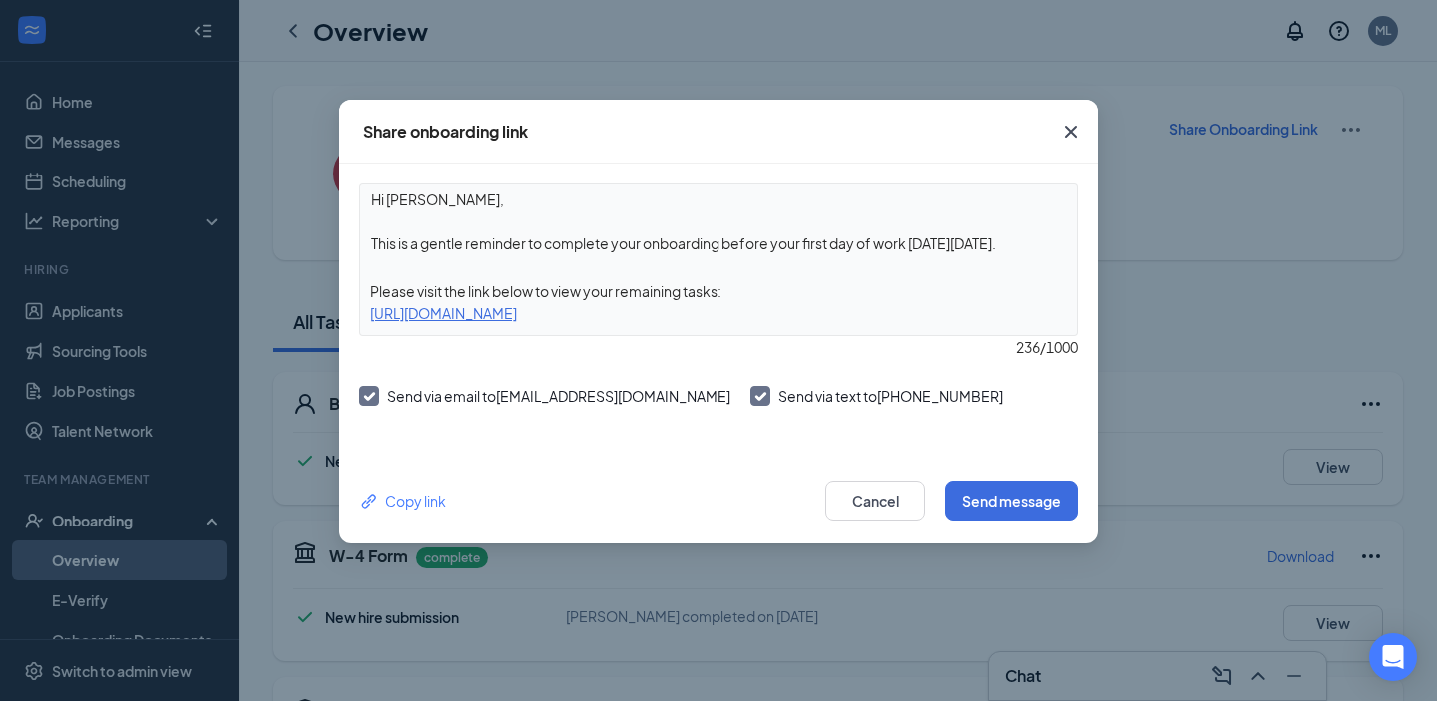
drag, startPoint x: 876, startPoint y: 315, endPoint x: 359, endPoint y: 312, distance: 516.9
click at [359, 312] on div "Hi [PERSON_NAME], This is a gentle reminder to complete your onboarding before …" at bounding box center [718, 260] width 718 height 153
copy div "[URL][DOMAIN_NAME]"
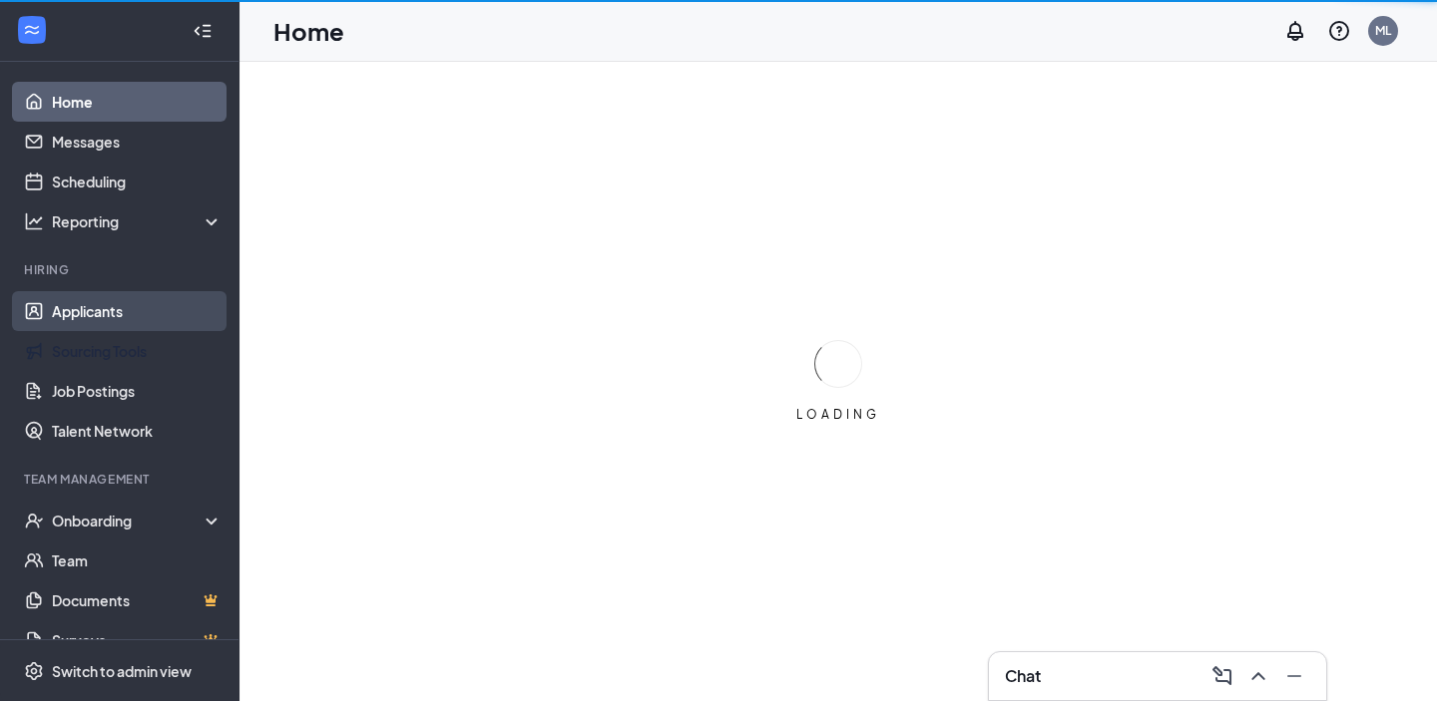
click at [139, 306] on link "Applicants" at bounding box center [137, 311] width 171 height 40
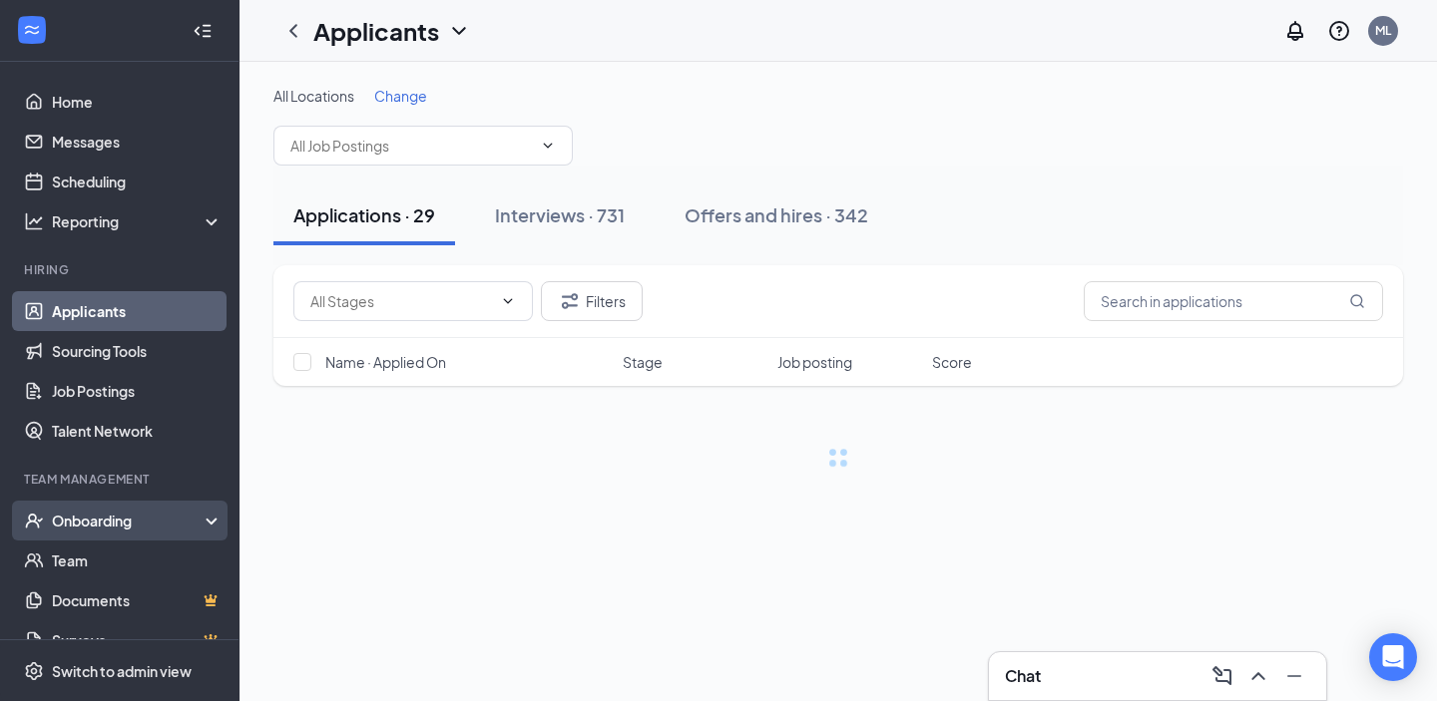
click at [129, 521] on div "Onboarding" at bounding box center [129, 521] width 154 height 20
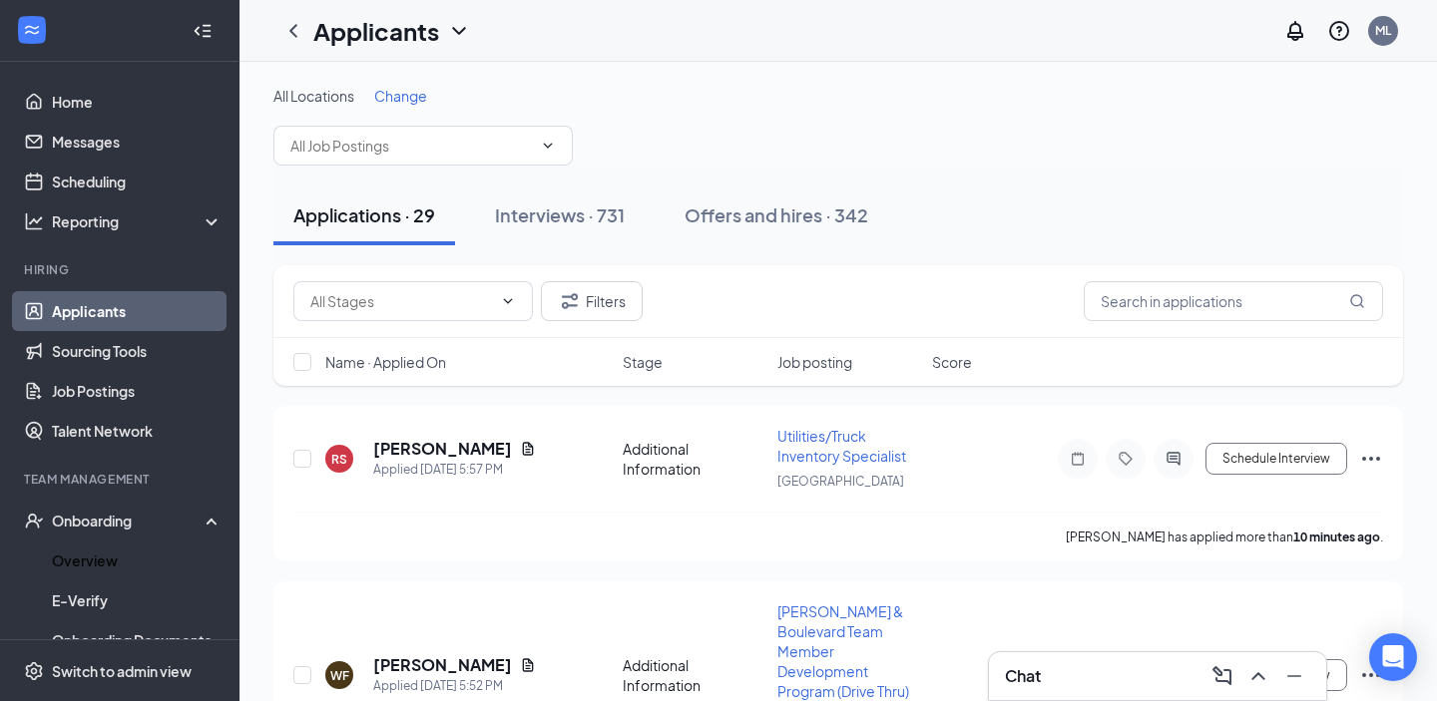
drag, startPoint x: 117, startPoint y: 553, endPoint x: 575, endPoint y: 365, distance: 494.9
click at [117, 553] on link "Overview" at bounding box center [137, 561] width 171 height 40
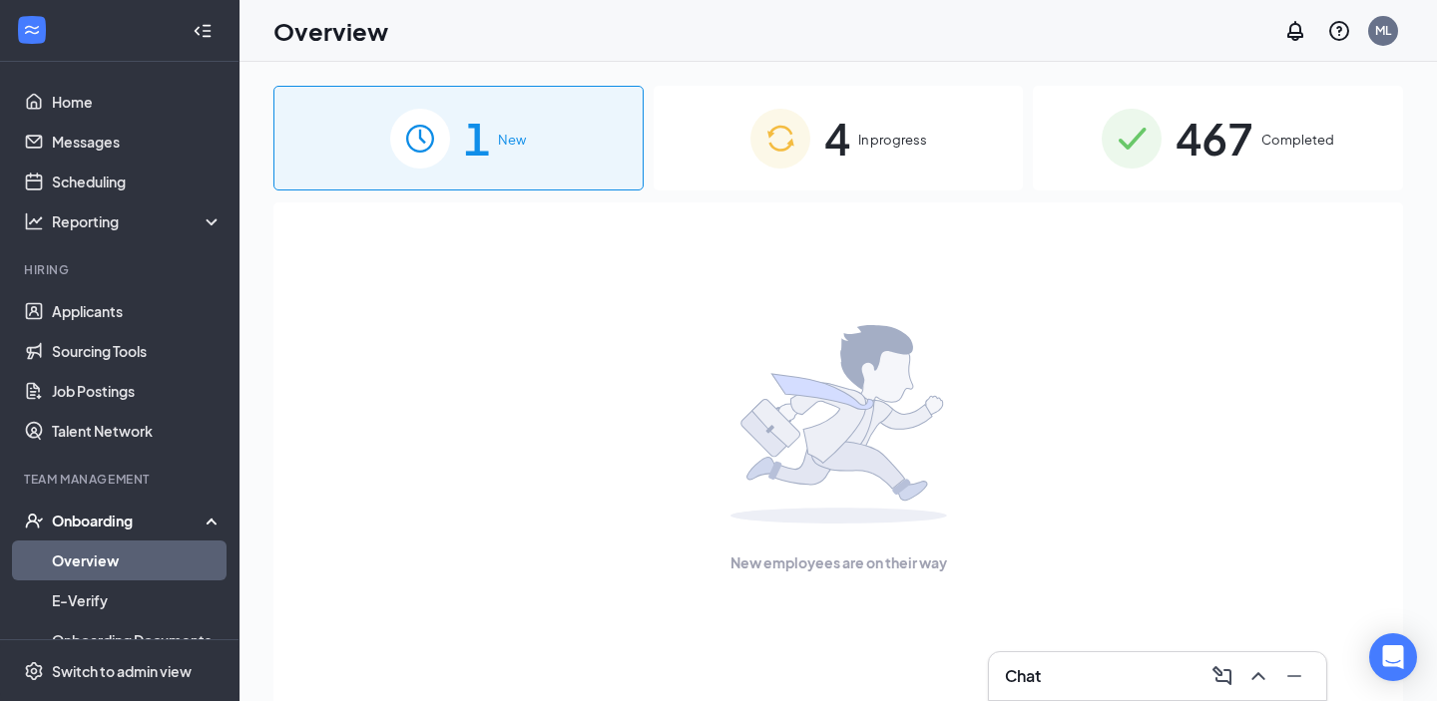
click at [890, 179] on div "4 In progress" at bounding box center [839, 138] width 370 height 105
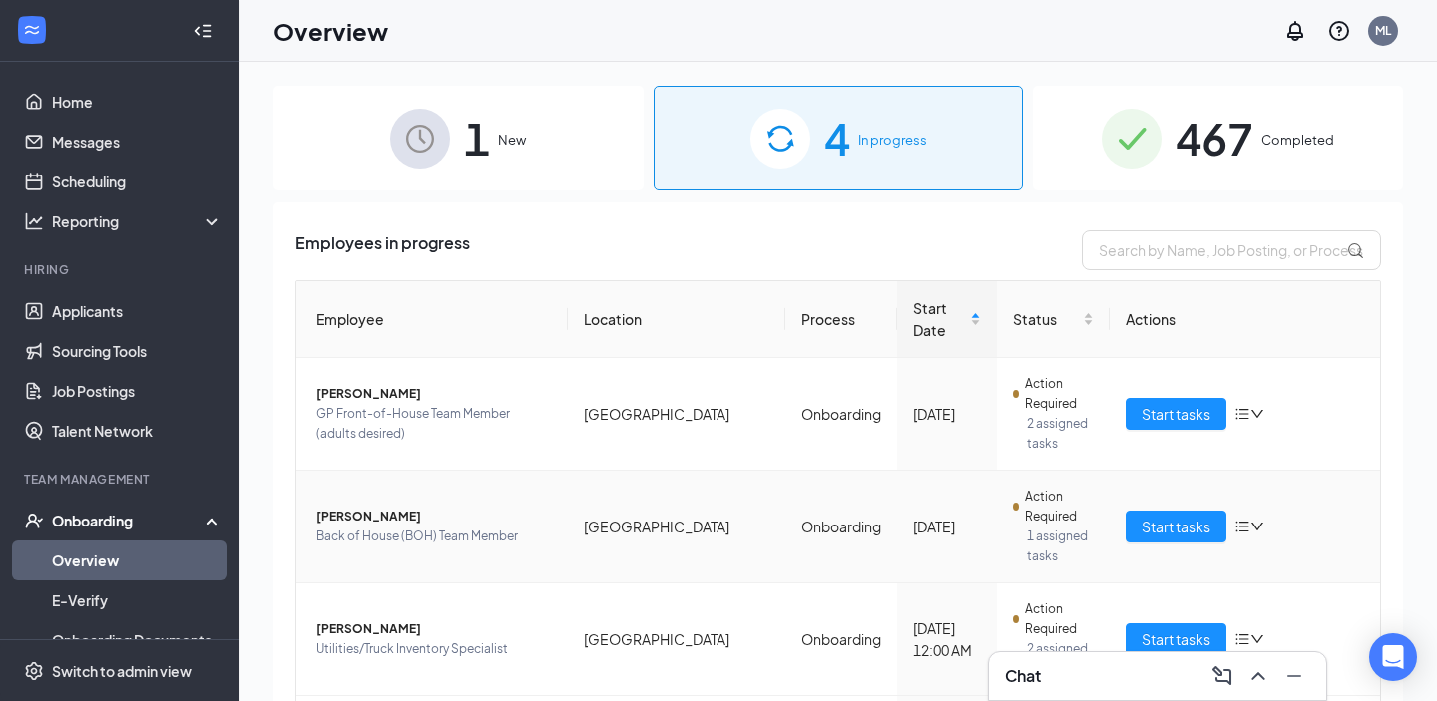
scroll to position [75, 0]
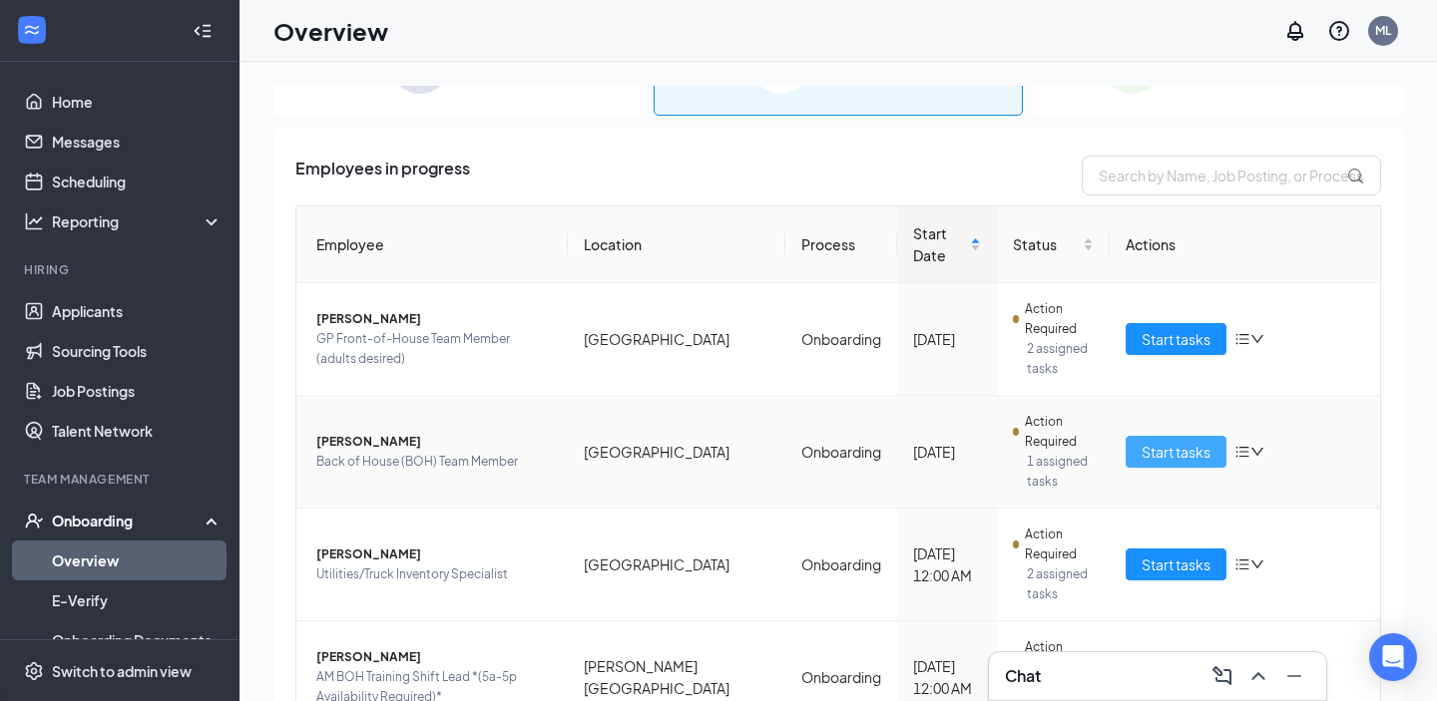
click at [1143, 441] on span "Start tasks" at bounding box center [1176, 452] width 69 height 22
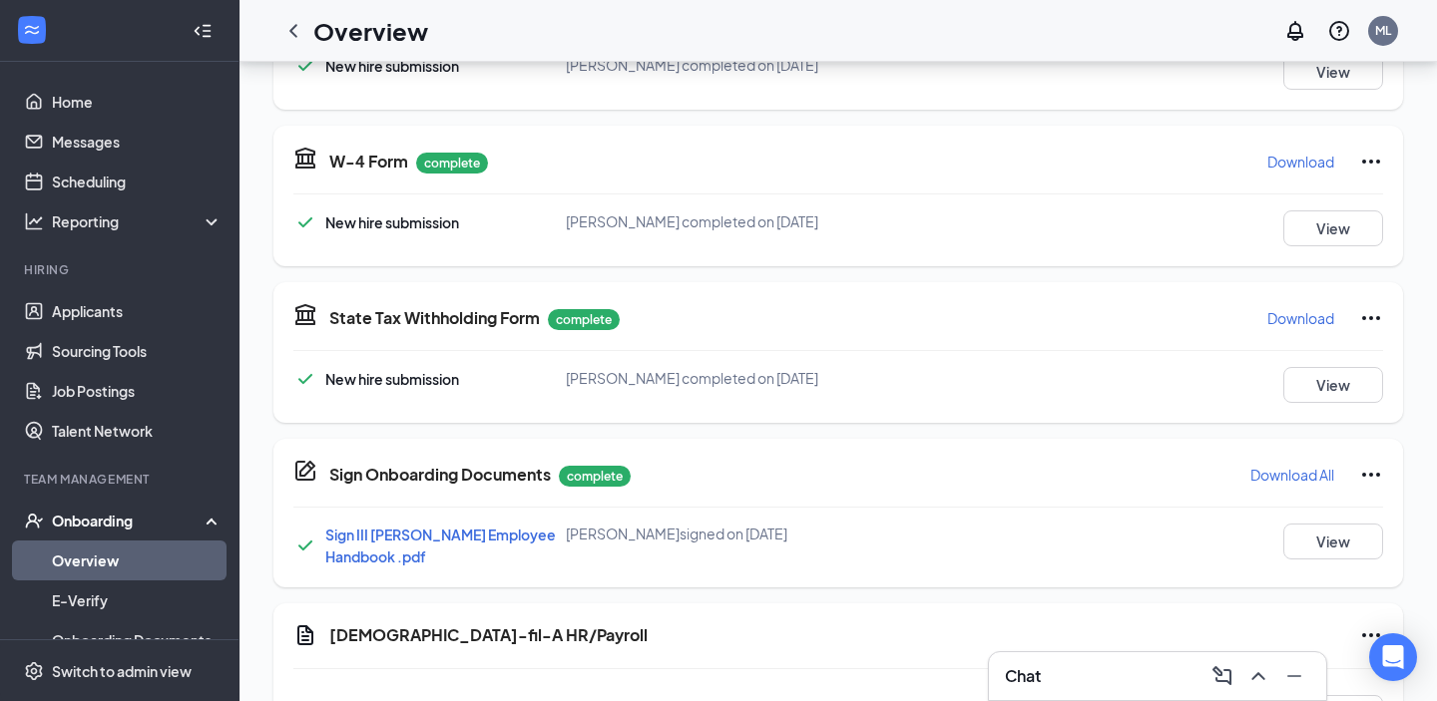
scroll to position [172, 0]
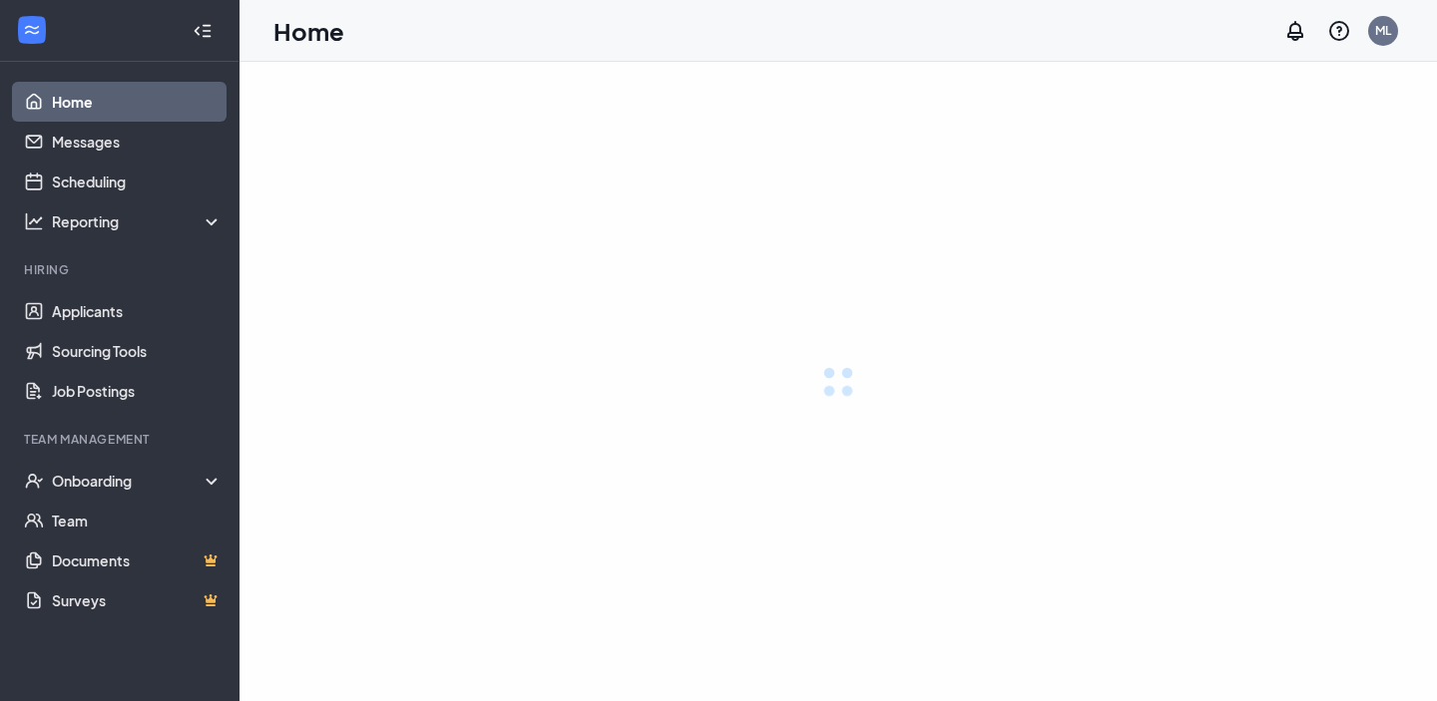
click at [117, 448] on div "Team Management" at bounding box center [121, 439] width 195 height 17
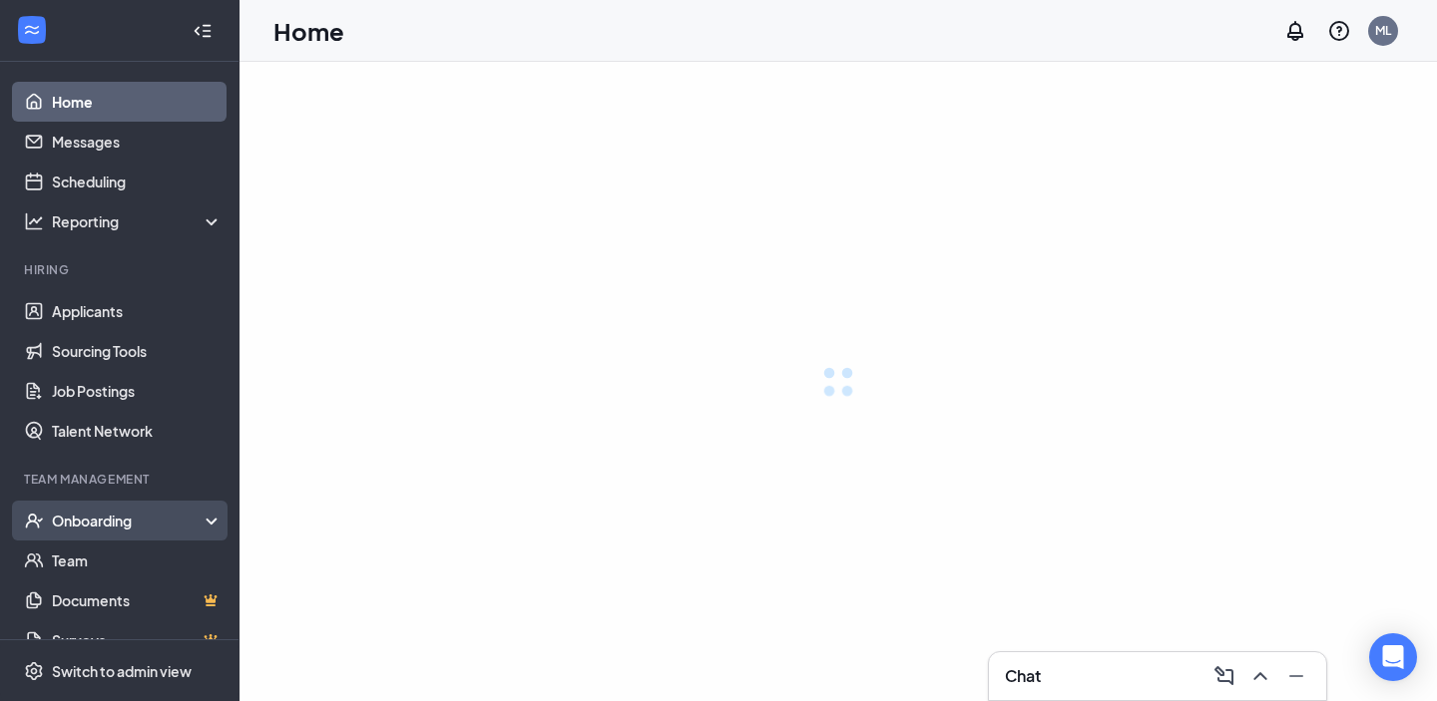
click at [197, 525] on div "Onboarding" at bounding box center [138, 521] width 172 height 20
click at [125, 552] on link "Overview" at bounding box center [137, 561] width 171 height 40
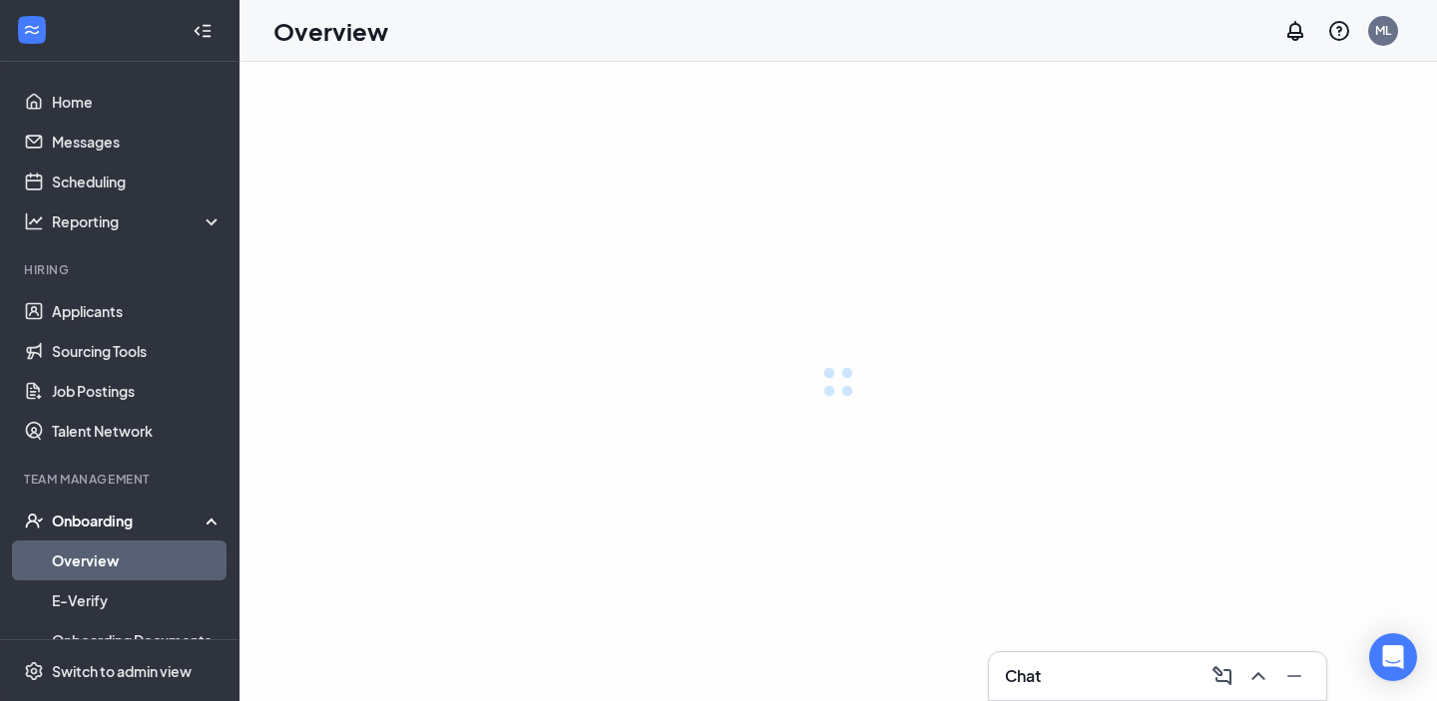
click at [113, 554] on link "Overview" at bounding box center [137, 561] width 171 height 40
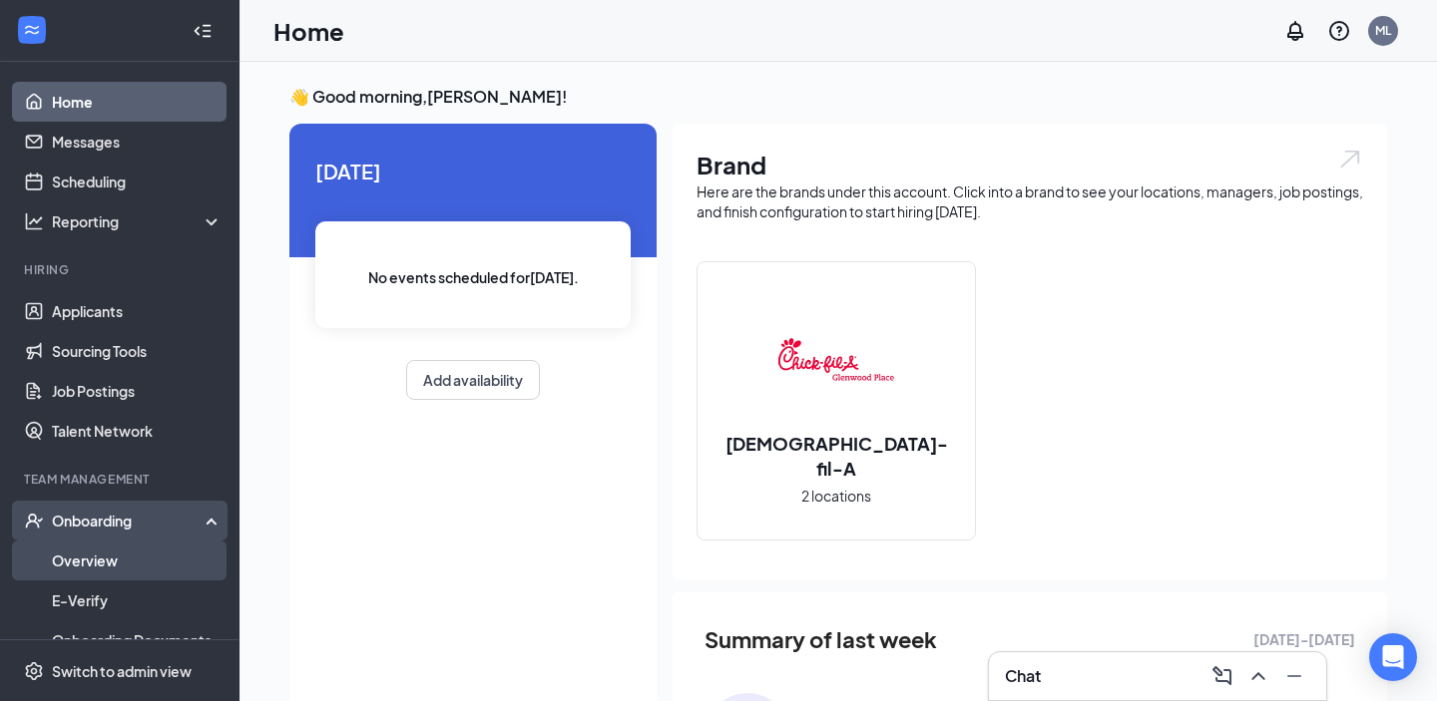
click at [124, 553] on link "Overview" at bounding box center [137, 561] width 171 height 40
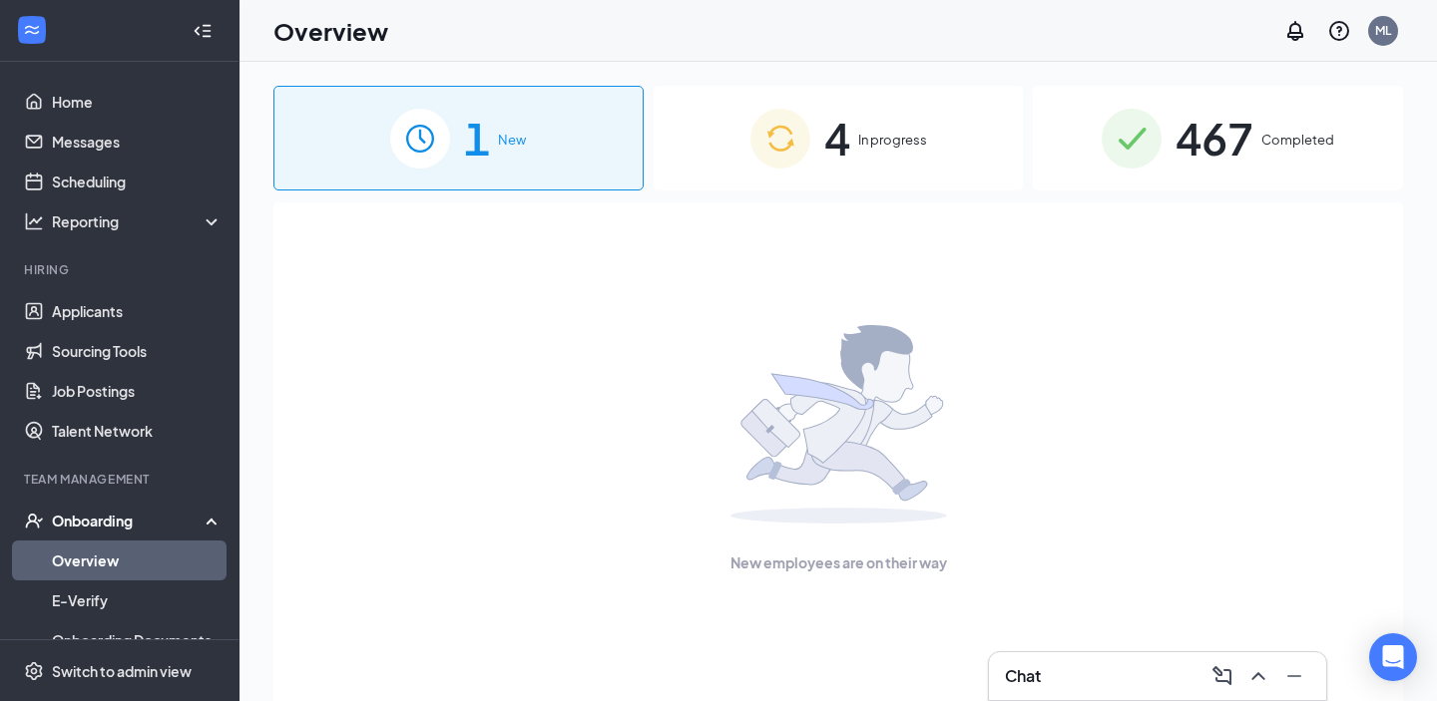
click at [872, 147] on span "In progress" at bounding box center [892, 140] width 69 height 20
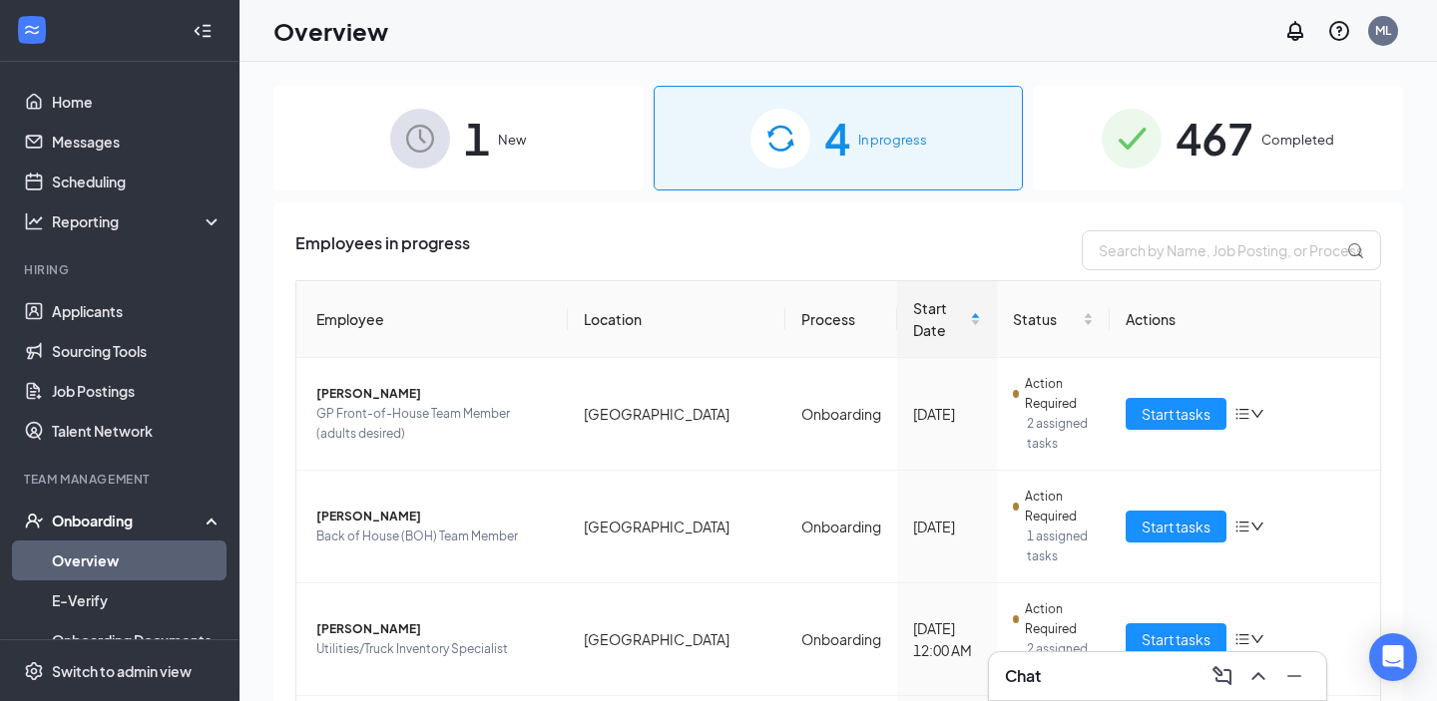
scroll to position [75, 0]
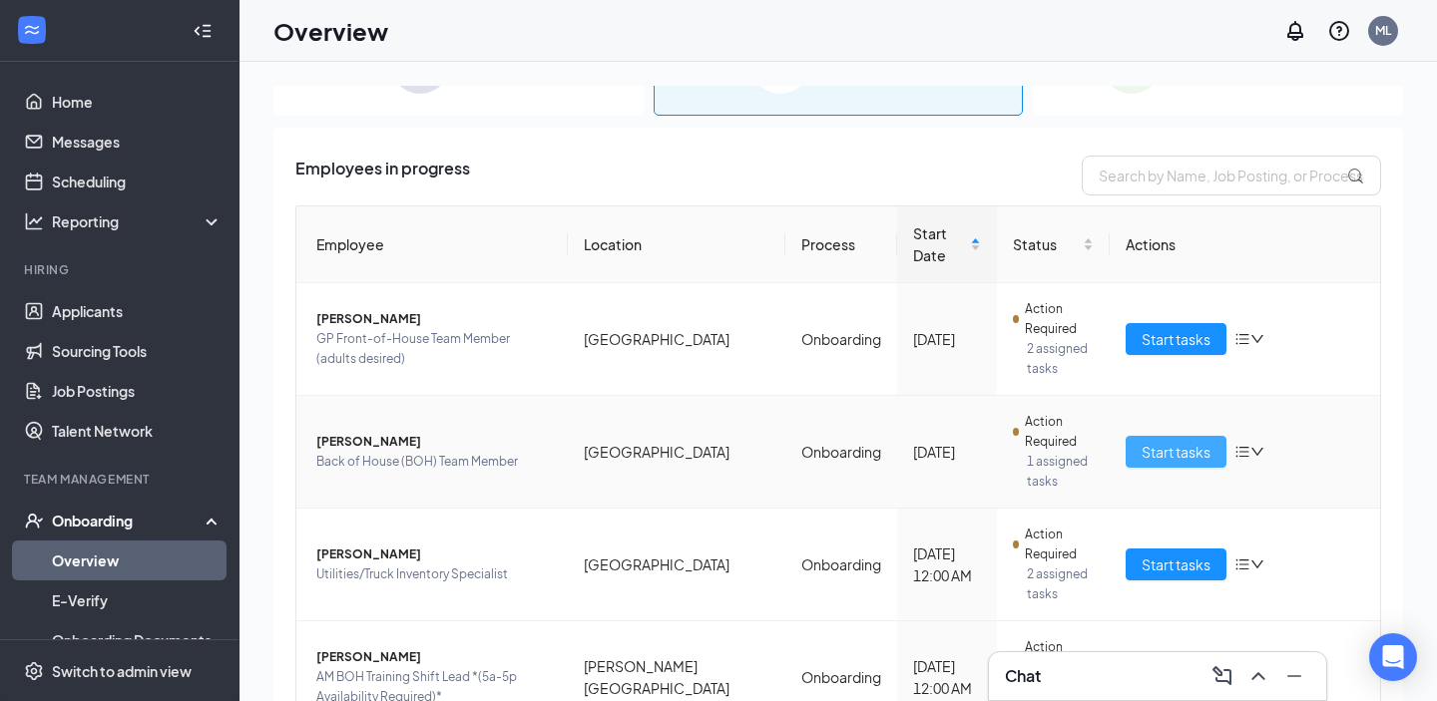
click at [1172, 441] on span "Start tasks" at bounding box center [1176, 452] width 69 height 22
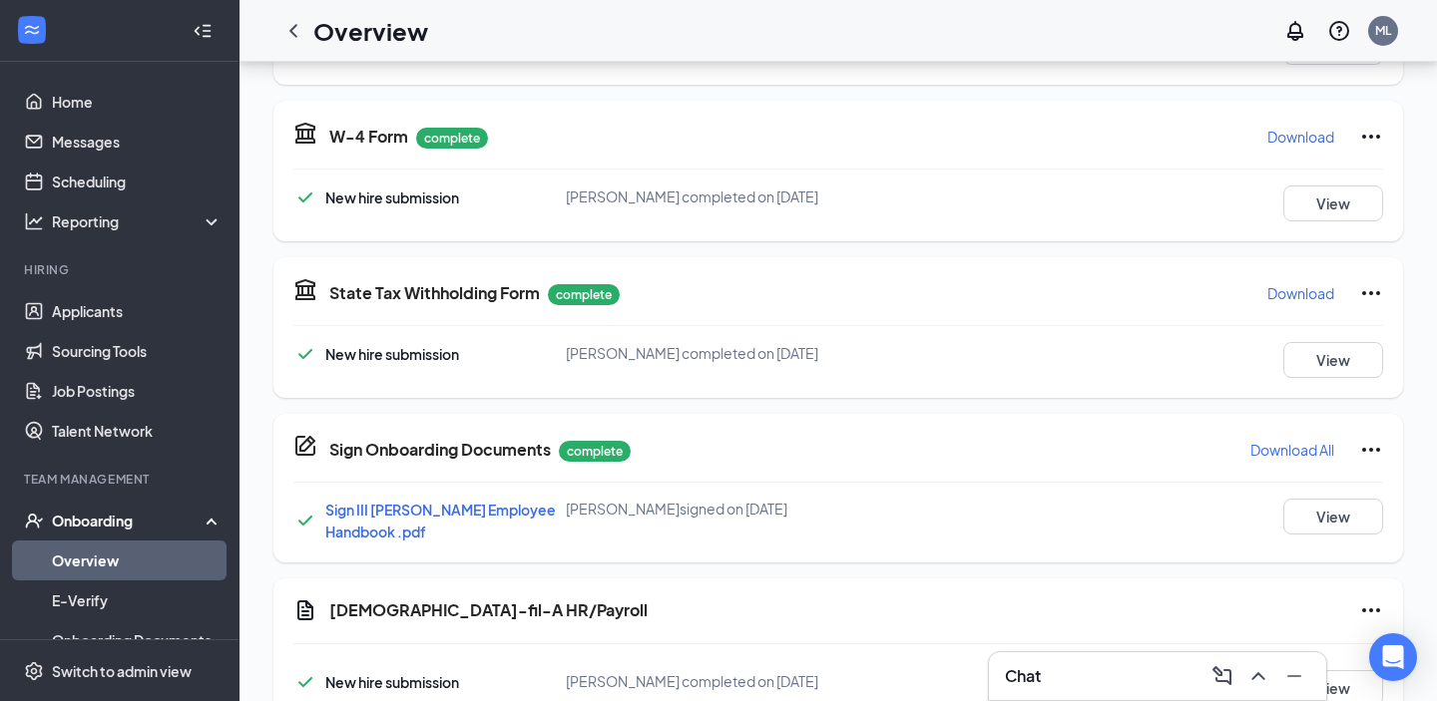
scroll to position [609, 0]
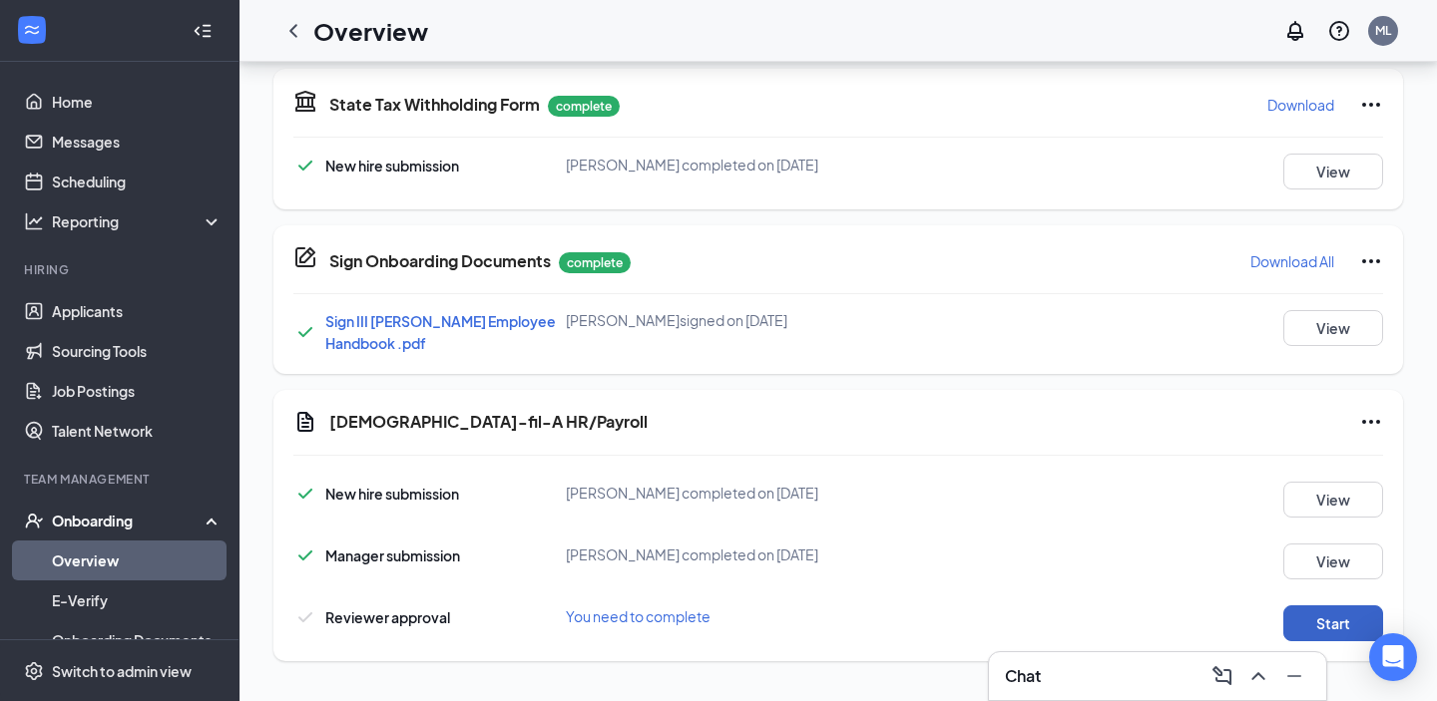
click at [1343, 628] on button "Start" at bounding box center [1333, 624] width 100 height 36
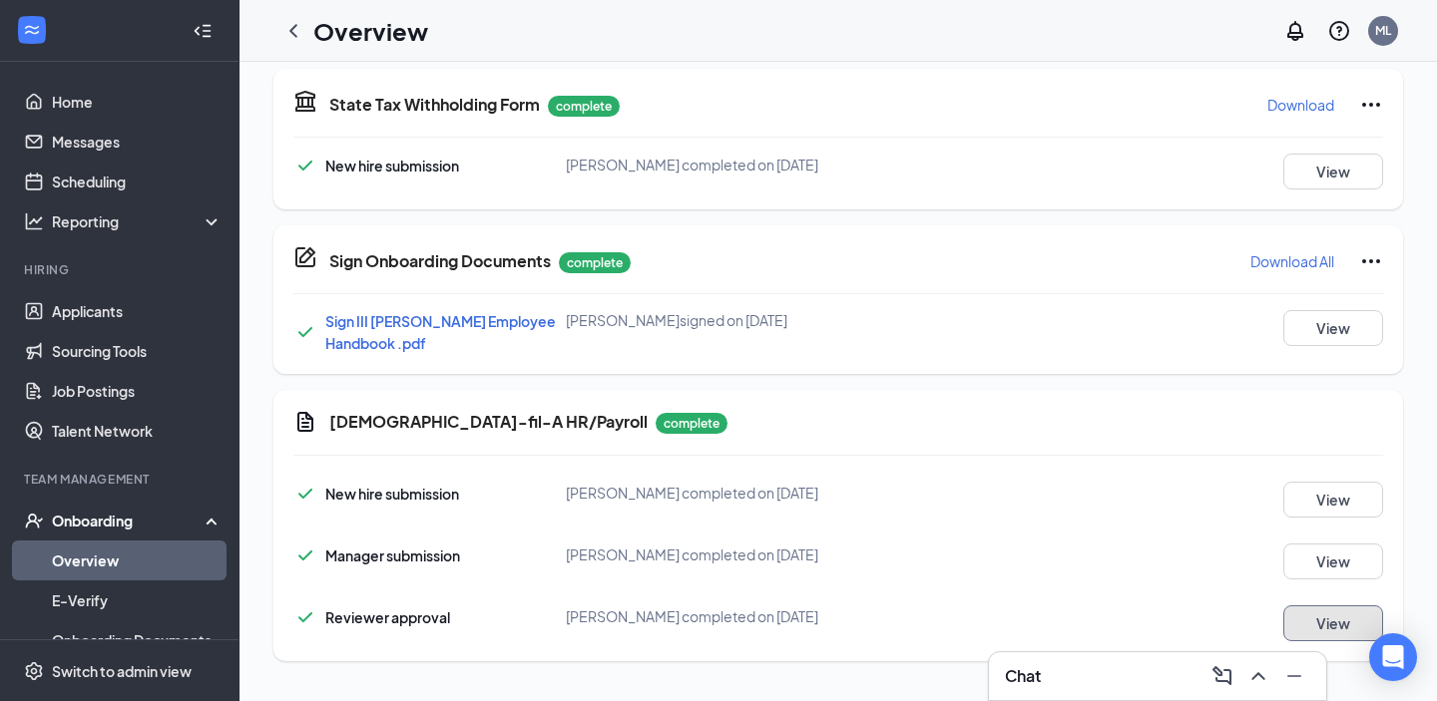
scroll to position [0, 0]
